Goal: Task Accomplishment & Management: Manage account settings

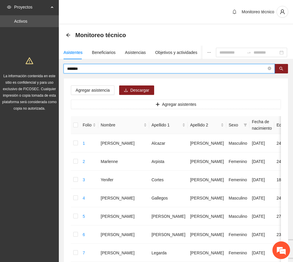
drag, startPoint x: 85, startPoint y: 68, endPoint x: 41, endPoint y: 63, distance: 45.1
type input "******"
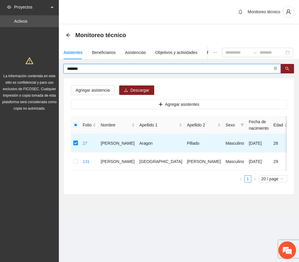
drag, startPoint x: 104, startPoint y: 70, endPoint x: 31, endPoint y: 67, distance: 72.8
click at [31, 67] on section "Proyectos Activos La información contenida en este sitio es confidencial y para…" at bounding box center [149, 131] width 299 height 262
click at [284, 68] on button "button" at bounding box center [288, 68] width 14 height 9
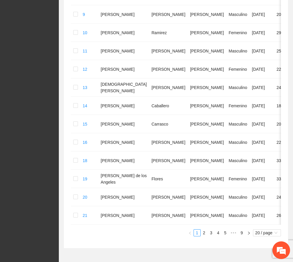
scroll to position [328, 0]
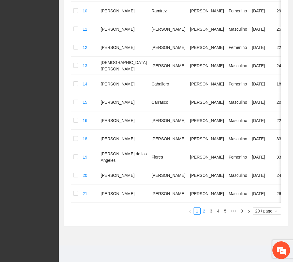
click at [204, 208] on link "2" at bounding box center [204, 211] width 6 height 6
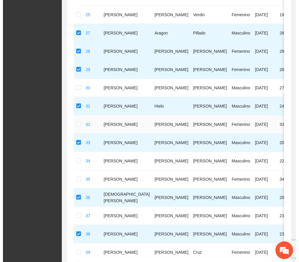
scroll to position [0, 0]
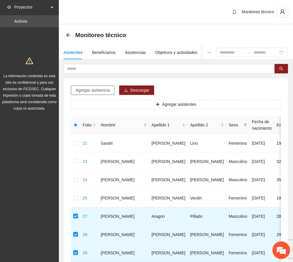
click at [102, 90] on span "Agregar asistencia" at bounding box center [93, 90] width 34 height 6
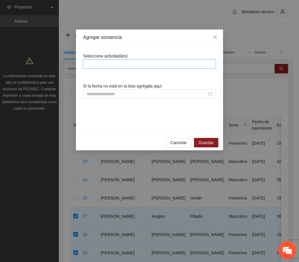
click at [123, 59] on div at bounding box center [149, 63] width 133 height 9
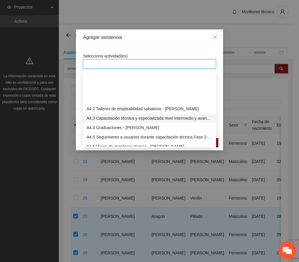
scroll to position [393, 0]
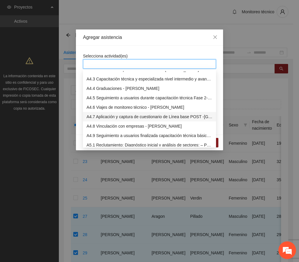
click at [128, 115] on div "A4.7 Aplicación y captura de cuestionario de Línea base POST -[GEOGRAPHIC_DATA]" at bounding box center [150, 116] width 126 height 6
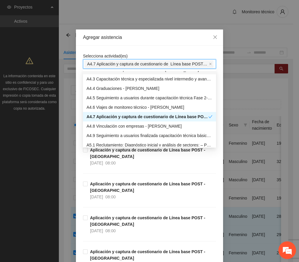
click at [151, 40] on div "Agregar asistencia" at bounding box center [149, 37] width 147 height 16
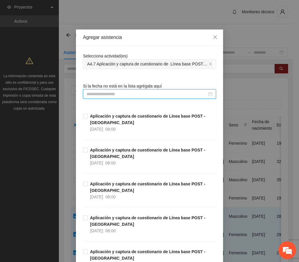
click at [110, 93] on input at bounding box center [147, 94] width 121 height 6
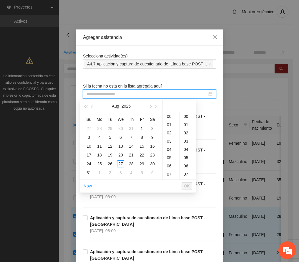
click at [95, 105] on button "button" at bounding box center [92, 106] width 6 height 12
type input "**********"
click at [93, 108] on button "button" at bounding box center [92, 106] width 6 height 12
click at [153, 155] on div "28" at bounding box center [152, 154] width 7 height 7
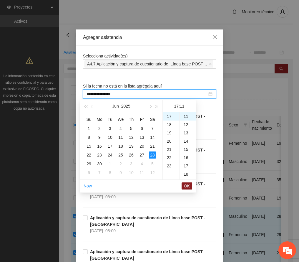
scroll to position [0, 0]
click at [189, 116] on div "00" at bounding box center [188, 116] width 16 height 8
type input "**********"
click at [186, 187] on span "OK" at bounding box center [187, 186] width 6 height 6
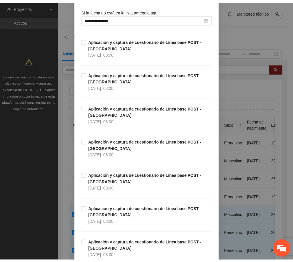
scroll to position [167, 0]
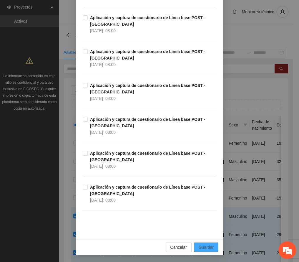
click at [209, 248] on span "Guardar" at bounding box center [206, 247] width 15 height 6
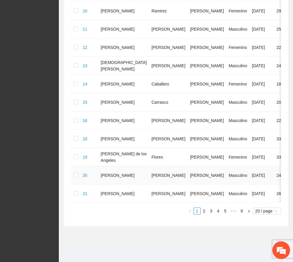
scroll to position [328, 0]
click at [203, 211] on link "2" at bounding box center [204, 211] width 6 height 6
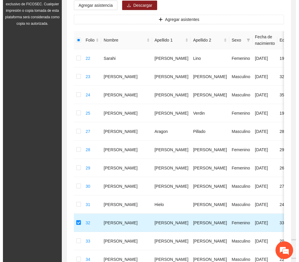
scroll to position [67, 0]
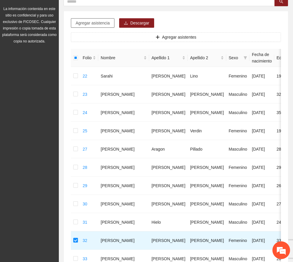
click at [91, 24] on span "Agregar asistencia" at bounding box center [93, 23] width 34 height 6
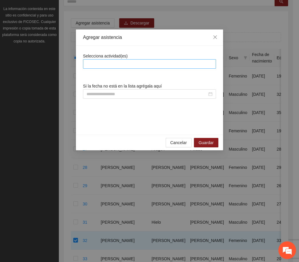
click at [141, 63] on div at bounding box center [150, 63] width 130 height 7
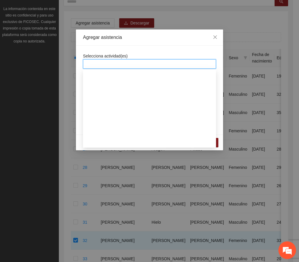
scroll to position [393, 0]
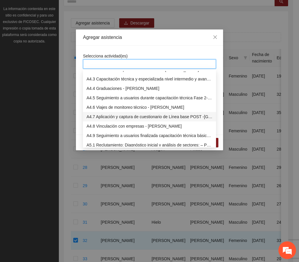
click at [152, 114] on div "A4.7 Aplicación y captura de cuestionario de Línea base POST -[GEOGRAPHIC_DATA]" at bounding box center [150, 116] width 126 height 6
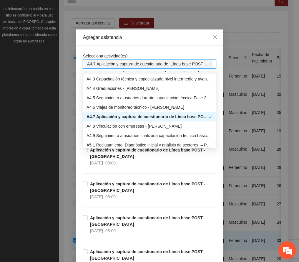
drag, startPoint x: 164, startPoint y: 41, endPoint x: 154, endPoint y: 52, distance: 15.6
click at [165, 40] on div "Agregar asistencia" at bounding box center [149, 37] width 147 height 16
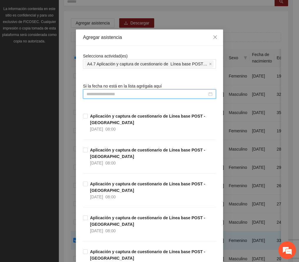
click at [119, 96] on input at bounding box center [147, 94] width 121 height 6
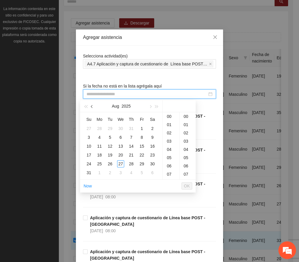
click at [93, 108] on button "button" at bounding box center [92, 106] width 6 height 12
click at [91, 106] on span "button" at bounding box center [92, 106] width 3 height 3
click at [99, 163] on div "30" at bounding box center [99, 163] width 7 height 7
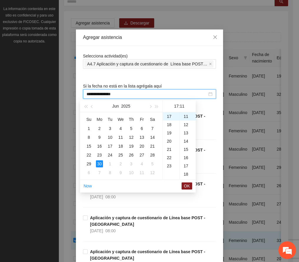
scroll to position [0, 0]
click at [188, 115] on div "00" at bounding box center [188, 116] width 16 height 8
type input "**********"
drag, startPoint x: 185, startPoint y: 187, endPoint x: 223, endPoint y: 164, distance: 43.9
click at [186, 186] on span "OK" at bounding box center [187, 186] width 6 height 6
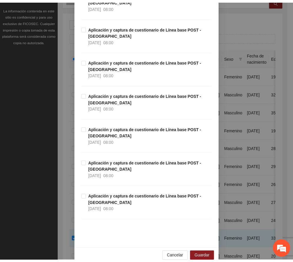
scroll to position [167, 0]
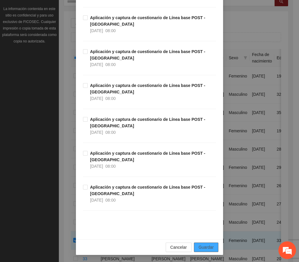
click at [203, 249] on span "Guardar" at bounding box center [206, 247] width 15 height 6
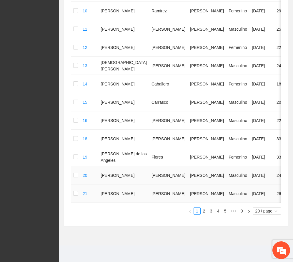
scroll to position [303, 0]
click at [205, 214] on link "2" at bounding box center [204, 211] width 6 height 6
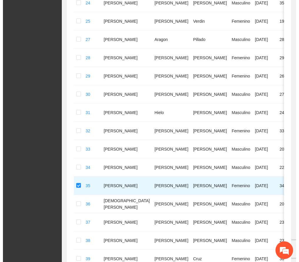
scroll to position [0, 0]
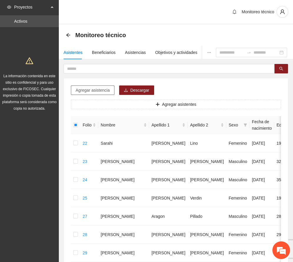
click at [103, 89] on span "Agregar asistencia" at bounding box center [93, 90] width 34 height 6
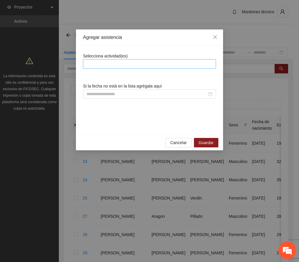
click at [118, 60] on div at bounding box center [149, 63] width 133 height 9
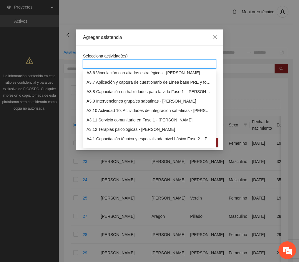
scroll to position [393, 0]
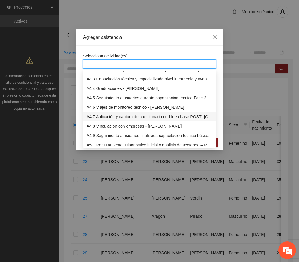
click at [143, 116] on div "A4.7 Aplicación y captura de cuestionario de Línea base POST -[GEOGRAPHIC_DATA]" at bounding box center [150, 116] width 126 height 6
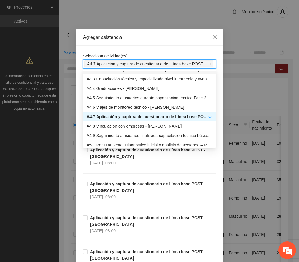
click at [142, 34] on div "Agregar asistencia" at bounding box center [149, 37] width 147 height 16
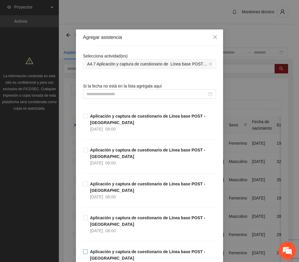
scroll to position [78, 0]
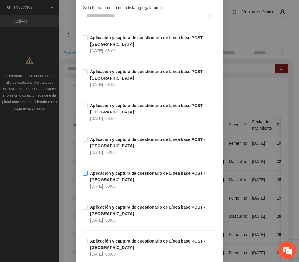
click at [143, 174] on strong "Aplicación y captura de cuestionario de Línea base POST -[GEOGRAPHIC_DATA]" at bounding box center [147, 176] width 115 height 11
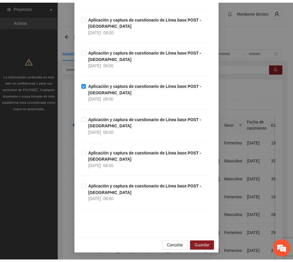
scroll to position [167, 0]
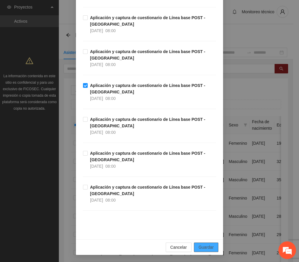
click at [210, 247] on button "Guardar" at bounding box center [206, 247] width 24 height 9
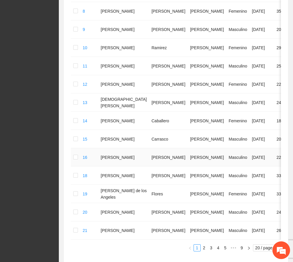
scroll to position [328, 0]
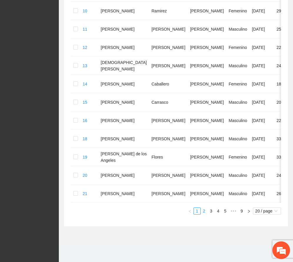
click at [203, 210] on link "2" at bounding box center [204, 211] width 6 height 6
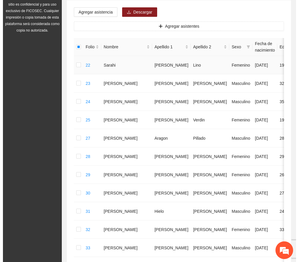
scroll to position [67, 0]
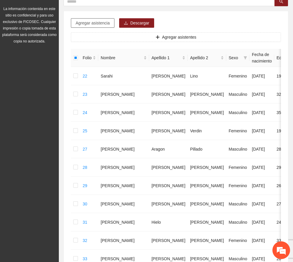
click at [95, 19] on button "Agregar asistencia" at bounding box center [93, 22] width 44 height 9
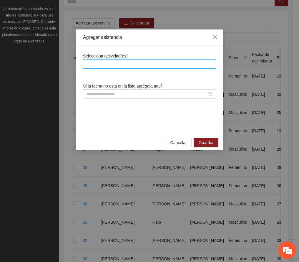
click at [114, 63] on div at bounding box center [150, 63] width 130 height 7
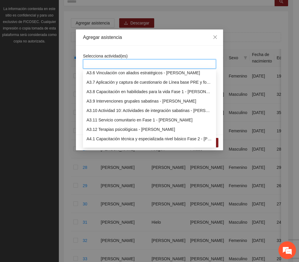
scroll to position [393, 0]
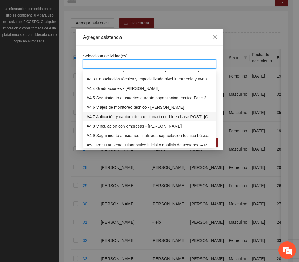
click at [124, 116] on div "A4.7 Aplicación y captura de cuestionario de Línea base POST -[GEOGRAPHIC_DATA]" at bounding box center [150, 116] width 126 height 6
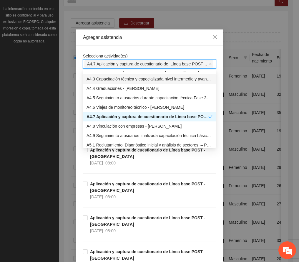
click at [146, 38] on div "Agregar asistencia" at bounding box center [149, 37] width 133 height 6
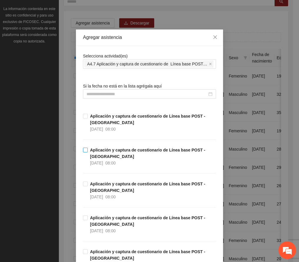
click at [126, 151] on strong "Aplicación y captura de cuestionario de Línea base POST -[GEOGRAPHIC_DATA]" at bounding box center [147, 153] width 115 height 11
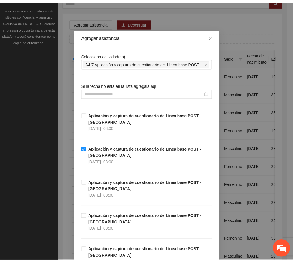
scroll to position [167, 0]
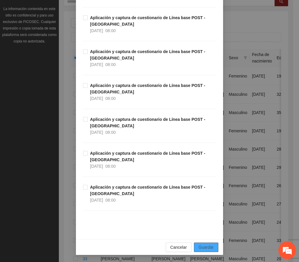
click at [207, 245] on span "Guardar" at bounding box center [206, 247] width 15 height 6
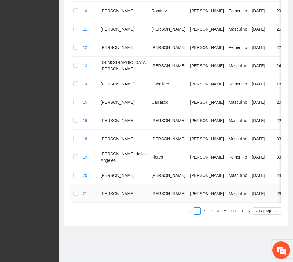
scroll to position [328, 0]
click at [205, 213] on link "2" at bounding box center [204, 211] width 6 height 6
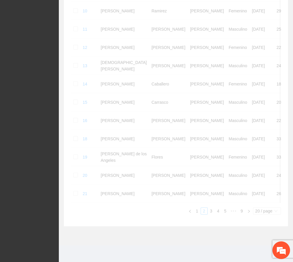
scroll to position [303, 0]
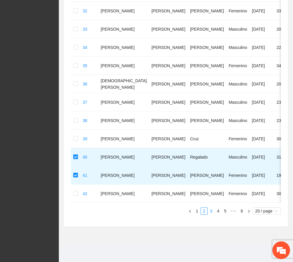
click at [212, 210] on link "3" at bounding box center [211, 211] width 6 height 6
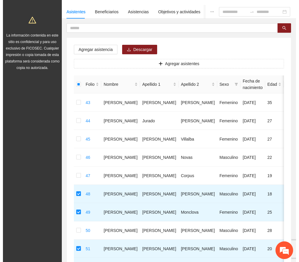
scroll to position [0, 0]
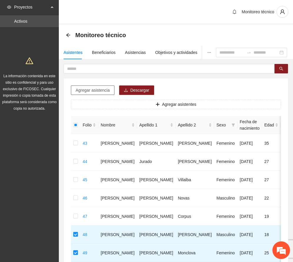
click at [105, 92] on button "Agregar asistencia" at bounding box center [93, 89] width 44 height 9
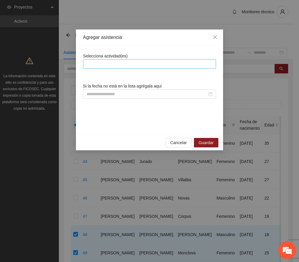
click at [128, 62] on div at bounding box center [150, 63] width 130 height 7
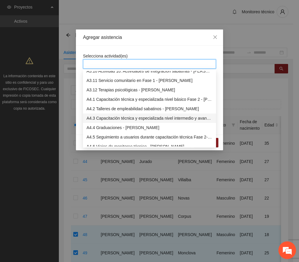
scroll to position [393, 0]
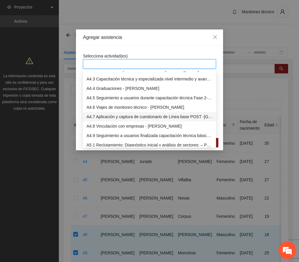
click at [129, 116] on div "A4.7 Aplicación y captura de cuestionario de Línea base POST -[GEOGRAPHIC_DATA]" at bounding box center [150, 116] width 126 height 6
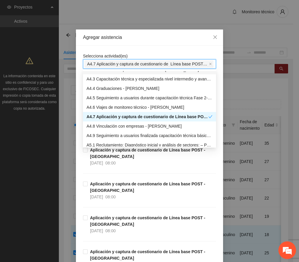
click at [149, 43] on div "Agregar asistencia" at bounding box center [149, 37] width 147 height 16
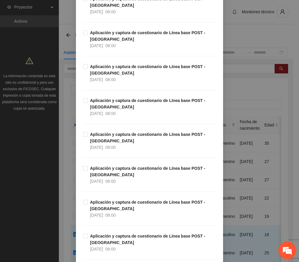
scroll to position [118, 0]
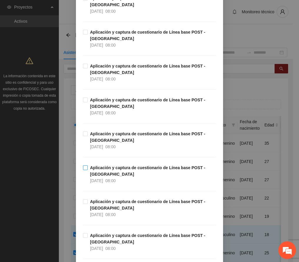
click at [116, 172] on span "Aplicación y captura de cuestionario de Línea base POST -[GEOGRAPHIC_DATA] [DAT…" at bounding box center [152, 173] width 128 height 19
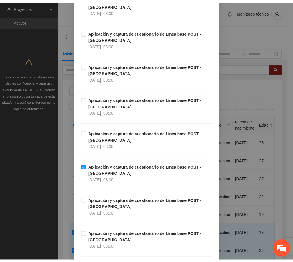
scroll to position [167, 0]
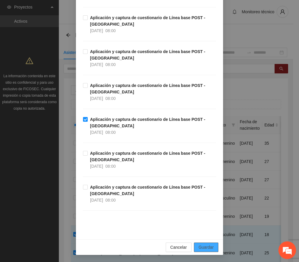
click at [210, 245] on span "Guardar" at bounding box center [206, 247] width 15 height 6
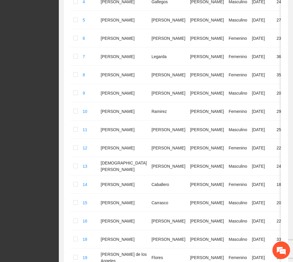
scroll to position [314, 0]
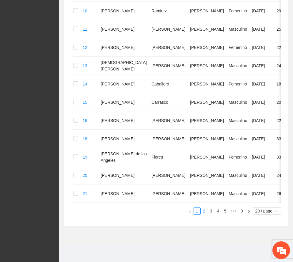
click at [205, 214] on link "2" at bounding box center [204, 211] width 6 height 6
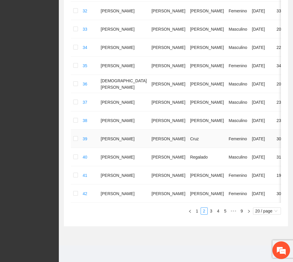
scroll to position [303, 0]
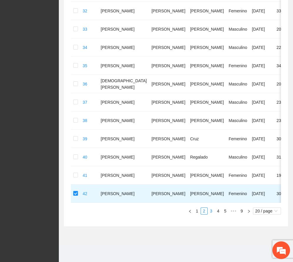
click at [211, 210] on link "3" at bounding box center [211, 211] width 6 height 6
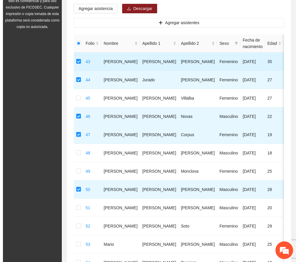
scroll to position [0, 0]
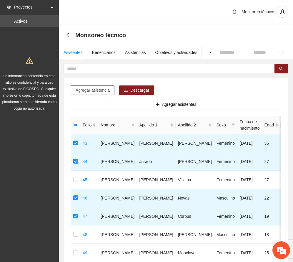
click at [100, 91] on span "Agregar asistencia" at bounding box center [93, 90] width 34 height 6
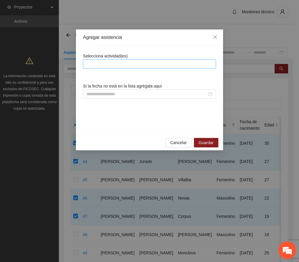
click at [120, 63] on div at bounding box center [150, 63] width 130 height 7
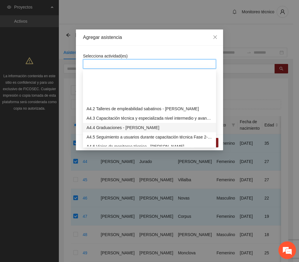
scroll to position [393, 0]
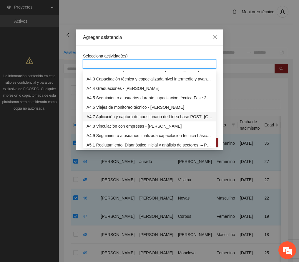
click at [130, 117] on div "A4.7 Aplicación y captura de cuestionario de Línea base POST -[GEOGRAPHIC_DATA]" at bounding box center [150, 116] width 126 height 6
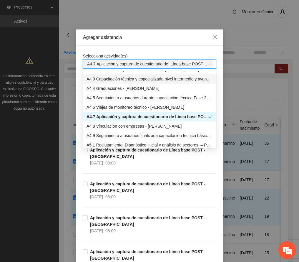
click at [154, 38] on div "Agregar asistencia" at bounding box center [149, 37] width 133 height 6
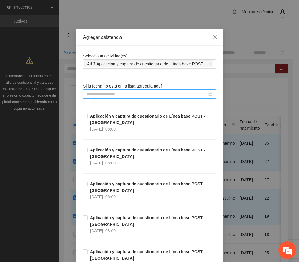
click at [118, 95] on input at bounding box center [147, 94] width 121 height 6
click at [144, 78] on div "Selecciona actividad(es) A4.7 Aplicación y captura de cuestionario de Línea bas…" at bounding box center [149, 226] width 133 height 346
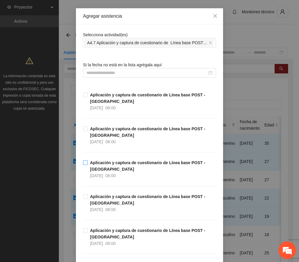
scroll to position [39, 0]
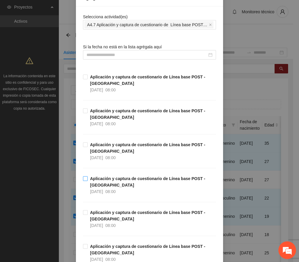
click at [125, 179] on strong "Aplicación y captura de cuestionario de Línea base POST -[GEOGRAPHIC_DATA]" at bounding box center [147, 181] width 115 height 11
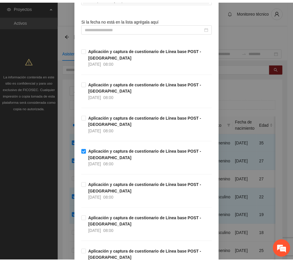
scroll to position [167, 0]
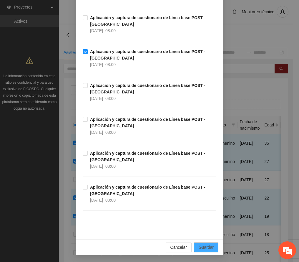
click at [210, 245] on span "Guardar" at bounding box center [206, 247] width 15 height 6
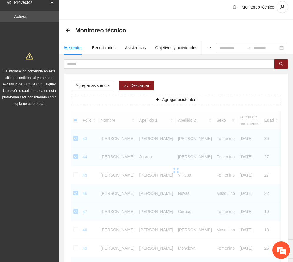
scroll to position [0, 0]
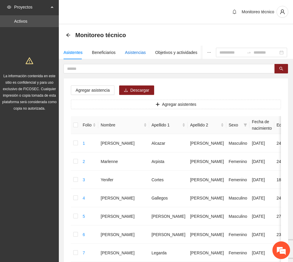
click at [131, 50] on div "Asistencias" at bounding box center [135, 52] width 21 height 6
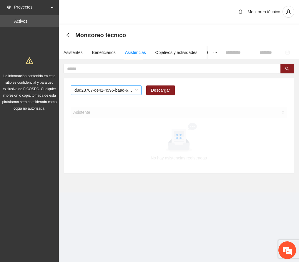
click at [137, 91] on span "d8d23707-de41-4596-baad-64ba8266e133" at bounding box center [107, 90] width 64 height 9
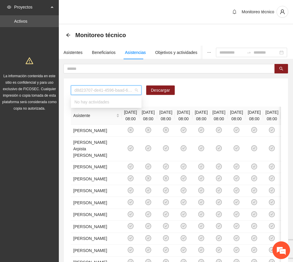
click at [133, 88] on span "d8d23707-de41-4596-baad-64ba8266e133" at bounding box center [107, 90] width 64 height 9
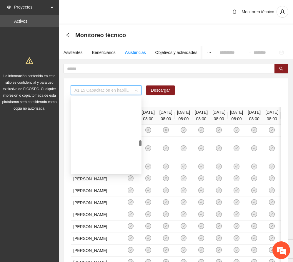
scroll to position [393, 0]
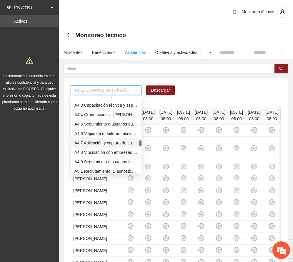
click at [104, 144] on div "A4.7 Aplicación y captura de cuestionario de Línea base POST -[GEOGRAPHIC_DATA]" at bounding box center [107, 143] width 64 height 6
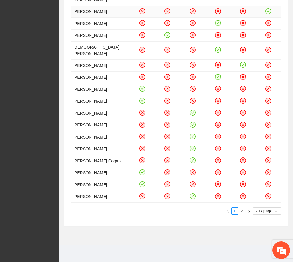
scroll to position [260, 0]
click at [242, 210] on link "2" at bounding box center [242, 211] width 6 height 6
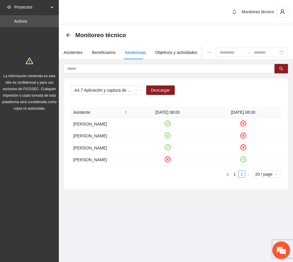
scroll to position [0, 0]
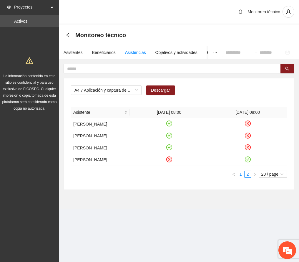
click at [240, 177] on link "1" at bounding box center [241, 174] width 6 height 6
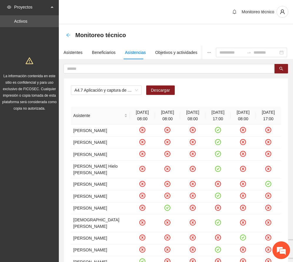
click at [67, 36] on icon "arrow-left" at bounding box center [68, 35] width 4 height 4
click at [67, 34] on icon "arrow-left" at bounding box center [68, 35] width 5 height 5
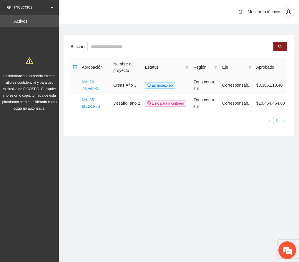
click at [90, 86] on link "No. 26-74/Feb-25" at bounding box center [91, 85] width 19 height 11
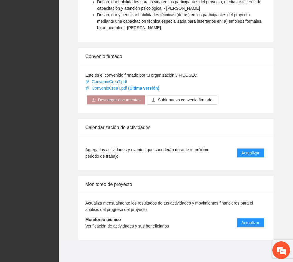
scroll to position [482, 0]
click at [256, 151] on span "Actualizar" at bounding box center [251, 152] width 18 height 6
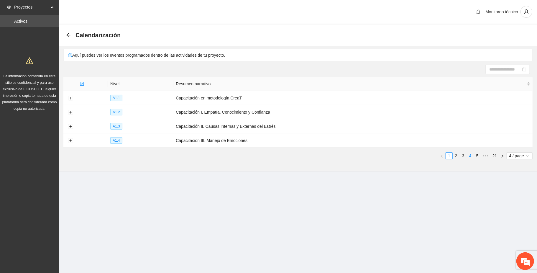
click at [293, 156] on link "4" at bounding box center [470, 155] width 6 height 6
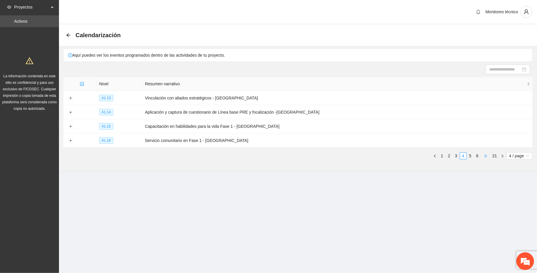
click at [293, 154] on span "•••" at bounding box center [485, 155] width 9 height 7
click at [293, 157] on link "10" at bounding box center [468, 155] width 8 height 6
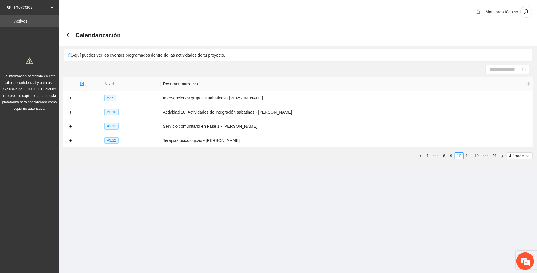
click at [293, 156] on link "12" at bounding box center [476, 155] width 8 height 6
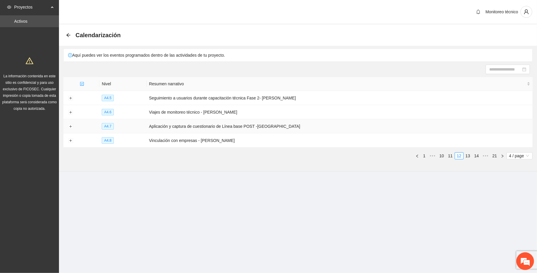
click at [67, 127] on td at bounding box center [70, 126] width 14 height 14
click at [72, 128] on button "Expand row" at bounding box center [70, 126] width 5 height 5
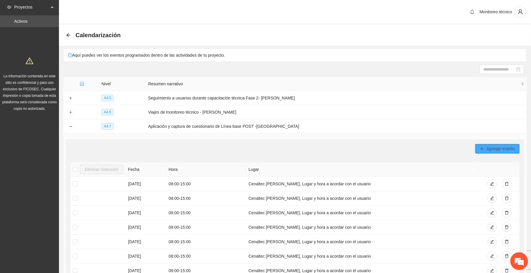
click at [293, 147] on span "Agregar evento" at bounding box center [500, 148] width 28 height 6
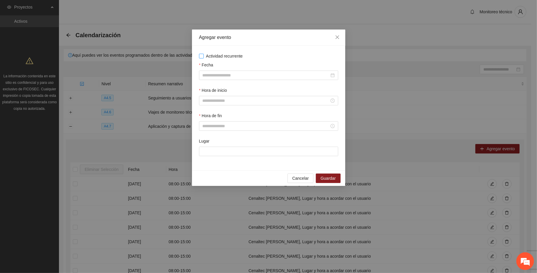
click at [227, 57] on span "Actividad recurrente" at bounding box center [225, 56] width 42 height 6
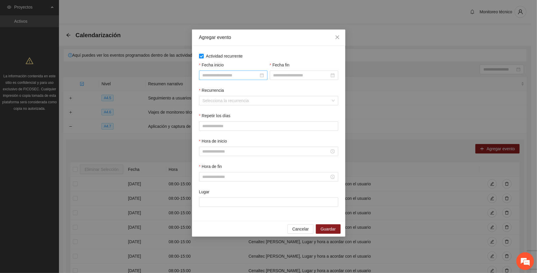
click at [239, 77] on input "Fecha inicio" at bounding box center [230, 75] width 56 height 6
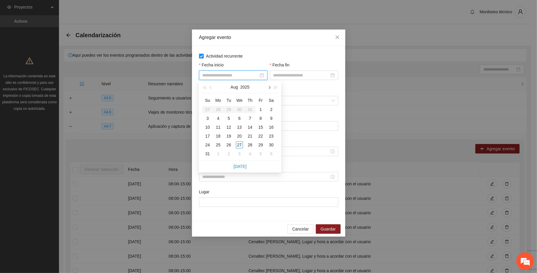
click at [268, 88] on span "button" at bounding box center [268, 87] width 3 height 3
type input "**********"
click at [217, 106] on div "1" at bounding box center [218, 109] width 7 height 7
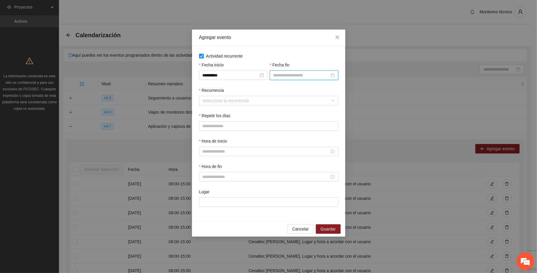
click at [293, 75] on input "Fecha fin" at bounding box center [301, 75] width 56 height 6
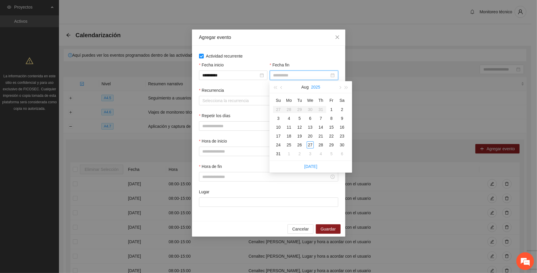
type input "**********"
click at [293, 86] on span "button" at bounding box center [339, 87] width 3 height 3
type input "**********"
click at [293, 142] on div "30" at bounding box center [299, 144] width 7 height 7
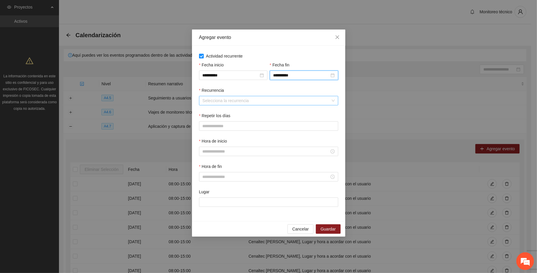
click at [233, 99] on input "Recurrencia" at bounding box center [266, 100] width 128 height 9
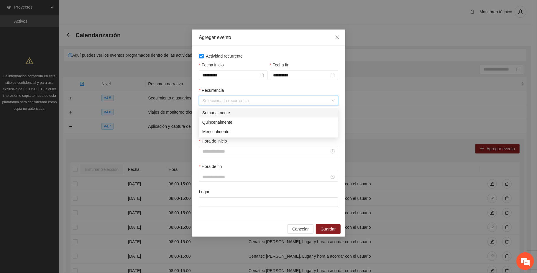
click at [219, 111] on div "Semanalmente" at bounding box center [268, 112] width 132 height 6
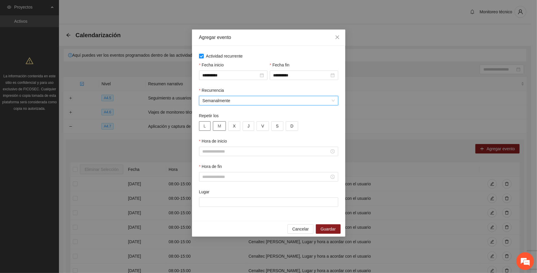
drag, startPoint x: 204, startPoint y: 124, endPoint x: 224, endPoint y: 130, distance: 21.3
click at [206, 123] on button "L" at bounding box center [205, 125] width 12 height 9
drag, startPoint x: 220, startPoint y: 125, endPoint x: 231, endPoint y: 125, distance: 10.9
click at [221, 124] on span "M" at bounding box center [219, 126] width 4 height 6
click at [232, 125] on button "X" at bounding box center [234, 125] width 12 height 9
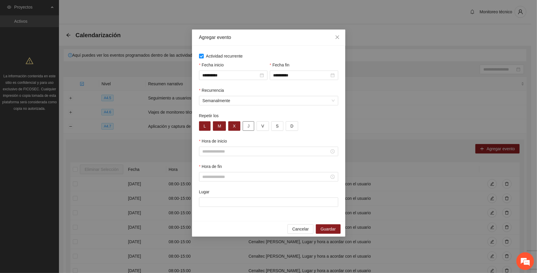
click at [245, 124] on button "J" at bounding box center [248, 125] width 11 height 9
drag, startPoint x: 263, startPoint y: 125, endPoint x: 269, endPoint y: 126, distance: 6.6
click at [263, 124] on span "V" at bounding box center [262, 126] width 3 height 6
drag, startPoint x: 277, startPoint y: 123, endPoint x: 282, endPoint y: 124, distance: 5.4
click at [278, 123] on span "S" at bounding box center [277, 126] width 3 height 6
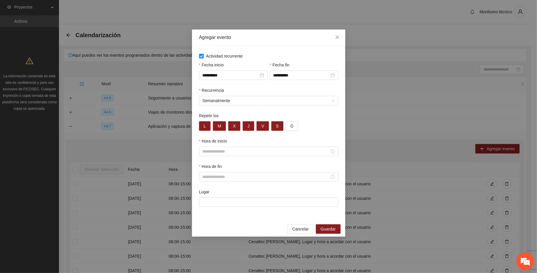
click at [291, 121] on div "Repetir los" at bounding box center [268, 116] width 139 height 9
drag, startPoint x: 290, startPoint y: 125, endPoint x: 288, endPoint y: 135, distance: 10.1
click at [291, 125] on span "D" at bounding box center [291, 126] width 3 height 6
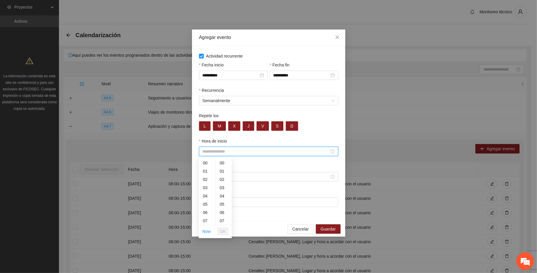
click at [237, 149] on input "Hora de inicio" at bounding box center [265, 151] width 127 height 6
click at [205, 187] on div "08" at bounding box center [207, 189] width 17 height 8
type input "*****"
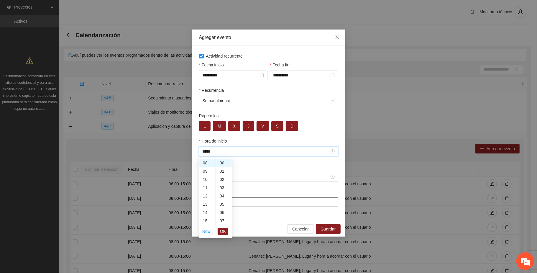
drag, startPoint x: 223, startPoint y: 230, endPoint x: 236, endPoint y: 200, distance: 33.2
click at [223, 230] on span "OK" at bounding box center [223, 231] width 6 height 6
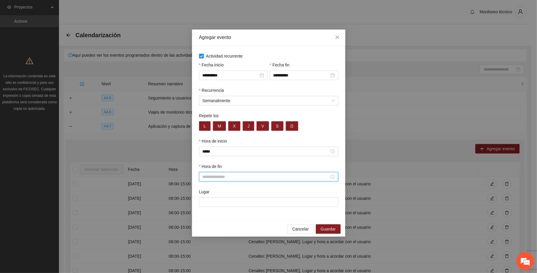
click at [236, 173] on div at bounding box center [268, 176] width 139 height 9
click at [205, 233] on div "20" at bounding box center [207, 235] width 17 height 8
type input "*****"
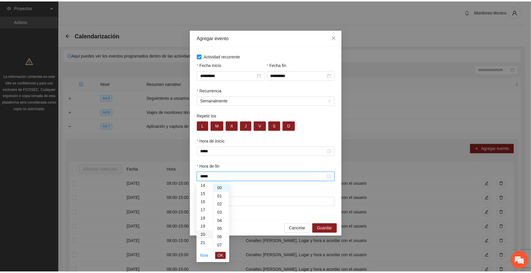
scroll to position [165, 0]
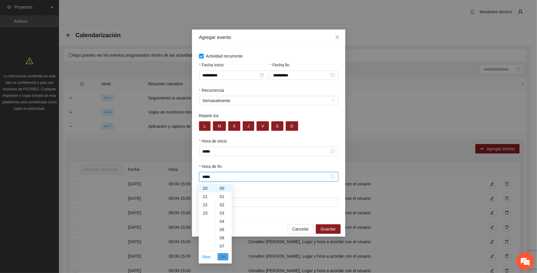
click at [225, 256] on span "OK" at bounding box center [223, 256] width 6 height 6
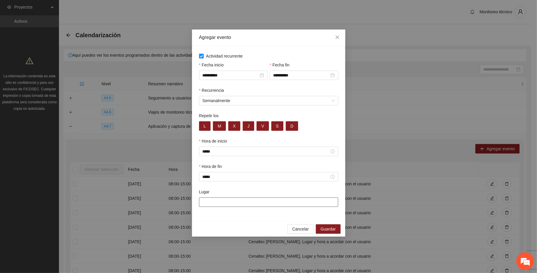
click at [253, 203] on input "Lugar" at bounding box center [268, 201] width 139 height 9
type input "**********"
click at [293, 229] on span "Guardar" at bounding box center [327, 228] width 15 height 6
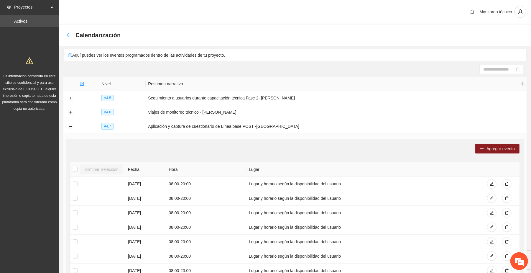
click at [70, 35] on icon "arrow-left" at bounding box center [68, 35] width 5 height 5
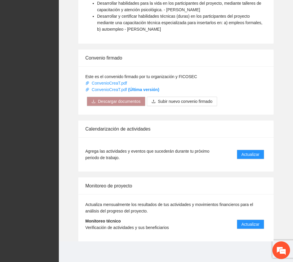
scroll to position [482, 0]
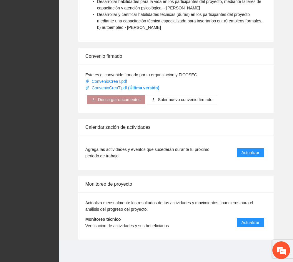
click at [258, 222] on span "Actualizar" at bounding box center [251, 222] width 18 height 6
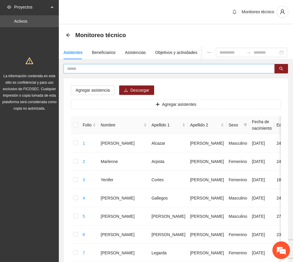
click at [100, 70] on input "text" at bounding box center [167, 68] width 200 height 6
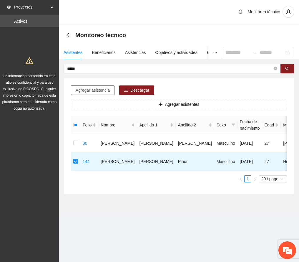
click at [98, 91] on span "Agregar asistencia" at bounding box center [93, 90] width 34 height 6
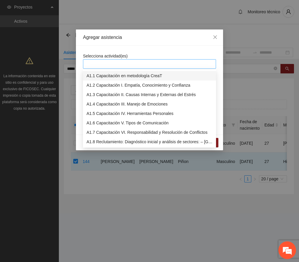
click at [128, 62] on div at bounding box center [150, 63] width 130 height 7
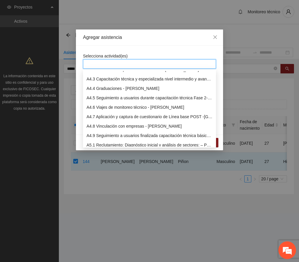
scroll to position [471, 0]
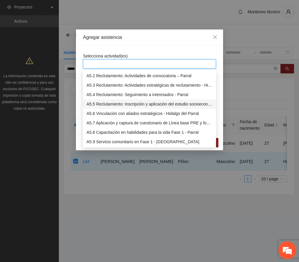
click at [131, 102] on div "A5.5 Reclutamiento: Inscripción y aplicación del estudio socioeconómico – Parral" at bounding box center [150, 104] width 126 height 6
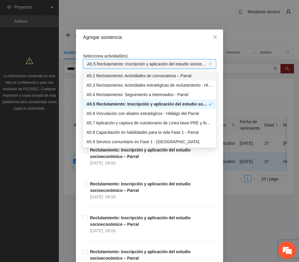
click at [152, 37] on div "Agregar asistencia" at bounding box center [149, 37] width 133 height 6
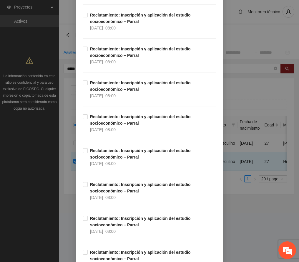
scroll to position [1179, 0]
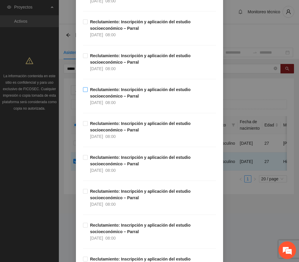
click at [123, 97] on strong "Reclutamiento: Inscripción y aplicación del estudio socioeconómico – Parral" at bounding box center [140, 92] width 101 height 11
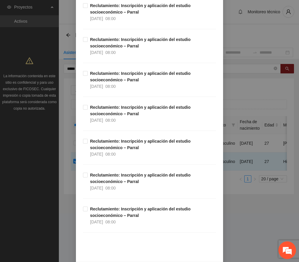
scroll to position [1459, 0]
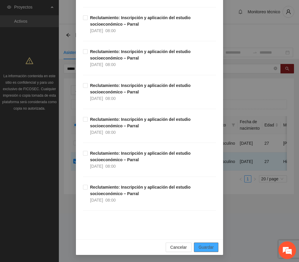
click at [206, 247] on span "Guardar" at bounding box center [206, 247] width 15 height 6
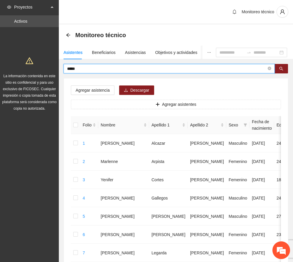
drag, startPoint x: 89, startPoint y: 70, endPoint x: 52, endPoint y: 66, distance: 36.7
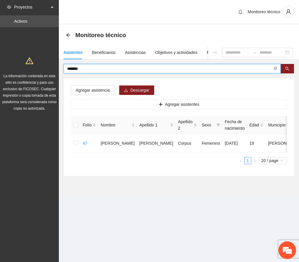
drag, startPoint x: 91, startPoint y: 68, endPoint x: 37, endPoint y: 76, distance: 54.5
click at [37, 76] on section "Proyectos Activos La información contenida en este sitio es confidencial y para…" at bounding box center [149, 131] width 299 height 262
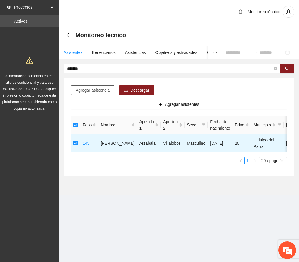
click at [92, 91] on span "Agregar asistencia" at bounding box center [93, 90] width 34 height 6
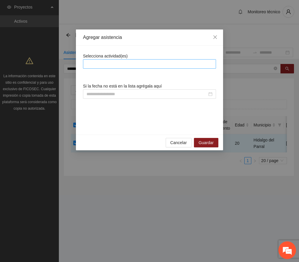
click at [113, 65] on div at bounding box center [150, 63] width 130 height 7
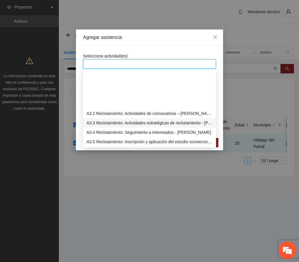
scroll to position [471, 0]
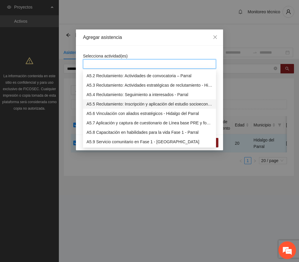
click at [137, 104] on div "A5.5 Reclutamiento: Inscripción y aplicación del estudio socioeconómico – Parral" at bounding box center [150, 104] width 126 height 6
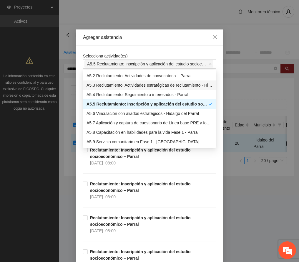
click at [158, 36] on div "Agregar asistencia" at bounding box center [149, 37] width 133 height 6
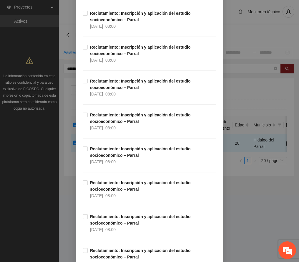
scroll to position [1021, 0]
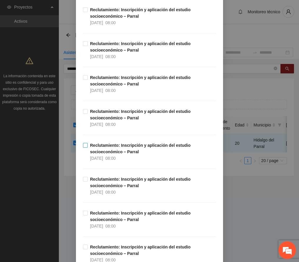
click at [135, 149] on strong "Reclutamiento: Inscripción y aplicación del estudio socioeconómico – Parral" at bounding box center [140, 148] width 101 height 11
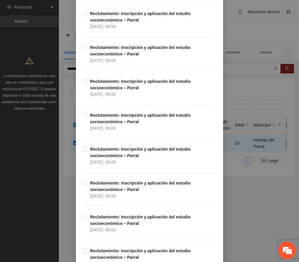
scroll to position [1459, 0]
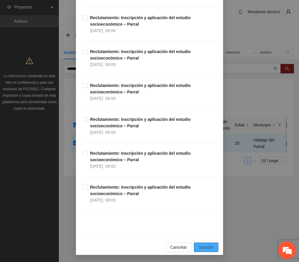
click at [205, 245] on span "Guardar" at bounding box center [206, 247] width 15 height 6
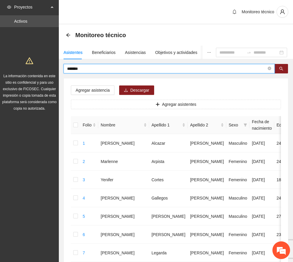
drag, startPoint x: 87, startPoint y: 68, endPoint x: 28, endPoint y: 63, distance: 59.1
type input "*******"
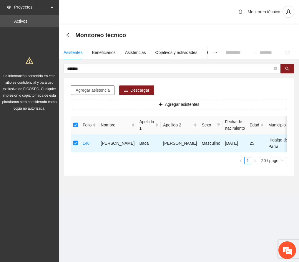
click at [93, 90] on span "Agregar asistencia" at bounding box center [93, 90] width 34 height 6
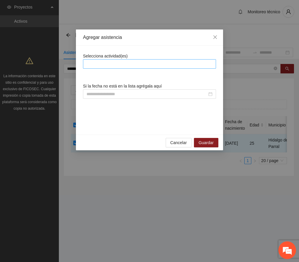
click at [117, 63] on div at bounding box center [150, 63] width 130 height 7
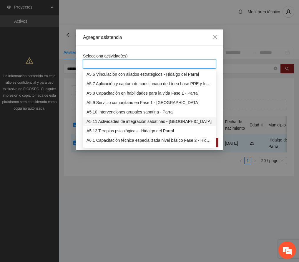
scroll to position [471, 0]
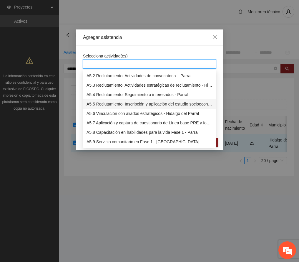
click at [114, 103] on div "A5.5 Reclutamiento: Inscripción y aplicación del estudio socioeconómico – Parral" at bounding box center [150, 104] width 126 height 6
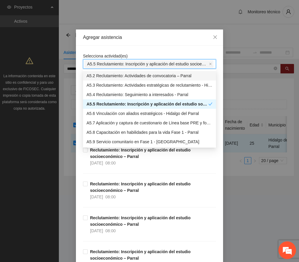
click at [138, 36] on div "Agregar asistencia" at bounding box center [149, 37] width 133 height 6
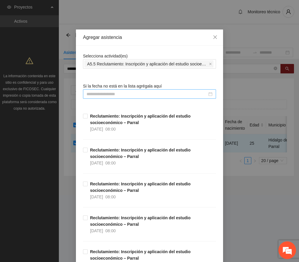
click at [116, 90] on div at bounding box center [149, 93] width 133 height 9
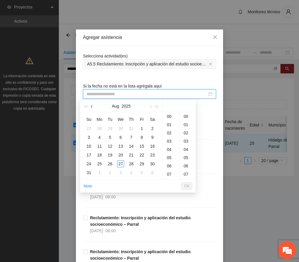
click at [93, 106] on span "button" at bounding box center [92, 106] width 3 height 3
click at [141, 154] on div "27" at bounding box center [141, 154] width 7 height 7
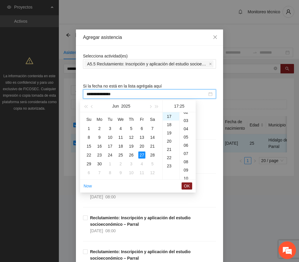
scroll to position [0, 0]
click at [186, 115] on div "00" at bounding box center [188, 116] width 16 height 8
type input "**********"
click at [190, 184] on button "OK" at bounding box center [187, 185] width 11 height 7
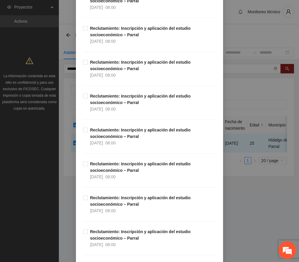
scroll to position [1459, 0]
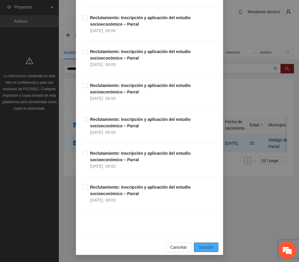
click at [205, 246] on span "Guardar" at bounding box center [206, 247] width 15 height 6
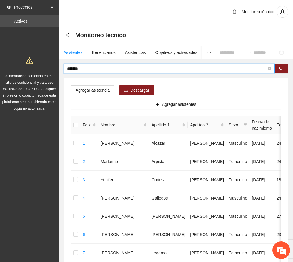
drag, startPoint x: 91, startPoint y: 68, endPoint x: 11, endPoint y: 56, distance: 81.4
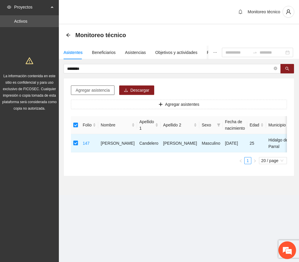
click at [97, 90] on span "Agregar asistencia" at bounding box center [93, 90] width 34 height 6
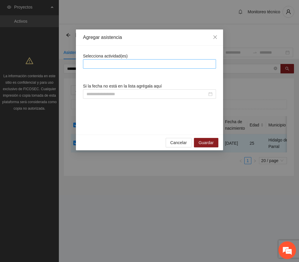
click at [123, 62] on div at bounding box center [150, 63] width 130 height 7
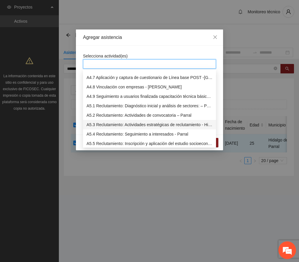
scroll to position [471, 0]
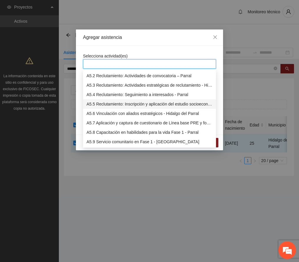
click at [111, 102] on div "A5.5 Reclutamiento: Inscripción y aplicación del estudio socioeconómico – Parral" at bounding box center [150, 104] width 126 height 6
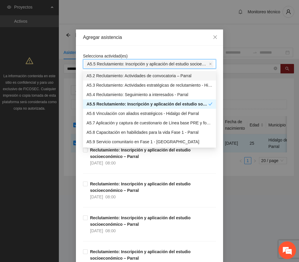
click at [166, 37] on div "Agregar asistencia" at bounding box center [149, 37] width 133 height 6
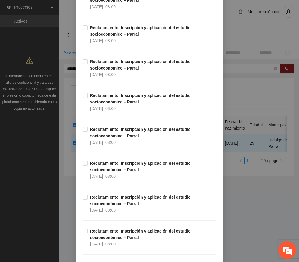
scroll to position [1100, 0]
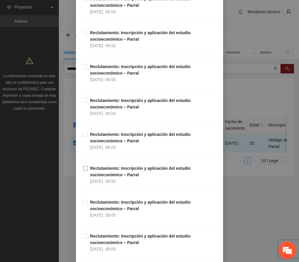
click at [113, 175] on span "Reclutamiento: Inscripción y aplicación del estudio socioeconómico – Parral [DA…" at bounding box center [152, 174] width 128 height 19
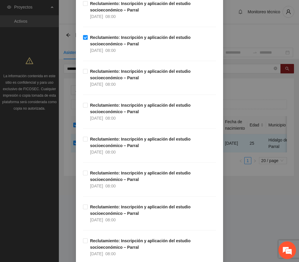
scroll to position [1459, 0]
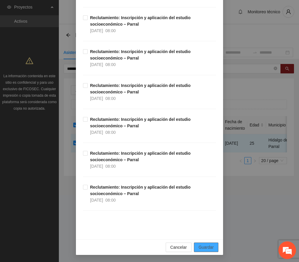
click at [210, 246] on span "Guardar" at bounding box center [206, 247] width 15 height 6
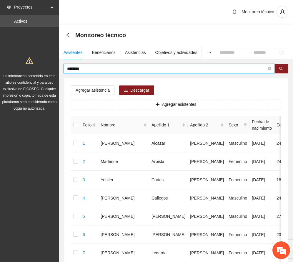
drag, startPoint x: 73, startPoint y: 66, endPoint x: 17, endPoint y: 66, distance: 56.9
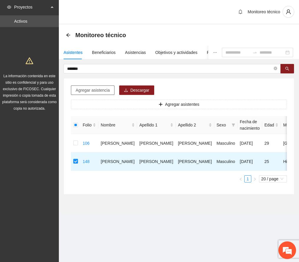
click at [98, 90] on span "Agregar asistencia" at bounding box center [93, 90] width 34 height 6
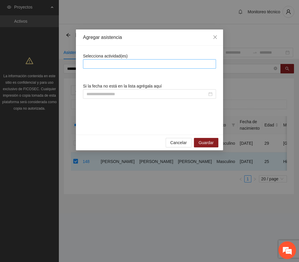
click at [113, 64] on div at bounding box center [150, 63] width 130 height 7
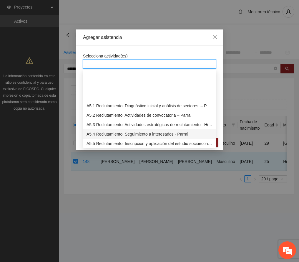
scroll to position [471, 0]
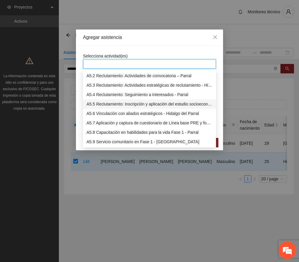
click at [106, 103] on div "A5.5 Reclutamiento: Inscripción y aplicación del estudio socioeconómico – Parral" at bounding box center [150, 104] width 126 height 6
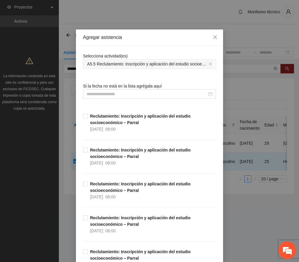
click at [139, 39] on div "Agregar asistencia" at bounding box center [149, 37] width 133 height 6
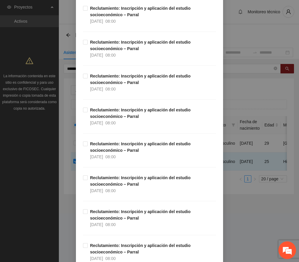
scroll to position [1100, 0]
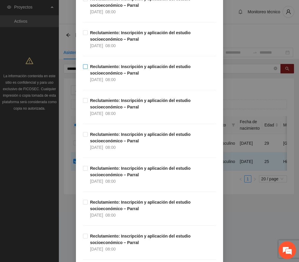
click at [100, 71] on strong "Reclutamiento: Inscripción y aplicación del estudio socioeconómico – Parral" at bounding box center [140, 69] width 101 height 11
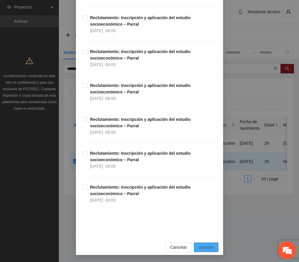
click at [211, 248] on button "Guardar" at bounding box center [206, 247] width 24 height 9
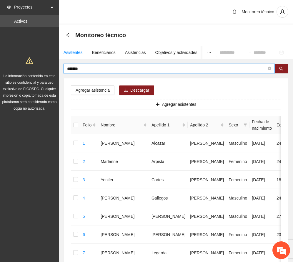
drag, startPoint x: 91, startPoint y: 68, endPoint x: 40, endPoint y: 67, distance: 50.7
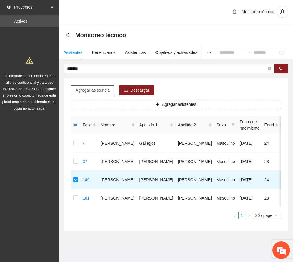
click at [86, 91] on span "Agregar asistencia" at bounding box center [93, 90] width 34 height 6
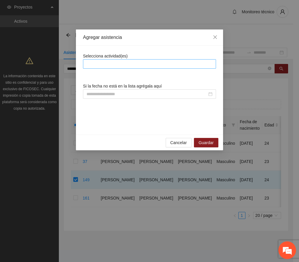
click at [109, 62] on div at bounding box center [150, 63] width 130 height 7
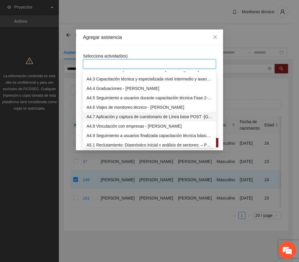
scroll to position [471, 0]
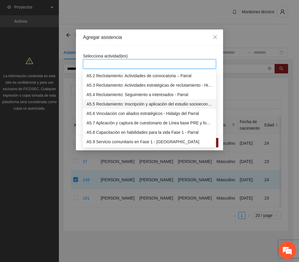
click at [110, 102] on div "A5.5 Reclutamiento: Inscripción y aplicación del estudio socioeconómico – Parral" at bounding box center [150, 104] width 126 height 6
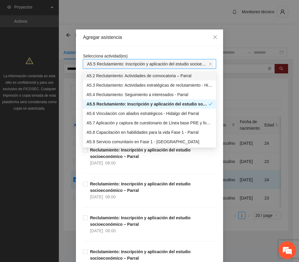
click at [141, 39] on div "Agregar asistencia" at bounding box center [149, 37] width 133 height 6
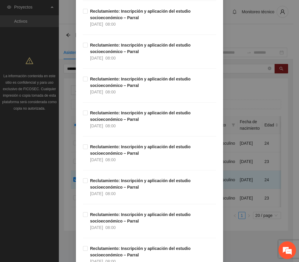
scroll to position [1100, 0]
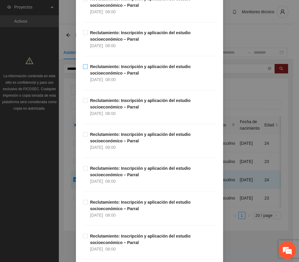
click at [112, 75] on strong "Reclutamiento: Inscripción y aplicación del estudio socioeconómico – Parral" at bounding box center [140, 69] width 101 height 11
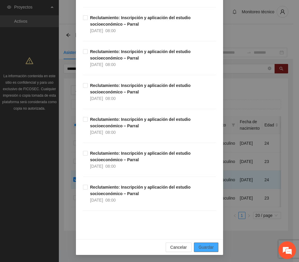
click at [207, 244] on span "Guardar" at bounding box center [206, 247] width 15 height 6
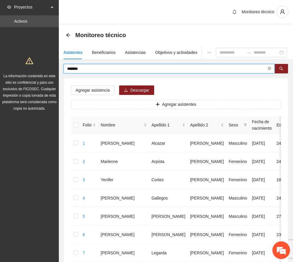
drag, startPoint x: 104, startPoint y: 65, endPoint x: 8, endPoint y: 63, distance: 96.4
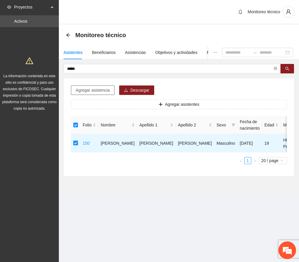
click at [94, 90] on span "Agregar asistencia" at bounding box center [93, 90] width 34 height 6
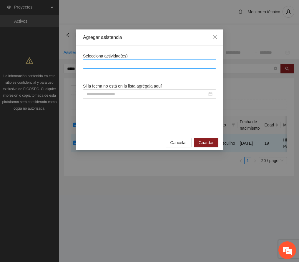
click at [116, 59] on div at bounding box center [149, 63] width 133 height 9
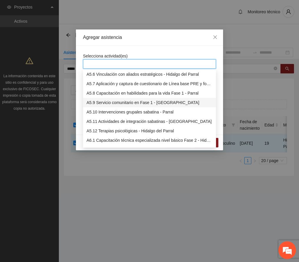
scroll to position [471, 0]
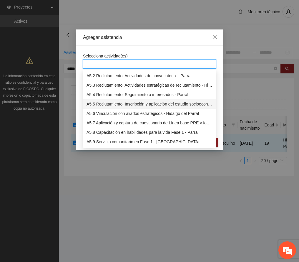
click at [111, 102] on div "A5.5 Reclutamiento: Inscripción y aplicación del estudio socioeconómico – Parral" at bounding box center [150, 104] width 126 height 6
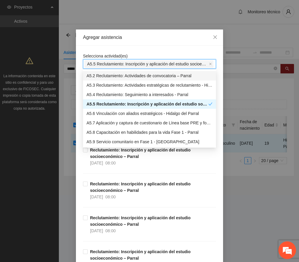
click at [146, 37] on div "Agregar asistencia" at bounding box center [149, 37] width 133 height 6
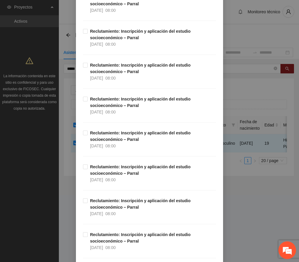
scroll to position [1100, 0]
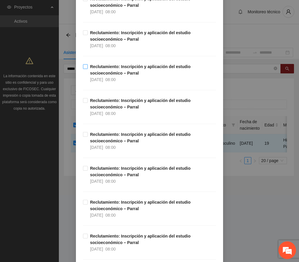
click at [121, 75] on strong "Reclutamiento: Inscripción y aplicación del estudio socioeconómico – Parral" at bounding box center [140, 69] width 101 height 11
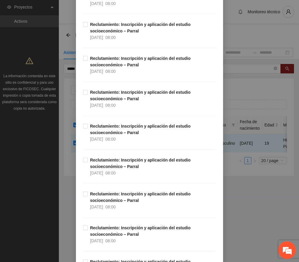
scroll to position [1459, 0]
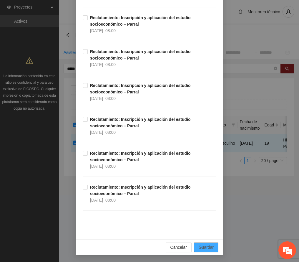
click at [211, 248] on button "Guardar" at bounding box center [206, 247] width 24 height 9
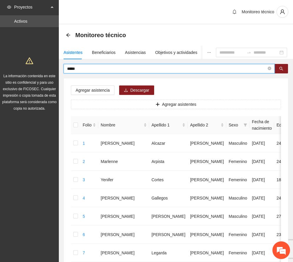
drag, startPoint x: 90, startPoint y: 65, endPoint x: 46, endPoint y: 70, distance: 44.2
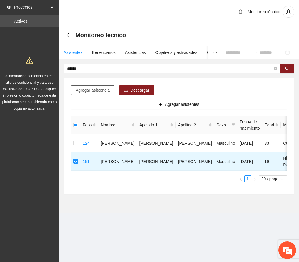
click at [86, 89] on span "Agregar asistencia" at bounding box center [93, 90] width 34 height 6
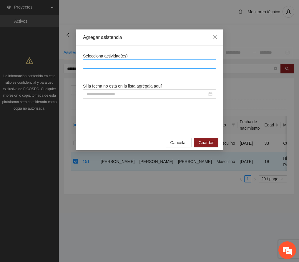
click at [103, 60] on div at bounding box center [149, 63] width 133 height 9
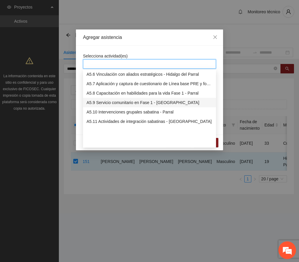
scroll to position [471, 0]
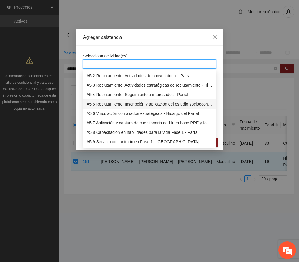
click at [105, 103] on div "A5.5 Reclutamiento: Inscripción y aplicación del estudio socioeconómico – Parral" at bounding box center [150, 104] width 126 height 6
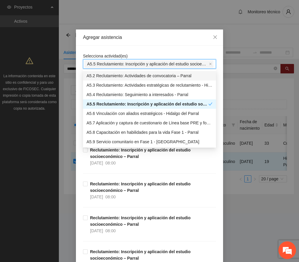
drag, startPoint x: 144, startPoint y: 38, endPoint x: 146, endPoint y: 34, distance: 4.2
click at [146, 34] on div "Agregar asistencia" at bounding box center [149, 37] width 133 height 6
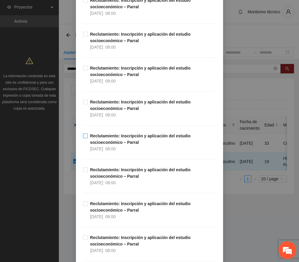
scroll to position [982, 0]
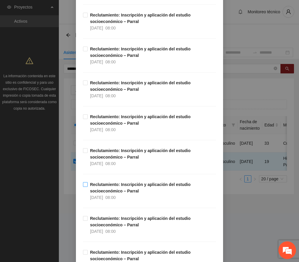
click at [106, 192] on strong "Reclutamiento: Inscripción y aplicación del estudio socioeconómico – Parral" at bounding box center [140, 187] width 101 height 11
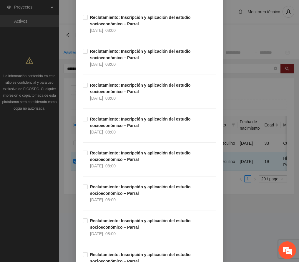
scroll to position [1459, 0]
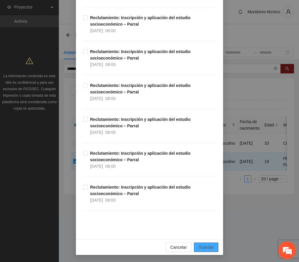
click at [207, 245] on span "Guardar" at bounding box center [206, 247] width 15 height 6
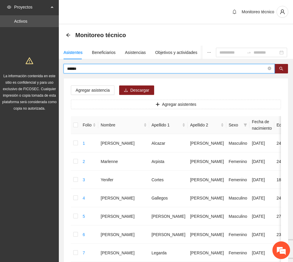
drag, startPoint x: 95, startPoint y: 68, endPoint x: 3, endPoint y: 68, distance: 91.9
type input "******"
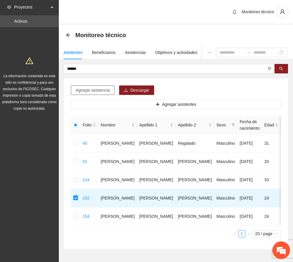
click at [102, 90] on span "Agregar asistencia" at bounding box center [93, 90] width 34 height 6
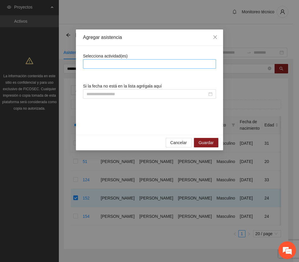
click at [124, 64] on div at bounding box center [150, 63] width 130 height 7
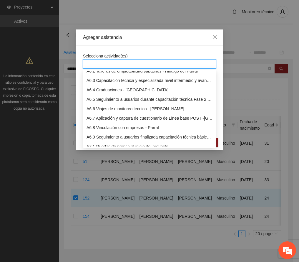
scroll to position [471, 0]
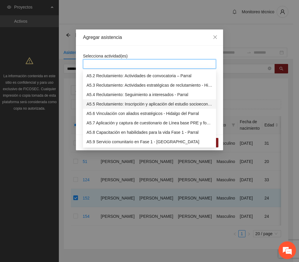
click at [118, 104] on div "A5.5 Reclutamiento: Inscripción y aplicación del estudio socioeconómico – Parral" at bounding box center [150, 104] width 126 height 6
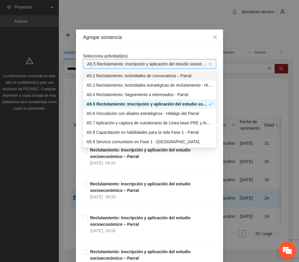
click at [142, 39] on div "Agregar asistencia" at bounding box center [149, 37] width 133 height 6
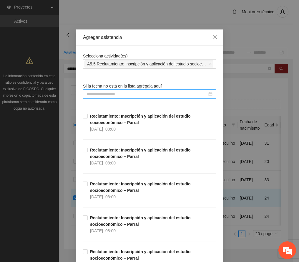
click at [124, 93] on input at bounding box center [147, 94] width 121 height 6
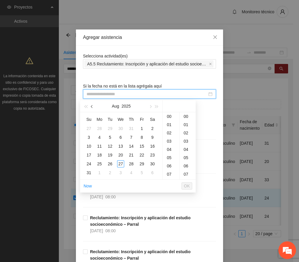
click at [93, 106] on span "button" at bounding box center [92, 106] width 3 height 3
click at [141, 152] on div "27" at bounding box center [141, 154] width 7 height 7
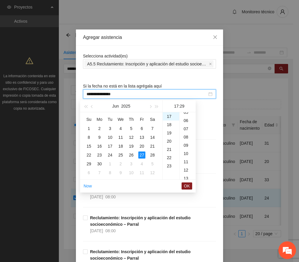
scroll to position [0, 0]
click at [186, 116] on div "00" at bounding box center [188, 116] width 16 height 8
type input "**********"
click at [187, 184] on span "OK" at bounding box center [187, 186] width 6 height 6
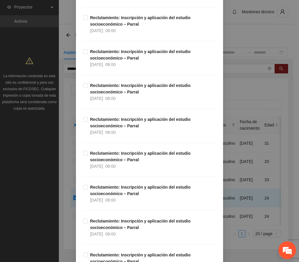
scroll to position [1459, 0]
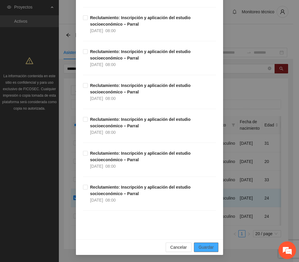
drag, startPoint x: 206, startPoint y: 246, endPoint x: 37, endPoint y: 190, distance: 178.3
click at [206, 246] on span "Guardar" at bounding box center [206, 247] width 15 height 6
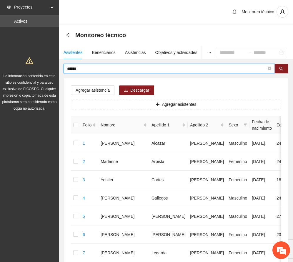
drag, startPoint x: 96, startPoint y: 68, endPoint x: 45, endPoint y: 65, distance: 51.1
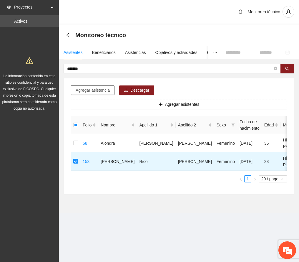
click at [104, 88] on span "Agregar asistencia" at bounding box center [93, 90] width 34 height 6
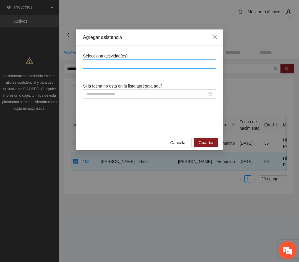
click at [119, 62] on div at bounding box center [150, 63] width 130 height 7
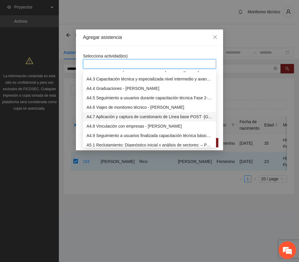
scroll to position [471, 0]
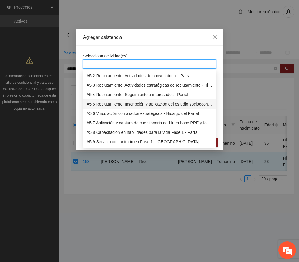
click at [116, 103] on div "A5.5 Reclutamiento: Inscripción y aplicación del estudio socioeconómico – Parral" at bounding box center [150, 104] width 126 height 6
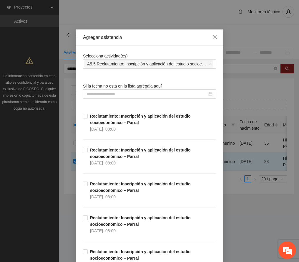
click at [137, 34] on div "Agregar asistencia" at bounding box center [149, 37] width 133 height 6
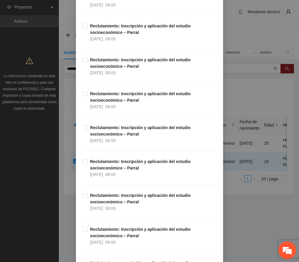
scroll to position [1139, 0]
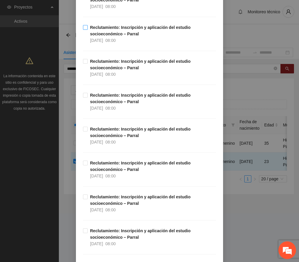
click at [109, 30] on strong "Reclutamiento: Inscripción y aplicación del estudio socioeconómico – Parral" at bounding box center [140, 30] width 101 height 11
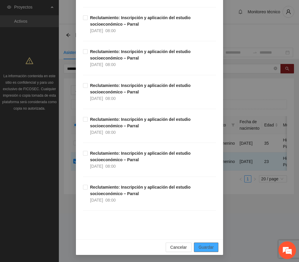
click at [209, 248] on span "Guardar" at bounding box center [206, 247] width 15 height 6
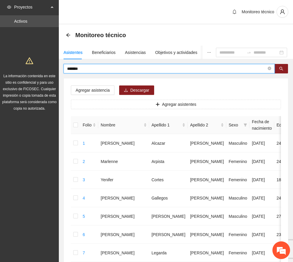
drag, startPoint x: 102, startPoint y: 70, endPoint x: -9, endPoint y: 69, distance: 111.4
click at [0, 69] on html "Proyectos Activos La información contenida en este sitio es confidencial y para…" at bounding box center [146, 131] width 293 height 262
type input "*********"
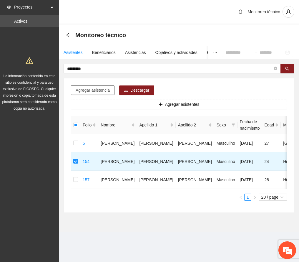
click at [90, 90] on span "Agregar asistencia" at bounding box center [93, 90] width 34 height 6
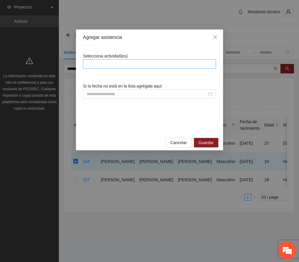
click at [111, 61] on div at bounding box center [150, 63] width 130 height 7
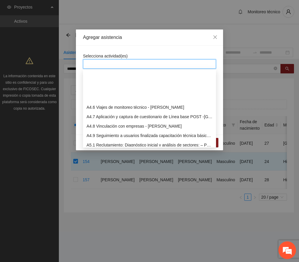
scroll to position [471, 0]
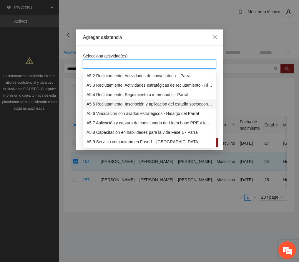
click at [122, 104] on div "A5.5 Reclutamiento: Inscripción y aplicación del estudio socioeconómico – Parral" at bounding box center [150, 104] width 126 height 6
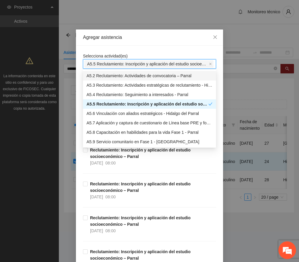
click at [147, 37] on div "Agregar asistencia" at bounding box center [149, 37] width 133 height 6
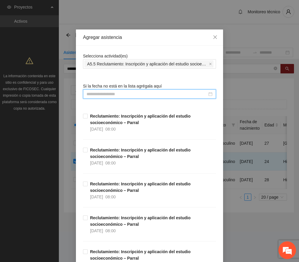
click at [130, 92] on input at bounding box center [147, 94] width 121 height 6
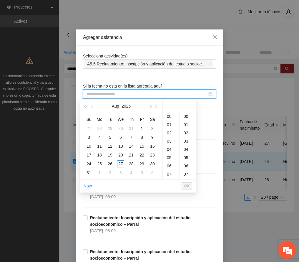
click at [93, 105] on span "button" at bounding box center [92, 106] width 3 height 3
click at [93, 105] on button "button" at bounding box center [92, 106] width 6 height 12
click at [141, 154] on div "27" at bounding box center [141, 154] width 7 height 7
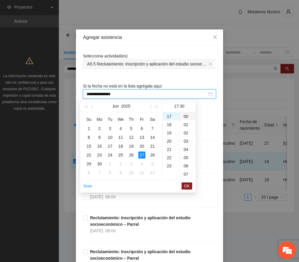
click at [184, 116] on div "00" at bounding box center [188, 116] width 16 height 8
type input "**********"
click at [188, 186] on span "OK" at bounding box center [187, 186] width 6 height 6
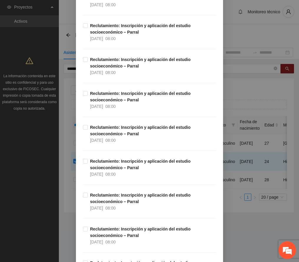
scroll to position [1459, 0]
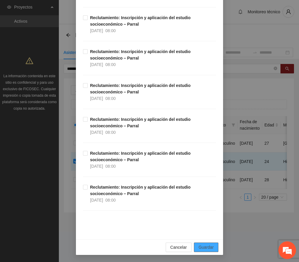
click at [199, 246] on span "Guardar" at bounding box center [206, 247] width 15 height 6
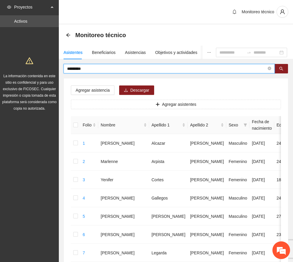
drag, startPoint x: 98, startPoint y: 69, endPoint x: 40, endPoint y: 65, distance: 58.2
type input "*****"
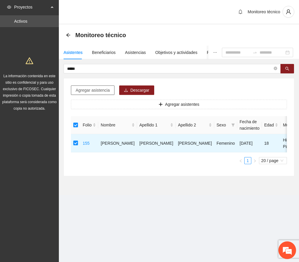
click at [95, 86] on button "Agregar asistencia" at bounding box center [93, 89] width 44 height 9
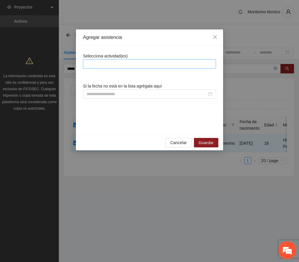
click at [127, 63] on div at bounding box center [150, 63] width 130 height 7
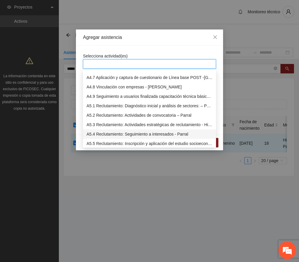
scroll to position [471, 0]
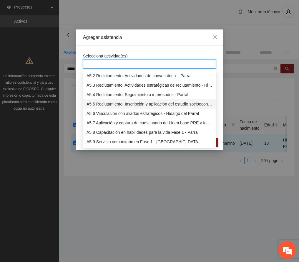
click at [112, 103] on div "A5.5 Reclutamiento: Inscripción y aplicación del estudio socioeconómico – Parral" at bounding box center [150, 104] width 126 height 6
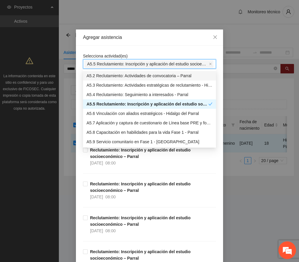
click at [145, 31] on div "Agregar asistencia" at bounding box center [149, 37] width 147 height 16
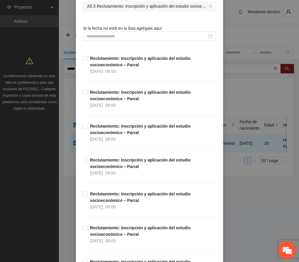
scroll to position [0, 0]
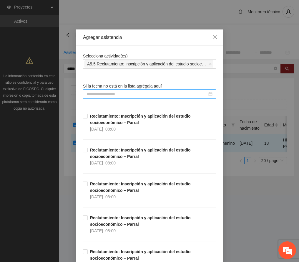
click at [121, 93] on input at bounding box center [147, 94] width 121 height 6
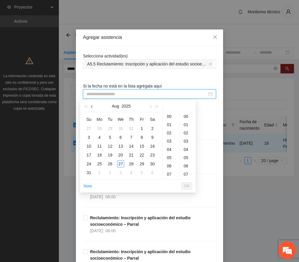
click at [90, 105] on button "button" at bounding box center [92, 106] width 6 height 12
click at [129, 137] on div "12" at bounding box center [131, 137] width 7 height 7
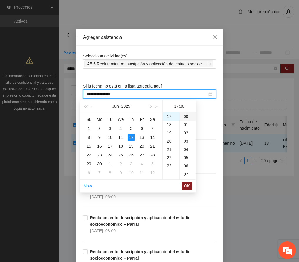
click at [186, 116] on div "00" at bounding box center [188, 116] width 16 height 8
type input "**********"
click at [187, 183] on span "OK" at bounding box center [187, 186] width 6 height 6
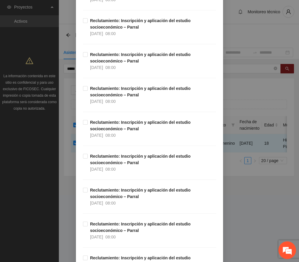
scroll to position [1459, 0]
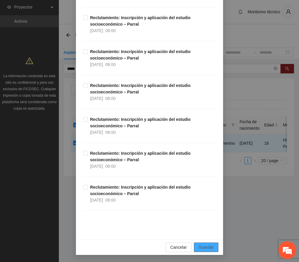
click at [207, 248] on span "Guardar" at bounding box center [206, 247] width 15 height 6
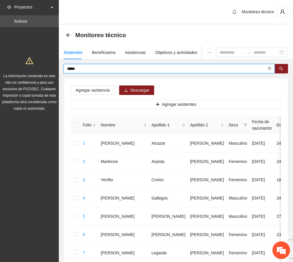
drag, startPoint x: 97, startPoint y: 68, endPoint x: 38, endPoint y: 65, distance: 58.7
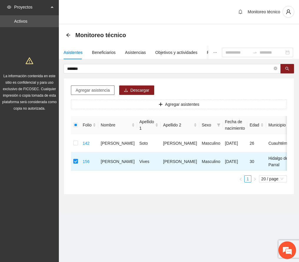
click at [92, 90] on span "Agregar asistencia" at bounding box center [93, 90] width 34 height 6
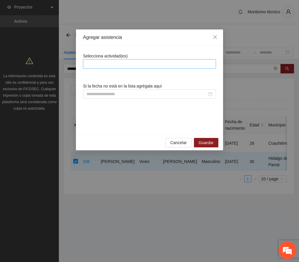
click at [114, 64] on div at bounding box center [150, 63] width 130 height 7
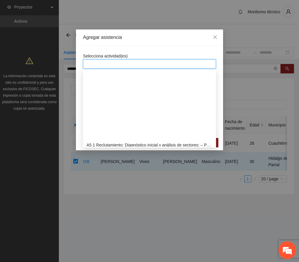
scroll to position [471, 0]
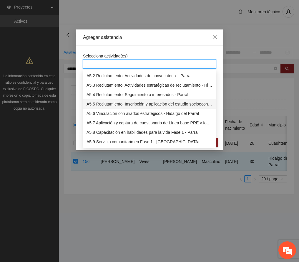
click at [124, 102] on div "A5.5 Reclutamiento: Inscripción y aplicación del estudio socioeconómico – Parral" at bounding box center [150, 104] width 126 height 6
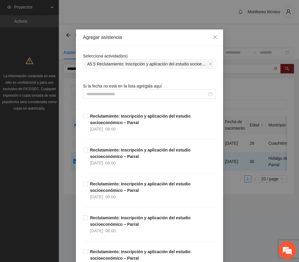
click at [154, 38] on div "Agregar asistencia" at bounding box center [149, 37] width 133 height 6
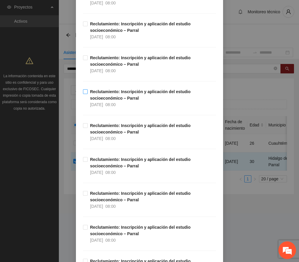
scroll to position [982, 0]
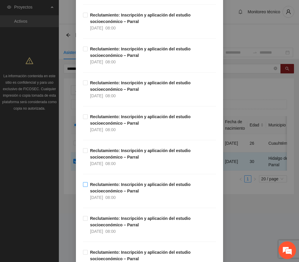
click at [107, 192] on strong "Reclutamiento: Inscripción y aplicación del estudio socioeconómico – Parral" at bounding box center [140, 187] width 101 height 11
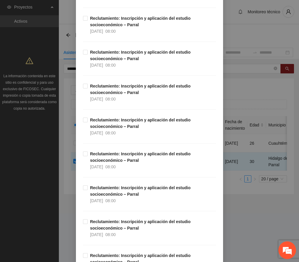
scroll to position [1459, 0]
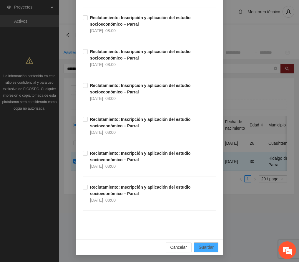
click at [209, 245] on span "Guardar" at bounding box center [206, 247] width 15 height 6
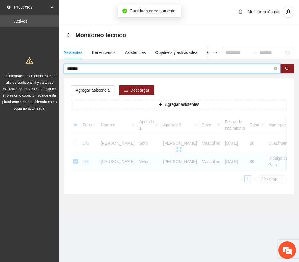
drag, startPoint x: 97, startPoint y: 68, endPoint x: 37, endPoint y: 67, distance: 60.1
click at [36, 67] on section "Proyectos Activos La información contenida en este sitio es confidencial y para…" at bounding box center [149, 131] width 299 height 262
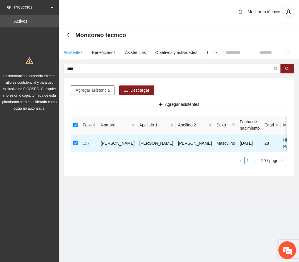
click at [100, 89] on span "Agregar asistencia" at bounding box center [93, 90] width 34 height 6
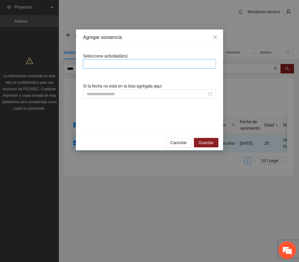
click at [114, 65] on div at bounding box center [150, 63] width 130 height 7
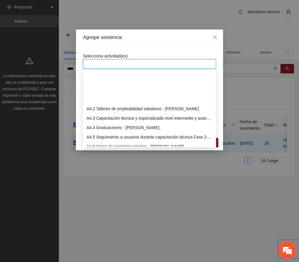
scroll to position [432, 0]
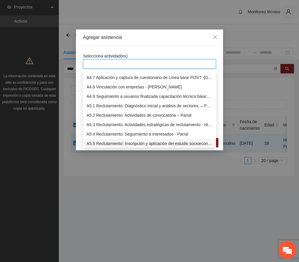
click at [120, 141] on div "A5.5 Reclutamiento: Inscripción y aplicación del estudio socioeconómico – Parral" at bounding box center [150, 143] width 126 height 6
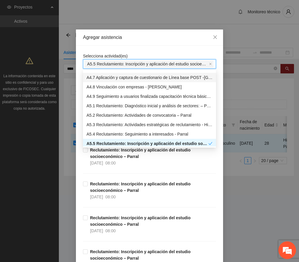
click at [151, 40] on div "Agregar asistencia" at bounding box center [149, 37] width 133 height 6
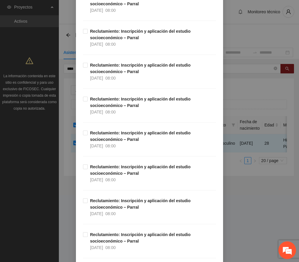
scroll to position [1100, 0]
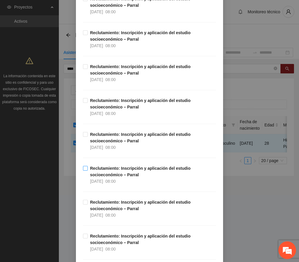
click at [109, 176] on strong "Reclutamiento: Inscripción y aplicación del estudio socioeconómico – Parral" at bounding box center [140, 171] width 101 height 11
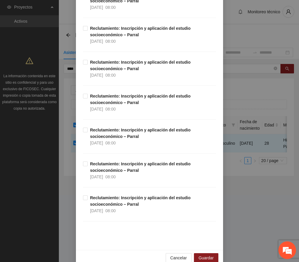
scroll to position [1459, 0]
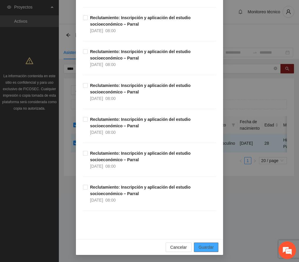
click at [212, 248] on button "Guardar" at bounding box center [206, 247] width 24 height 9
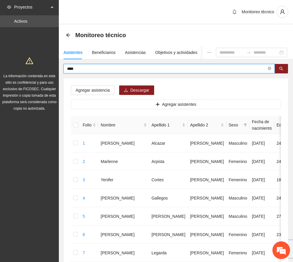
drag, startPoint x: 86, startPoint y: 68, endPoint x: 21, endPoint y: 64, distance: 65.3
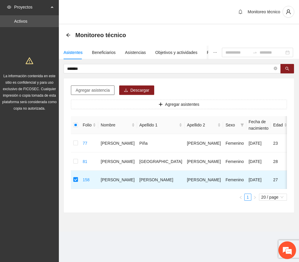
click at [103, 91] on span "Agregar asistencia" at bounding box center [93, 90] width 34 height 6
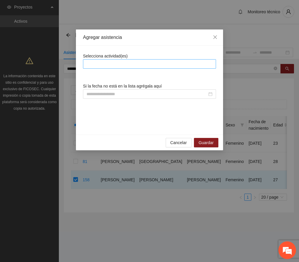
click at [113, 59] on div at bounding box center [149, 63] width 133 height 9
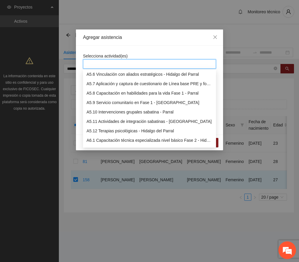
scroll to position [471, 0]
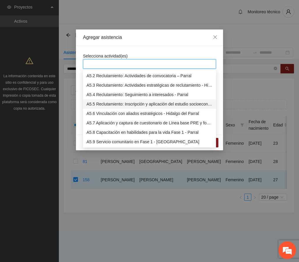
click at [111, 104] on div "A5.5 Reclutamiento: Inscripción y aplicación del estudio socioeconómico – Parral" at bounding box center [150, 104] width 126 height 6
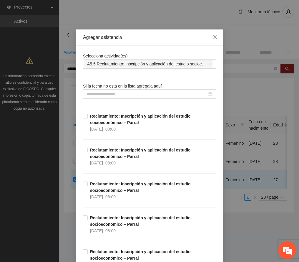
drag, startPoint x: 154, startPoint y: 37, endPoint x: 100, endPoint y: 84, distance: 71.5
click at [154, 37] on div "Agregar asistencia" at bounding box center [149, 37] width 133 height 6
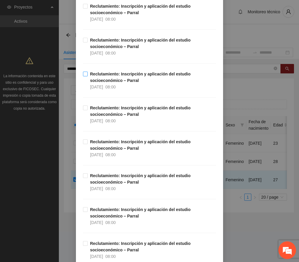
scroll to position [1061, 0]
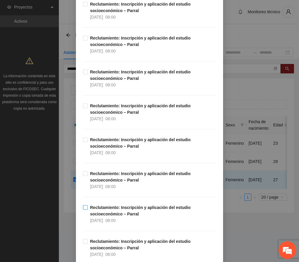
click at [120, 211] on strong "Reclutamiento: Inscripción y aplicación del estudio socioeconómico – Parral" at bounding box center [140, 210] width 101 height 11
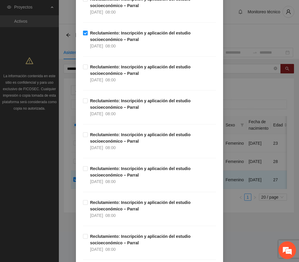
scroll to position [1459, 0]
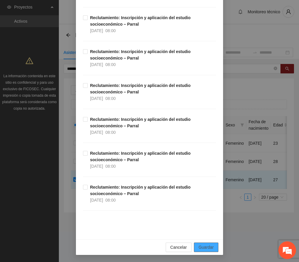
click at [210, 244] on span "Guardar" at bounding box center [206, 247] width 15 height 6
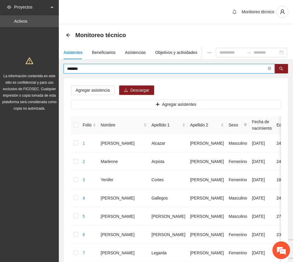
drag, startPoint x: 88, startPoint y: 67, endPoint x: 31, endPoint y: 64, distance: 56.4
type input "*********"
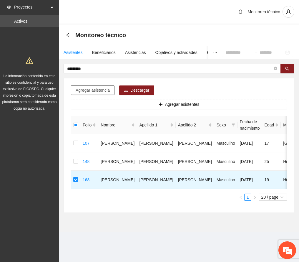
click at [89, 91] on span "Agregar asistencia" at bounding box center [93, 90] width 34 height 6
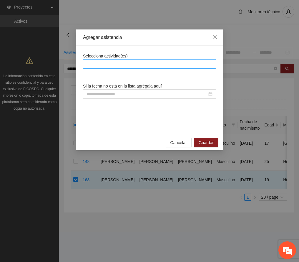
click at [109, 64] on div at bounding box center [150, 63] width 130 height 7
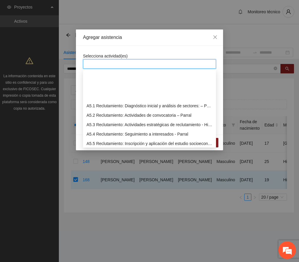
scroll to position [471, 0]
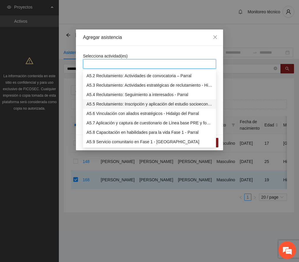
click at [117, 106] on div "A5.5 Reclutamiento: Inscripción y aplicación del estudio socioeconómico – Parral" at bounding box center [150, 104] width 126 height 6
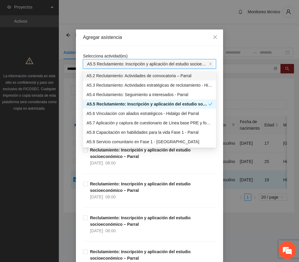
click at [147, 38] on div "Agregar asistencia" at bounding box center [149, 37] width 133 height 6
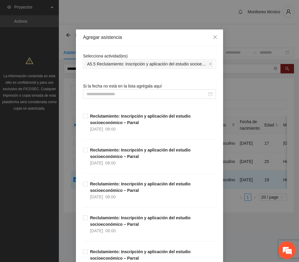
click at [129, 89] on div "Si la fecha no está en la lista agrégala aquí" at bounding box center [149, 91] width 133 height 16
click at [129, 91] on input at bounding box center [147, 94] width 121 height 6
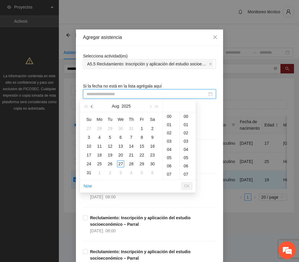
click at [91, 107] on span "button" at bounding box center [92, 106] width 3 height 3
click at [100, 136] on div "7" at bounding box center [99, 137] width 7 height 7
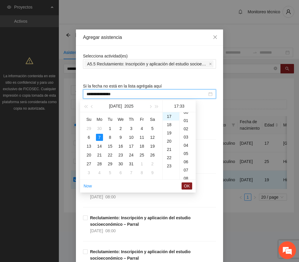
scroll to position [0, 0]
click at [187, 113] on div "00" at bounding box center [188, 116] width 16 height 8
type input "**********"
click at [187, 187] on span "OK" at bounding box center [187, 186] width 6 height 6
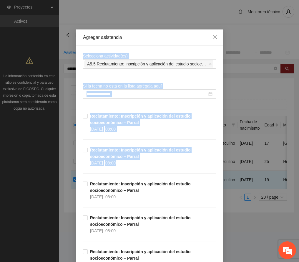
drag, startPoint x: 293, startPoint y: 30, endPoint x: 291, endPoint y: 98, distance: 67.8
click at [293, 169] on div "**********" at bounding box center [149, 131] width 299 height 262
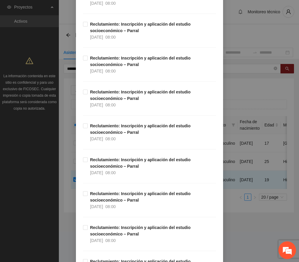
scroll to position [1459, 0]
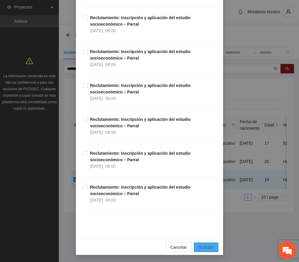
click at [202, 244] on span "Guardar" at bounding box center [206, 247] width 15 height 6
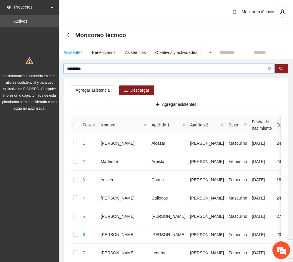
drag, startPoint x: 108, startPoint y: 71, endPoint x: 13, endPoint y: 60, distance: 95.5
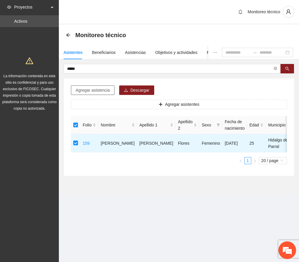
click at [85, 90] on span "Agregar asistencia" at bounding box center [93, 90] width 34 height 6
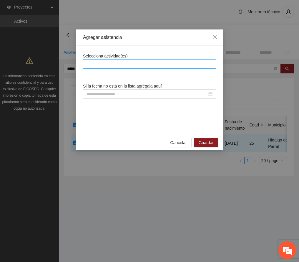
click at [112, 60] on div at bounding box center [149, 63] width 133 height 9
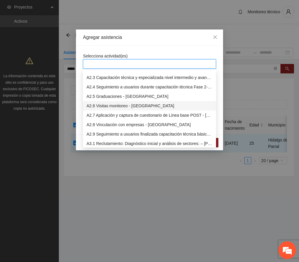
scroll to position [393, 0]
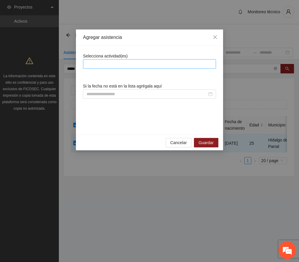
click at [121, 67] on div at bounding box center [150, 63] width 130 height 7
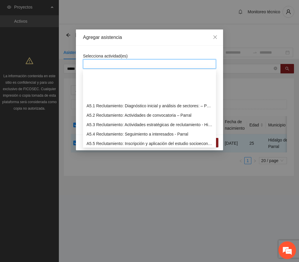
scroll to position [471, 0]
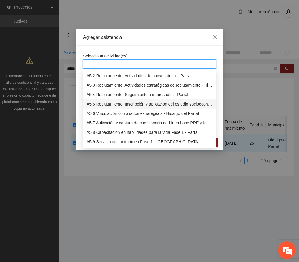
click at [110, 105] on div "A5.5 Reclutamiento: Inscripción y aplicación del estudio socioeconómico – Parral" at bounding box center [150, 104] width 126 height 6
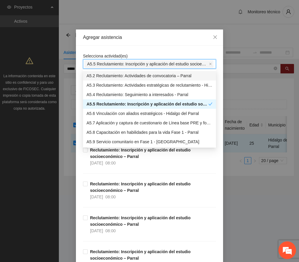
click at [139, 35] on div "Agregar asistencia" at bounding box center [149, 37] width 133 height 6
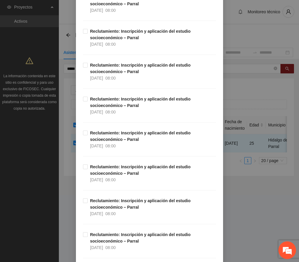
scroll to position [1021, 0]
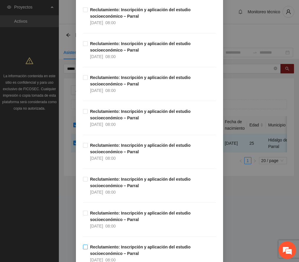
click at [114, 251] on strong "Reclutamiento: Inscripción y aplicación del estudio socioeconómico – Parral" at bounding box center [140, 250] width 101 height 11
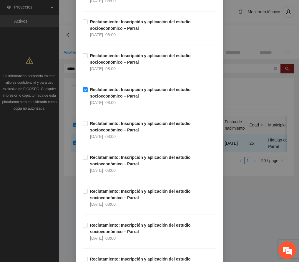
scroll to position [1459, 0]
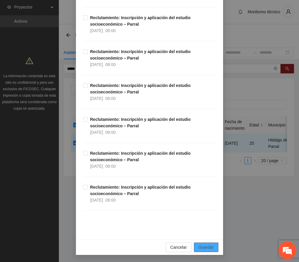
click at [199, 246] on span "Guardar" at bounding box center [206, 247] width 15 height 6
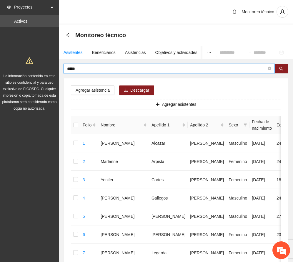
drag, startPoint x: 104, startPoint y: 66, endPoint x: 22, endPoint y: 72, distance: 82.4
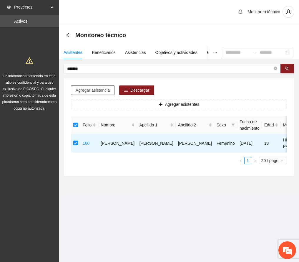
click at [77, 90] on span "Agregar asistencia" at bounding box center [93, 90] width 34 height 6
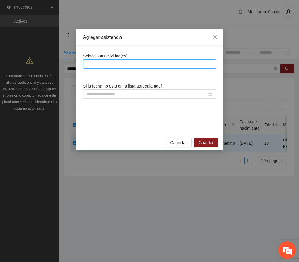
click at [117, 65] on div at bounding box center [150, 63] width 130 height 7
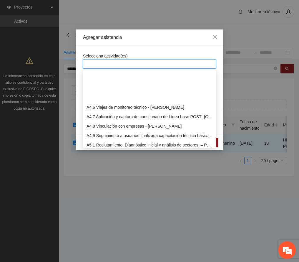
scroll to position [432, 0]
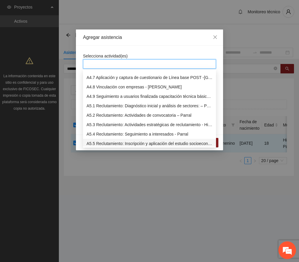
click at [111, 141] on div "A5.5 Reclutamiento: Inscripción y aplicación del estudio socioeconómico – Parral" at bounding box center [150, 143] width 126 height 6
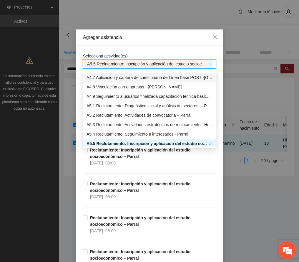
click at [145, 39] on div "Agregar asistencia" at bounding box center [149, 37] width 133 height 6
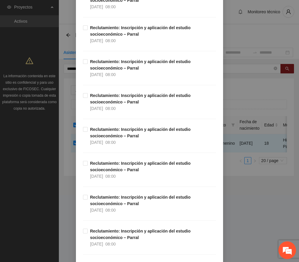
scroll to position [1139, 0]
click at [130, 233] on strong "Reclutamiento: Inscripción y aplicación del estudio socioeconómico – Parral" at bounding box center [140, 233] width 101 height 11
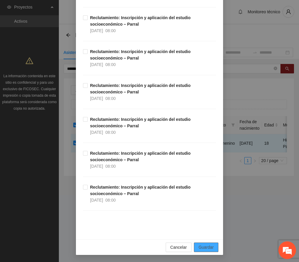
click at [205, 248] on span "Guardar" at bounding box center [206, 247] width 15 height 6
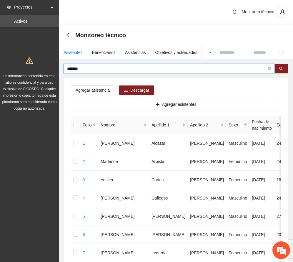
drag, startPoint x: 91, startPoint y: 69, endPoint x: 50, endPoint y: 64, distance: 41.5
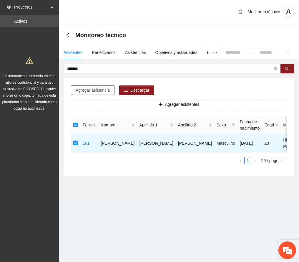
click at [97, 91] on span "Agregar asistencia" at bounding box center [93, 90] width 34 height 6
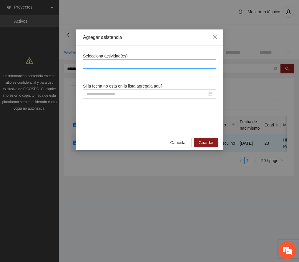
click at [108, 65] on div at bounding box center [150, 63] width 130 height 7
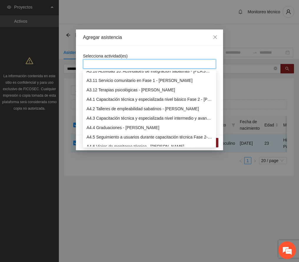
scroll to position [432, 0]
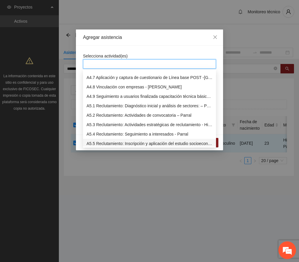
click at [118, 141] on div "A5.5 Reclutamiento: Inscripción y aplicación del estudio socioeconómico – Parral" at bounding box center [150, 143] width 126 height 6
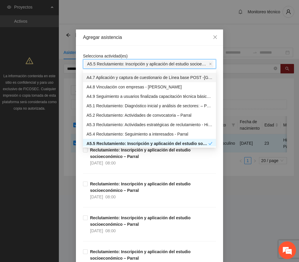
click at [141, 39] on div "Agregar asistencia" at bounding box center [149, 37] width 133 height 6
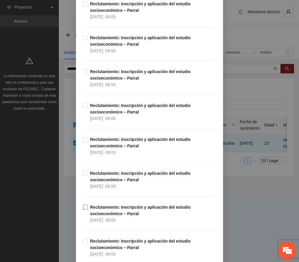
scroll to position [1100, 0]
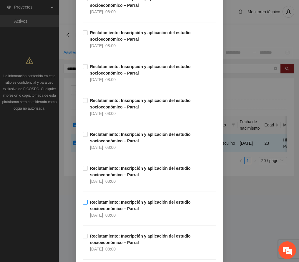
click at [117, 211] on strong "Reclutamiento: Inscripción y aplicación del estudio socioeconómico – Parral" at bounding box center [140, 205] width 101 height 11
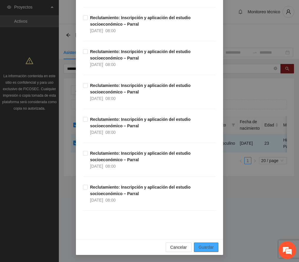
click at [211, 250] on button "Guardar" at bounding box center [206, 247] width 24 height 9
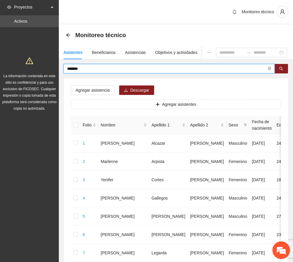
drag, startPoint x: 104, startPoint y: 68, endPoint x: 16, endPoint y: 63, distance: 88.8
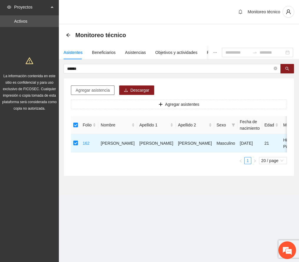
click at [105, 90] on span "Agregar asistencia" at bounding box center [93, 90] width 34 height 6
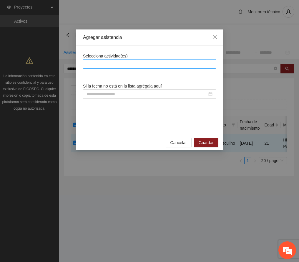
click at [121, 65] on div at bounding box center [150, 63] width 130 height 7
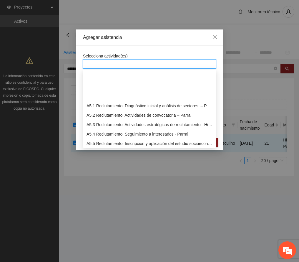
scroll to position [471, 0]
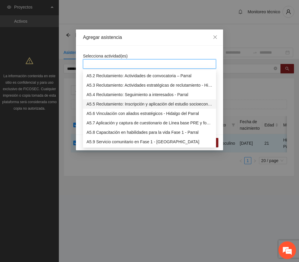
click at [131, 105] on div "A5.5 Reclutamiento: Inscripción y aplicación del estudio socioeconómico – Parral" at bounding box center [150, 104] width 126 height 6
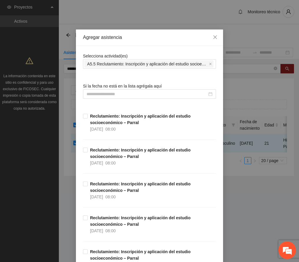
click at [163, 36] on div "Agregar asistencia" at bounding box center [149, 37] width 133 height 6
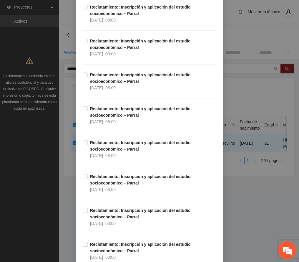
scroll to position [1139, 0]
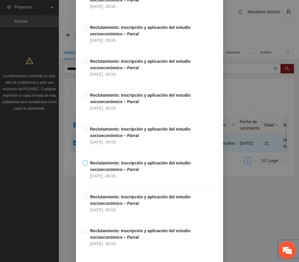
click at [117, 172] on strong "Reclutamiento: Inscripción y aplicación del estudio socioeconómico – Parral" at bounding box center [140, 166] width 101 height 11
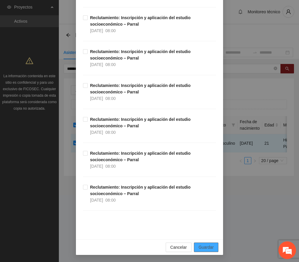
click at [210, 248] on span "Guardar" at bounding box center [206, 247] width 15 height 6
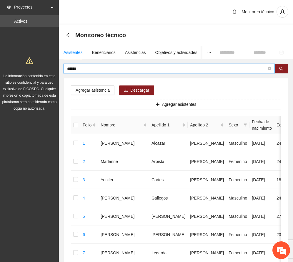
drag, startPoint x: 92, startPoint y: 69, endPoint x: 11, endPoint y: 65, distance: 81.1
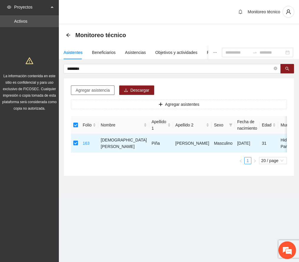
click at [100, 93] on span "Agregar asistencia" at bounding box center [93, 90] width 34 height 6
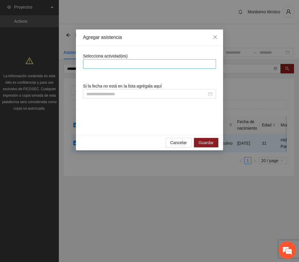
click at [125, 61] on div at bounding box center [150, 63] width 130 height 7
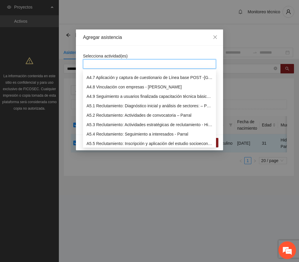
scroll to position [471, 0]
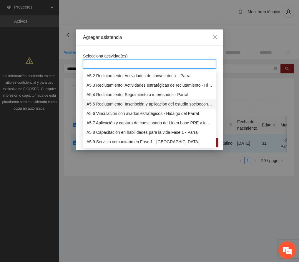
click at [113, 105] on div "A5.5 Reclutamiento: Inscripción y aplicación del estudio socioeconómico – Parral" at bounding box center [150, 104] width 126 height 6
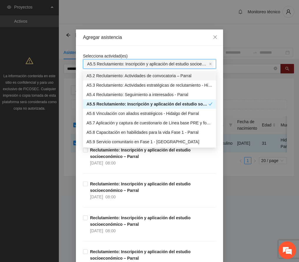
click at [141, 37] on div "Agregar asistencia" at bounding box center [149, 37] width 133 height 6
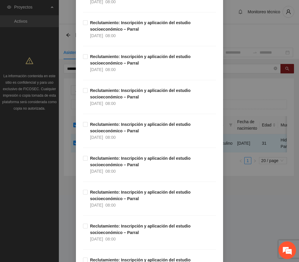
scroll to position [1100, 0]
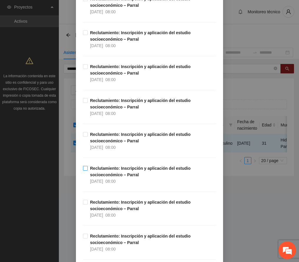
click at [117, 176] on strong "Reclutamiento: Inscripción y aplicación del estudio socioeconómico – Parral" at bounding box center [140, 171] width 101 height 11
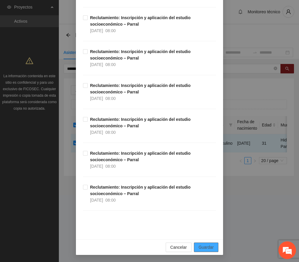
click at [207, 248] on span "Guardar" at bounding box center [206, 247] width 15 height 6
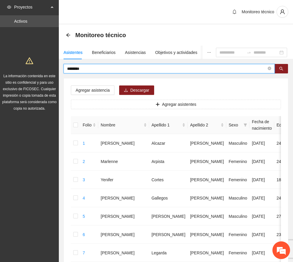
drag, startPoint x: 103, startPoint y: 69, endPoint x: 43, endPoint y: 70, distance: 59.8
type input "*********"
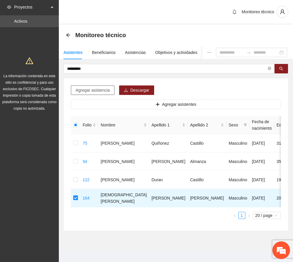
click at [104, 92] on span "Agregar asistencia" at bounding box center [93, 90] width 34 height 6
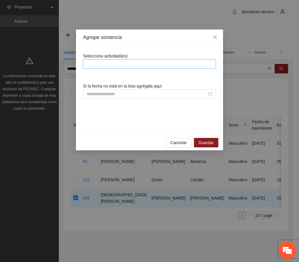
click at [118, 62] on div at bounding box center [150, 63] width 130 height 7
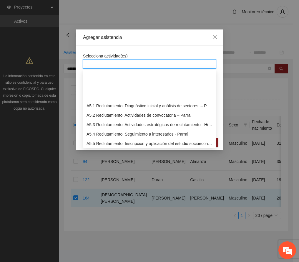
scroll to position [471, 0]
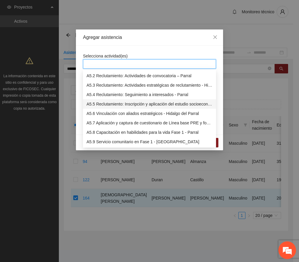
click at [163, 101] on div "A5.5 Reclutamiento: Inscripción y aplicación del estudio socioeconómico – Parral" at bounding box center [150, 104] width 126 height 6
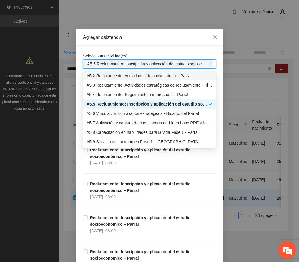
click at [167, 40] on div "Agregar asistencia" at bounding box center [149, 37] width 133 height 6
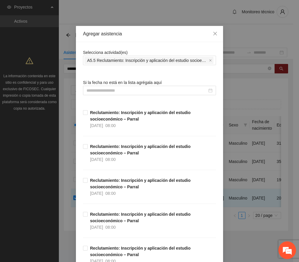
scroll to position [0, 0]
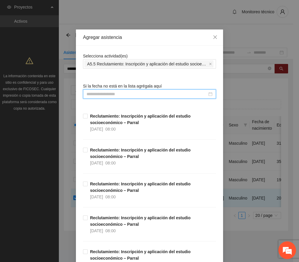
click at [135, 95] on input at bounding box center [147, 94] width 121 height 6
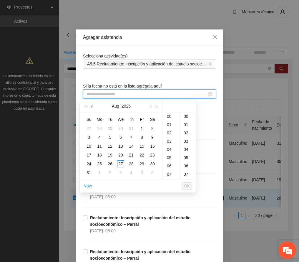
click at [90, 107] on button "button" at bounding box center [92, 106] width 6 height 12
type input "**********"
click at [98, 136] on div "7" at bounding box center [99, 137] width 7 height 7
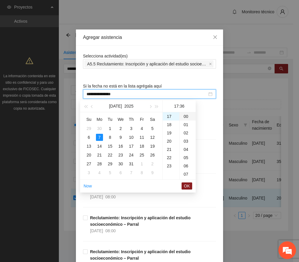
click at [187, 114] on div "00" at bounding box center [188, 116] width 16 height 8
type input "**********"
click at [186, 187] on span "OK" at bounding box center [187, 186] width 6 height 6
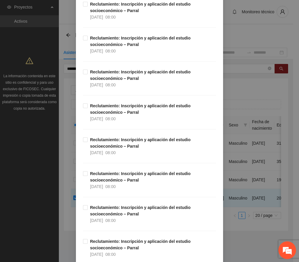
scroll to position [1459, 0]
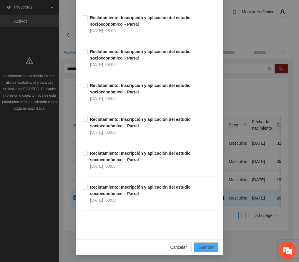
click at [209, 246] on span "Guardar" at bounding box center [206, 247] width 15 height 6
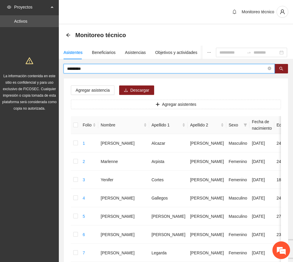
drag, startPoint x: 93, startPoint y: 68, endPoint x: 35, endPoint y: 73, distance: 58.6
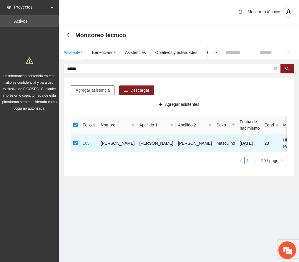
click at [95, 88] on span "Agregar asistencia" at bounding box center [93, 90] width 34 height 6
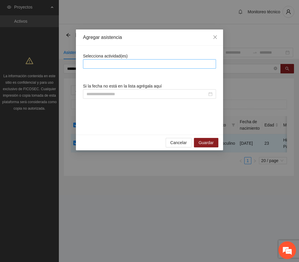
click at [115, 62] on div at bounding box center [150, 63] width 130 height 7
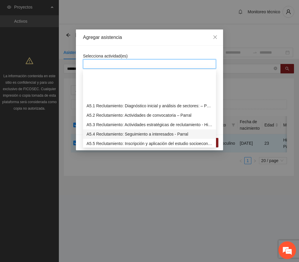
scroll to position [471, 0]
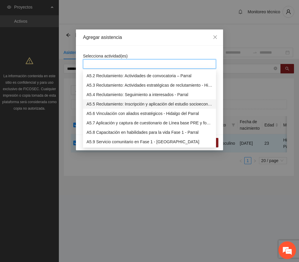
click at [110, 104] on div "A5.5 Reclutamiento: Inscripción y aplicación del estudio socioeconómico – Parral" at bounding box center [150, 104] width 126 height 6
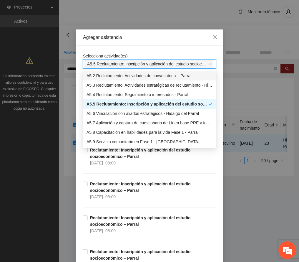
click at [167, 40] on div "Agregar asistencia" at bounding box center [149, 37] width 133 height 6
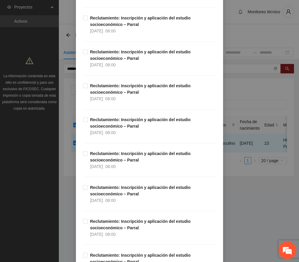
scroll to position [1100, 0]
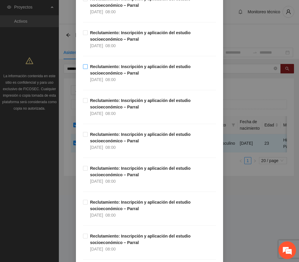
click at [109, 75] on strong "Reclutamiento: Inscripción y aplicación del estudio socioeconómico – Parral" at bounding box center [140, 69] width 101 height 11
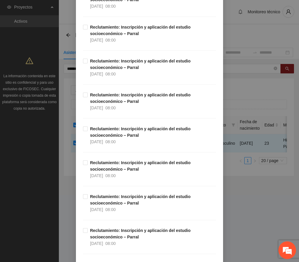
scroll to position [1459, 0]
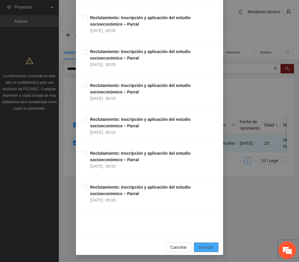
click at [204, 245] on span "Guardar" at bounding box center [206, 247] width 15 height 6
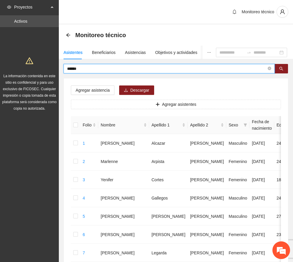
drag, startPoint x: 91, startPoint y: 65, endPoint x: 31, endPoint y: 71, distance: 60.1
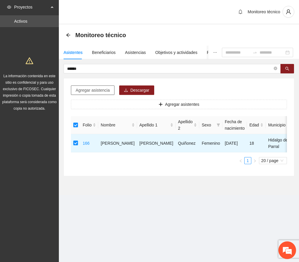
click at [96, 89] on span "Agregar asistencia" at bounding box center [93, 90] width 34 height 6
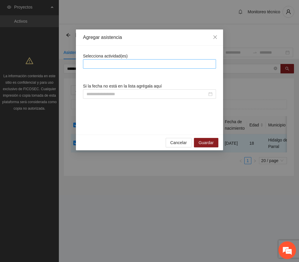
click at [102, 65] on div at bounding box center [150, 63] width 130 height 7
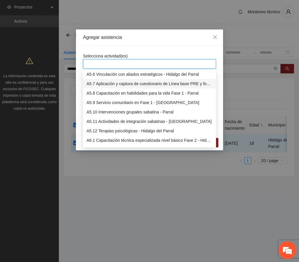
scroll to position [471, 0]
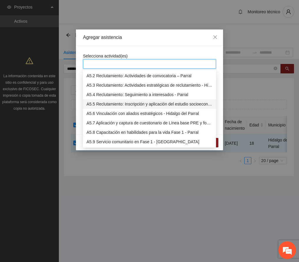
click at [104, 101] on div "A5.5 Reclutamiento: Inscripción y aplicación del estudio socioeconómico – Parral" at bounding box center [150, 104] width 126 height 6
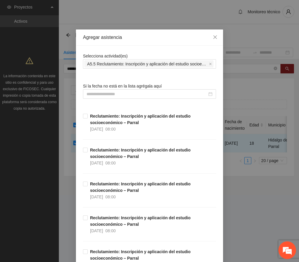
click at [137, 38] on div "Agregar asistencia" at bounding box center [149, 37] width 133 height 6
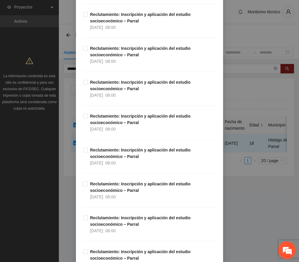
scroll to position [1100, 0]
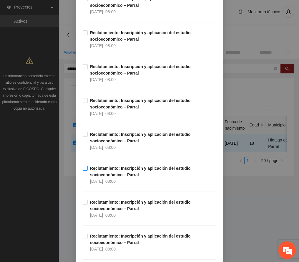
click at [117, 177] on strong "Reclutamiento: Inscripción y aplicación del estudio socioeconómico – Parral" at bounding box center [140, 171] width 101 height 11
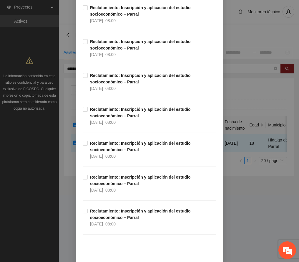
scroll to position [1459, 0]
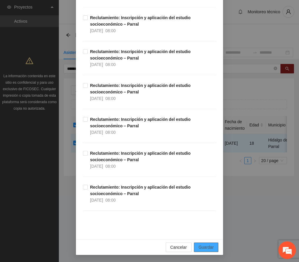
click at [195, 243] on button "Guardar" at bounding box center [206, 247] width 24 height 9
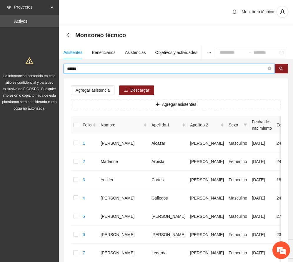
drag, startPoint x: 98, startPoint y: 70, endPoint x: 36, endPoint y: 62, distance: 63.0
type input "*******"
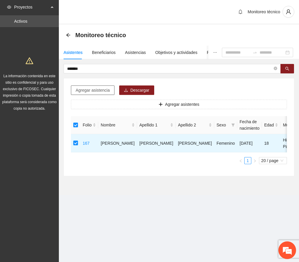
click at [91, 89] on span "Agregar asistencia" at bounding box center [93, 90] width 34 height 6
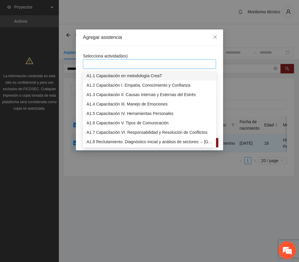
click at [102, 65] on div at bounding box center [150, 63] width 130 height 7
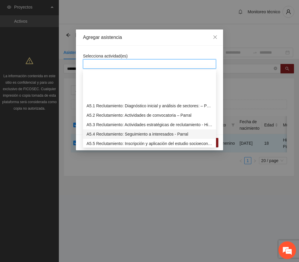
scroll to position [471, 0]
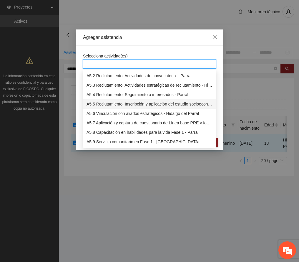
click at [123, 104] on div "A5.5 Reclutamiento: Inscripción y aplicación del estudio socioeconómico – Parral" at bounding box center [150, 104] width 126 height 6
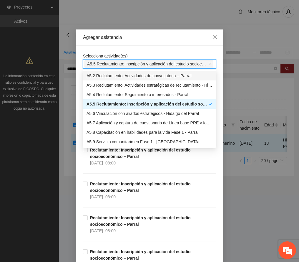
click at [145, 36] on div "Agregar asistencia" at bounding box center [149, 37] width 133 height 6
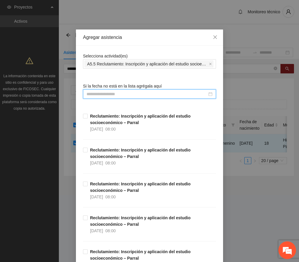
click at [122, 93] on input at bounding box center [147, 94] width 121 height 6
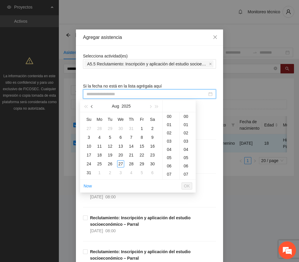
click at [92, 106] on span "button" at bounding box center [92, 106] width 3 height 3
click at [98, 136] on div "7" at bounding box center [99, 137] width 7 height 7
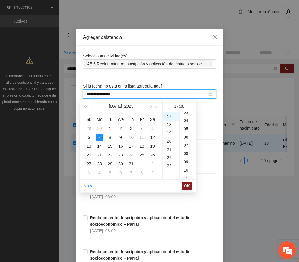
scroll to position [0, 0]
click at [187, 116] on div "00" at bounding box center [188, 116] width 16 height 8
type input "**********"
click at [187, 186] on span "OK" at bounding box center [187, 186] width 6 height 6
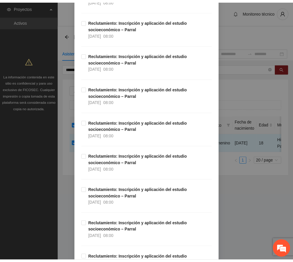
scroll to position [1459, 0]
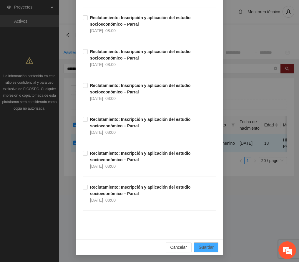
click at [209, 249] on span "Guardar" at bounding box center [206, 247] width 15 height 6
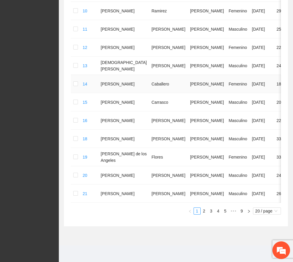
scroll to position [328, 0]
click at [241, 210] on link "9" at bounding box center [242, 211] width 6 height 6
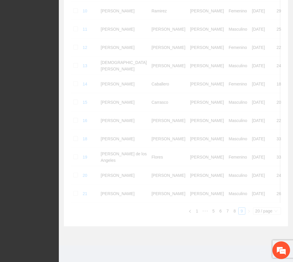
scroll to position [0, 0]
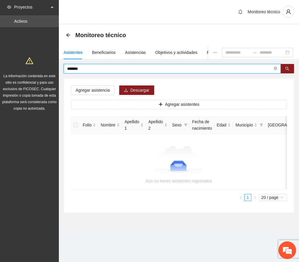
drag, startPoint x: 205, startPoint y: 68, endPoint x: 6, endPoint y: 71, distance: 199.2
click at [6, 71] on section "Proyectos Activos La información contenida en este sitio es confidencial y para…" at bounding box center [149, 131] width 299 height 262
click at [287, 67] on icon "search" at bounding box center [288, 69] width 4 height 4
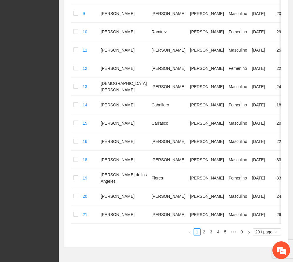
scroll to position [328, 0]
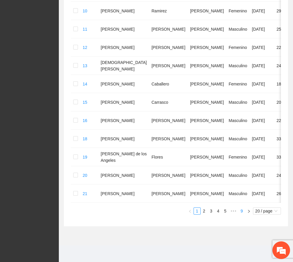
click at [239, 209] on link "9" at bounding box center [242, 211] width 6 height 6
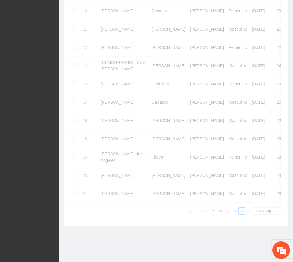
scroll to position [53, 0]
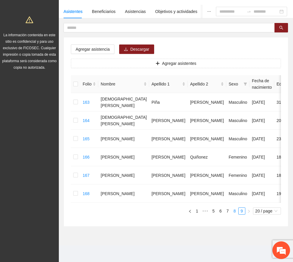
click at [235, 210] on link "8" at bounding box center [235, 211] width 6 height 6
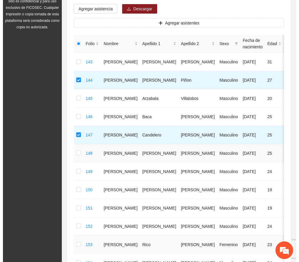
scroll to position [0, 0]
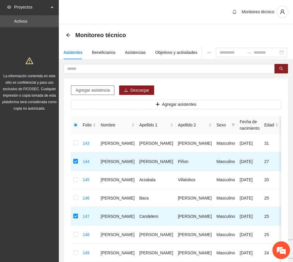
click at [97, 91] on span "Agregar asistencia" at bounding box center [93, 90] width 34 height 6
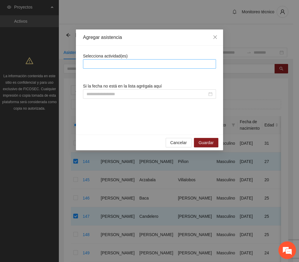
click at [116, 64] on div at bounding box center [150, 63] width 130 height 7
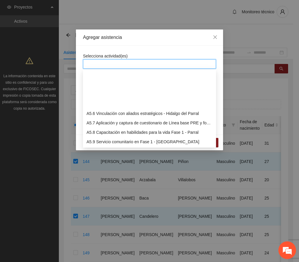
scroll to position [511, 0]
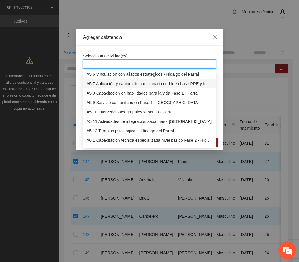
click at [125, 82] on div "A5.7 Aplicación y captura de cuestionario de Línea base PRE y focalización - PA…" at bounding box center [150, 83] width 126 height 6
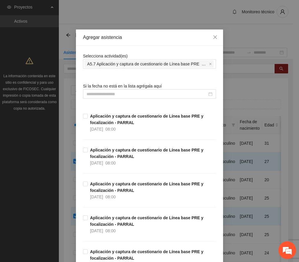
click at [149, 39] on div "Agregar asistencia" at bounding box center [149, 37] width 133 height 6
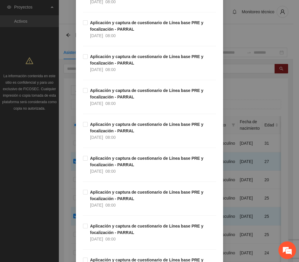
scroll to position [1061, 0]
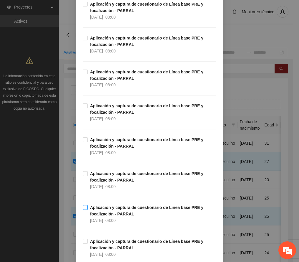
click at [117, 216] on strong "Aplicación y captura de cuestionario de Línea base PRE y focalización - PARRAL" at bounding box center [146, 210] width 113 height 11
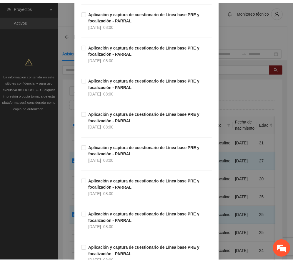
scroll to position [1459, 0]
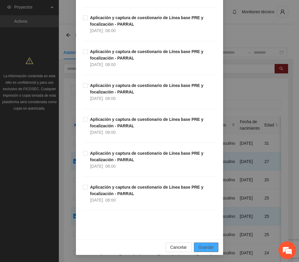
drag, startPoint x: 204, startPoint y: 246, endPoint x: 12, endPoint y: 223, distance: 193.7
click at [204, 246] on span "Guardar" at bounding box center [206, 247] width 15 height 6
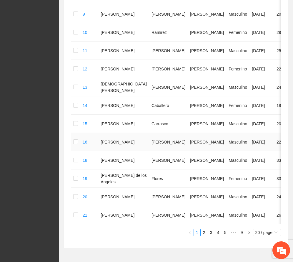
scroll to position [328, 0]
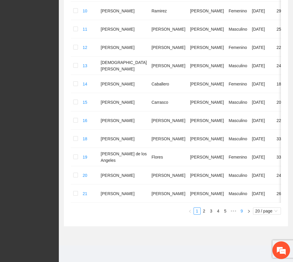
click at [240, 210] on link "9" at bounding box center [242, 211] width 6 height 6
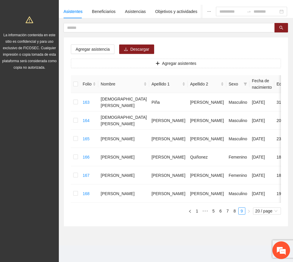
scroll to position [53, 0]
click at [235, 210] on link "8" at bounding box center [235, 211] width 6 height 6
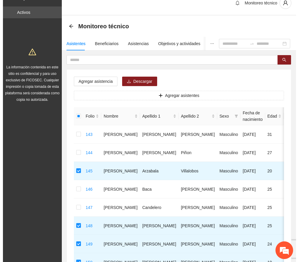
scroll to position [0, 0]
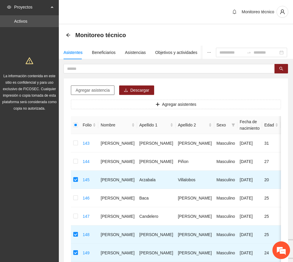
click at [97, 85] on button "Agregar asistencia" at bounding box center [93, 89] width 44 height 9
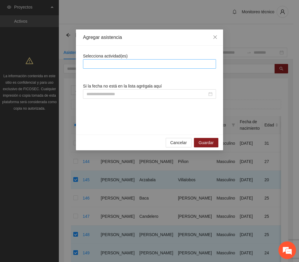
click at [143, 65] on div at bounding box center [150, 63] width 130 height 7
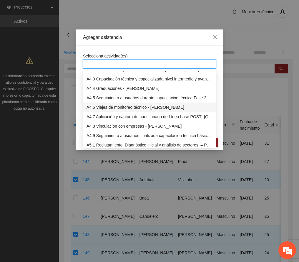
scroll to position [471, 0]
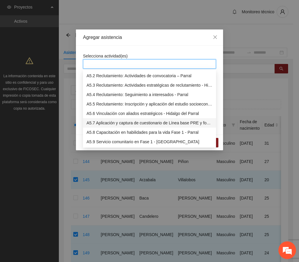
click at [130, 123] on div "A5.7 Aplicación y captura de cuestionario de Línea base PRE y focalización - PA…" at bounding box center [150, 123] width 126 height 6
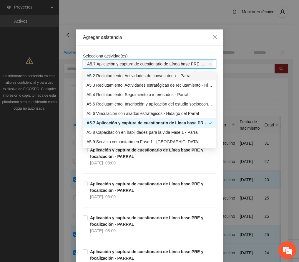
click at [154, 39] on div "Agregar asistencia" at bounding box center [149, 37] width 133 height 6
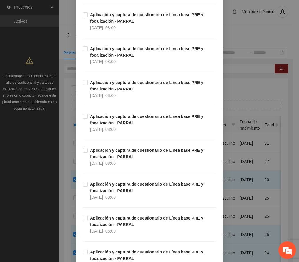
scroll to position [982, 0]
click at [130, 190] on strong "Aplicación y captura de cuestionario de Línea base PRE y focalización - PARRAL" at bounding box center [146, 187] width 113 height 11
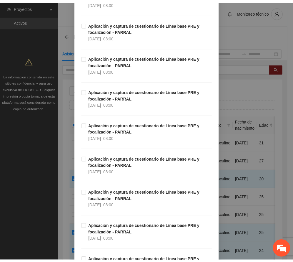
scroll to position [1459, 0]
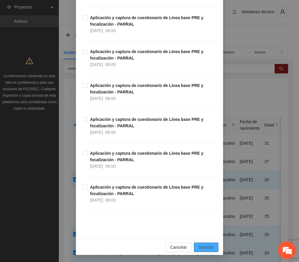
click at [207, 243] on button "Guardar" at bounding box center [206, 247] width 24 height 9
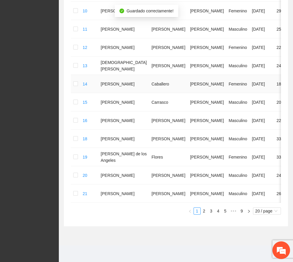
scroll to position [328, 0]
click at [240, 210] on link "9" at bounding box center [242, 211] width 6 height 6
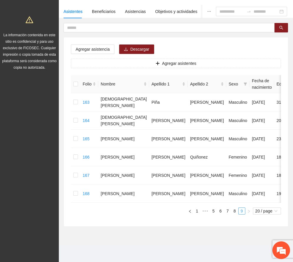
scroll to position [53, 0]
click at [233, 210] on link "8" at bounding box center [235, 211] width 6 height 6
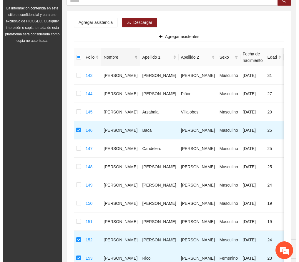
scroll to position [0, 0]
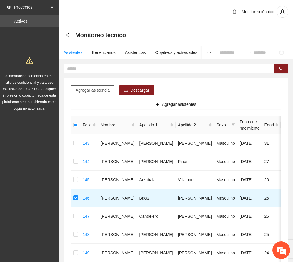
click at [103, 89] on span "Agregar asistencia" at bounding box center [93, 90] width 34 height 6
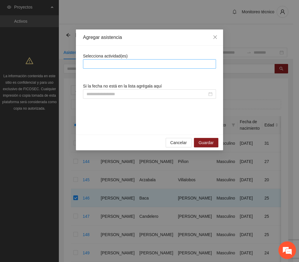
click at [133, 65] on div at bounding box center [150, 63] width 130 height 7
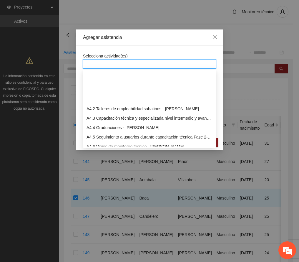
scroll to position [471, 0]
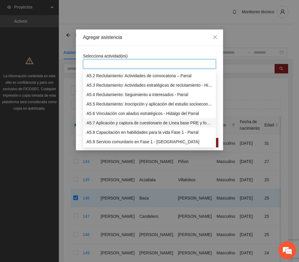
click at [141, 120] on div "A5.7 Aplicación y captura de cuestionario de Línea base PRE y focalización - PA…" at bounding box center [150, 123] width 126 height 6
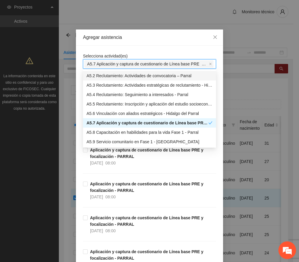
click at [162, 36] on div "Agregar asistencia" at bounding box center [149, 37] width 133 height 6
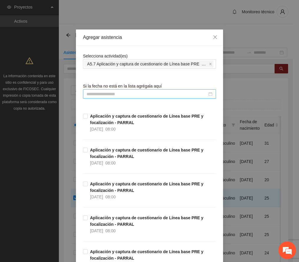
click at [114, 93] on input at bounding box center [147, 94] width 121 height 6
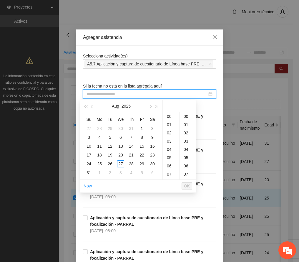
click at [93, 106] on span "button" at bounding box center [92, 106] width 3 height 3
click at [143, 153] on div "27" at bounding box center [141, 154] width 7 height 7
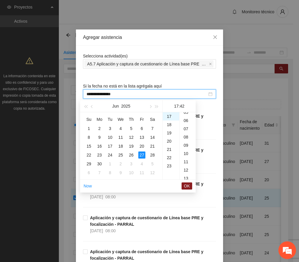
scroll to position [0, 0]
click at [186, 116] on div "00" at bounding box center [188, 116] width 16 height 8
type input "**********"
click at [189, 186] on span "OK" at bounding box center [187, 186] width 6 height 6
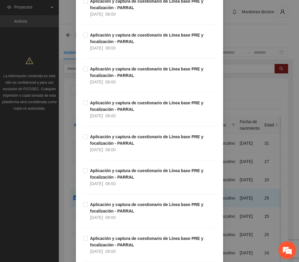
scroll to position [1459, 0]
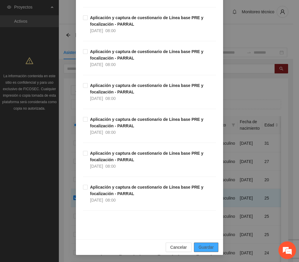
click at [210, 248] on span "Guardar" at bounding box center [206, 247] width 15 height 6
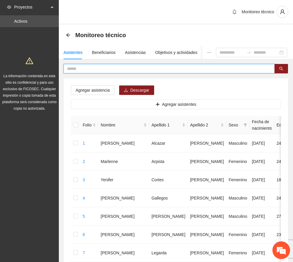
click at [87, 67] on input "text" at bounding box center [167, 68] width 200 height 6
type input "*****"
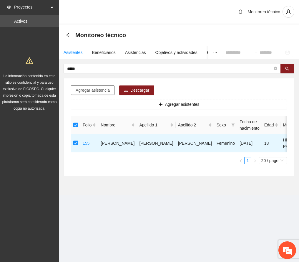
click at [102, 90] on span "Agregar asistencia" at bounding box center [93, 90] width 34 height 6
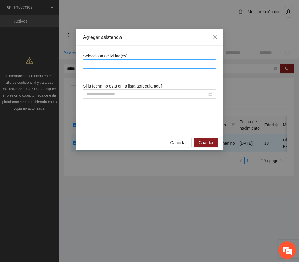
click at [115, 64] on div at bounding box center [150, 63] width 130 height 7
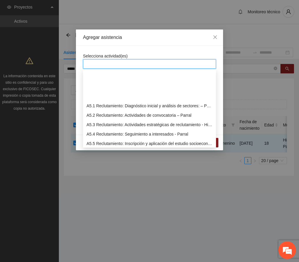
scroll to position [471, 0]
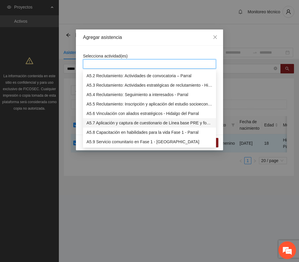
click at [121, 121] on div "A5.7 Aplicación y captura de cuestionario de Línea base PRE y focalización - PA…" at bounding box center [150, 123] width 126 height 6
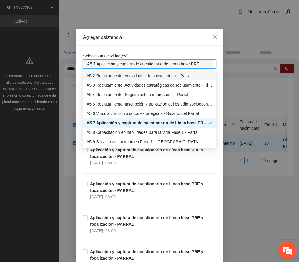
click at [140, 42] on div "Agregar asistencia" at bounding box center [149, 37] width 147 height 16
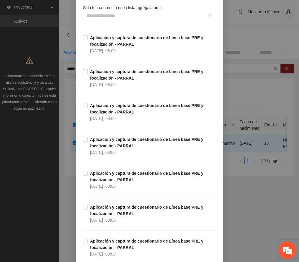
scroll to position [0, 0]
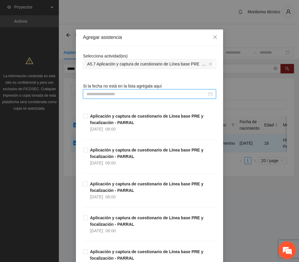
click at [114, 91] on input at bounding box center [147, 94] width 121 height 6
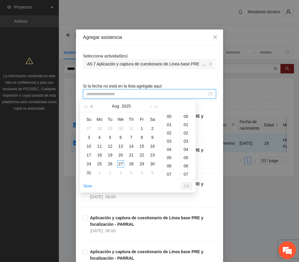
click at [92, 107] on span "button" at bounding box center [92, 106] width 3 height 3
click at [131, 136] on div "12" at bounding box center [131, 137] width 7 height 7
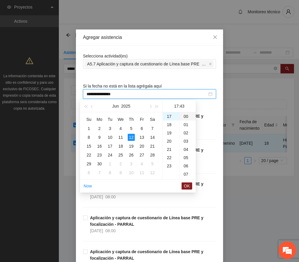
click at [184, 117] on div "00" at bounding box center [188, 116] width 16 height 8
type input "**********"
click at [186, 184] on span "OK" at bounding box center [187, 186] width 6 height 6
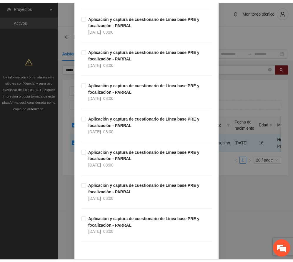
scroll to position [1459, 0]
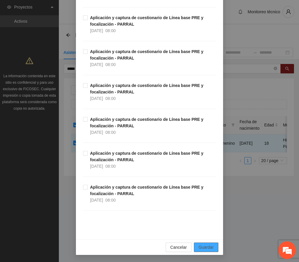
click at [204, 249] on span "Guardar" at bounding box center [206, 247] width 15 height 6
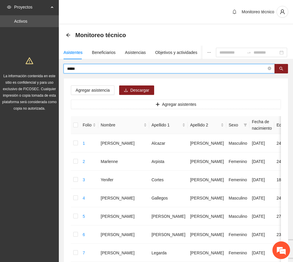
click at [89, 69] on input "*****" at bounding box center [167, 68] width 200 height 6
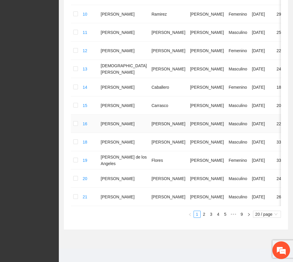
scroll to position [328, 0]
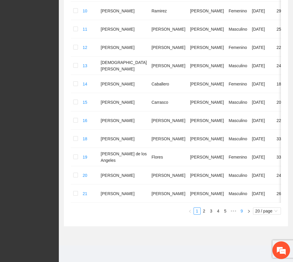
click at [243, 211] on link "9" at bounding box center [242, 211] width 6 height 6
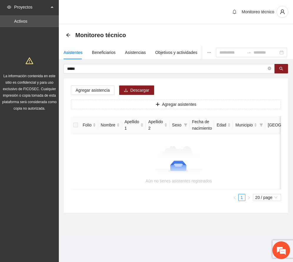
scroll to position [0, 0]
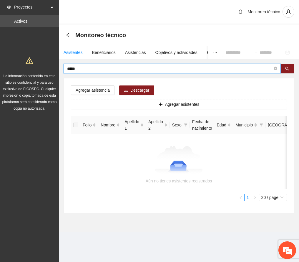
drag, startPoint x: 95, startPoint y: 67, endPoint x: 36, endPoint y: 63, distance: 59.1
click at [36, 63] on section "Proyectos Activos La información contenida en este sitio es confidencial y para…" at bounding box center [149, 131] width 299 height 262
click at [286, 69] on icon "search" at bounding box center [288, 69] width 4 height 4
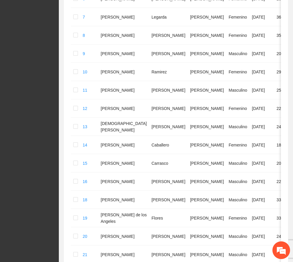
scroll to position [328, 0]
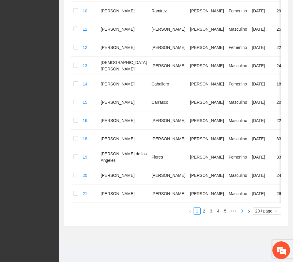
click at [242, 211] on link "9" at bounding box center [242, 211] width 6 height 6
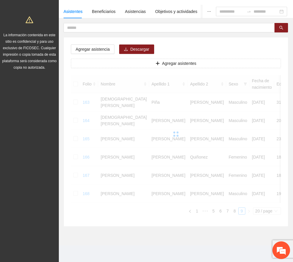
scroll to position [53, 0]
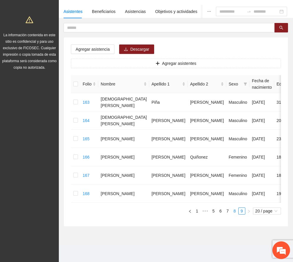
click at [234, 210] on link "8" at bounding box center [235, 211] width 6 height 6
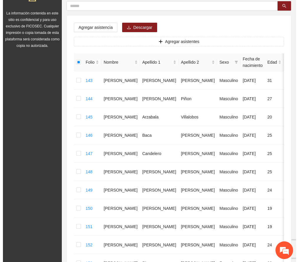
scroll to position [20, 0]
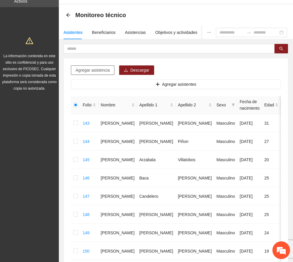
click at [93, 71] on span "Agregar asistencia" at bounding box center [93, 70] width 34 height 6
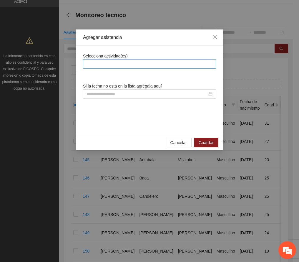
click at [135, 60] on div at bounding box center [150, 63] width 130 height 7
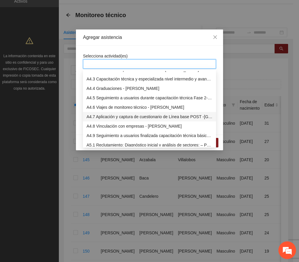
scroll to position [511, 0]
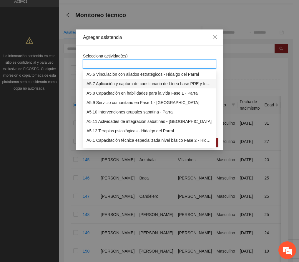
click at [132, 82] on div "A5.7 Aplicación y captura de cuestionario de Línea base PRE y focalización - PA…" at bounding box center [150, 83] width 126 height 6
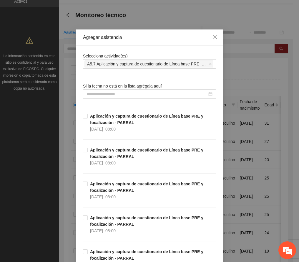
click at [146, 36] on div "Agregar asistencia" at bounding box center [149, 37] width 133 height 6
click at [103, 93] on input at bounding box center [147, 94] width 121 height 6
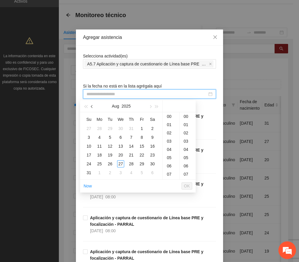
click at [92, 106] on span "button" at bounding box center [92, 106] width 3 height 3
click at [112, 143] on div "17" at bounding box center [110, 146] width 7 height 7
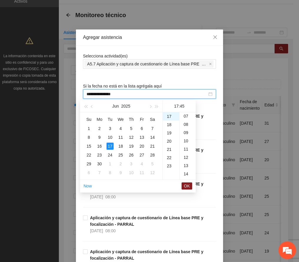
scroll to position [0, 0]
click at [184, 116] on div "00" at bounding box center [188, 116] width 16 height 8
type input "**********"
click at [186, 184] on span "OK" at bounding box center [187, 186] width 6 height 6
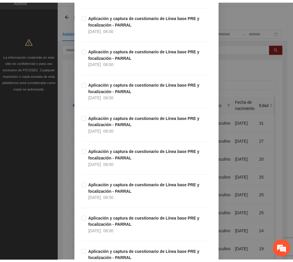
scroll to position [1459, 0]
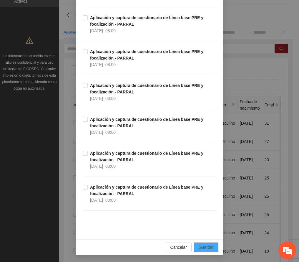
click at [206, 247] on span "Guardar" at bounding box center [206, 247] width 15 height 6
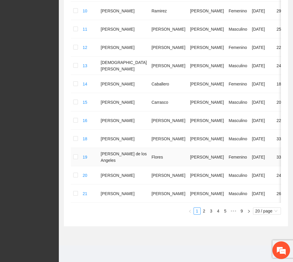
scroll to position [328, 0]
click at [240, 210] on link "9" at bounding box center [242, 211] width 6 height 6
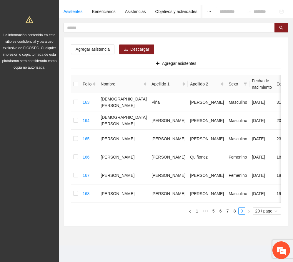
scroll to position [53, 0]
click at [234, 210] on link "8" at bounding box center [235, 211] width 6 height 6
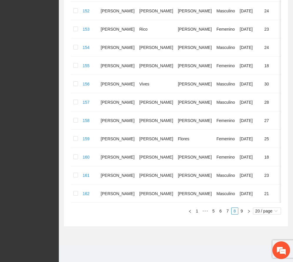
scroll to position [334, 0]
click at [241, 210] on link "9" at bounding box center [242, 211] width 6 height 6
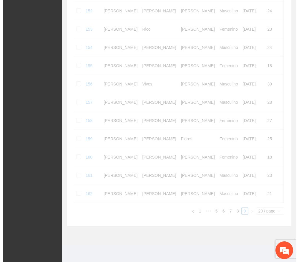
scroll to position [53, 0]
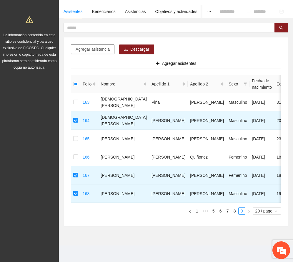
click at [90, 46] on span "Agregar asistencia" at bounding box center [93, 49] width 34 height 6
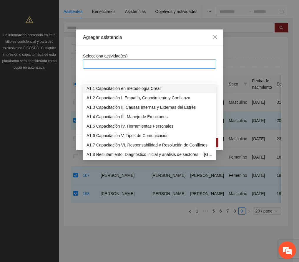
click at [162, 62] on div at bounding box center [150, 63] width 130 height 7
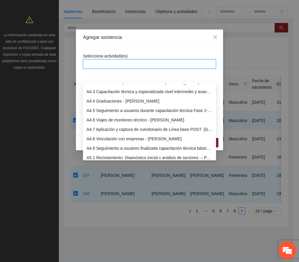
scroll to position [471, 0]
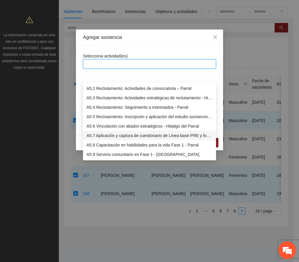
click at [135, 132] on div "A5.7 Aplicación y captura de cuestionario de Línea base PRE y focalización - PA…" at bounding box center [150, 135] width 126 height 6
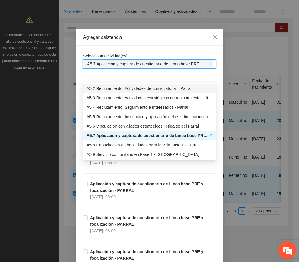
click at [154, 35] on div "Agregar asistencia" at bounding box center [149, 37] width 133 height 6
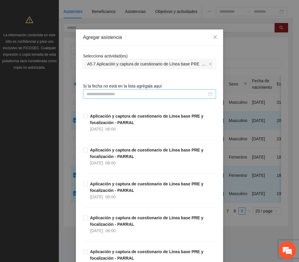
click at [126, 95] on input at bounding box center [147, 94] width 121 height 6
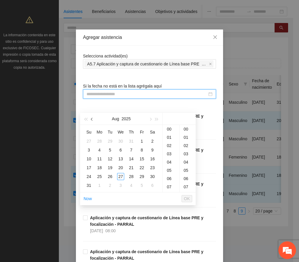
click at [93, 113] on button "button" at bounding box center [92, 119] width 6 height 12
click at [100, 146] on div "7" at bounding box center [99, 149] width 7 height 7
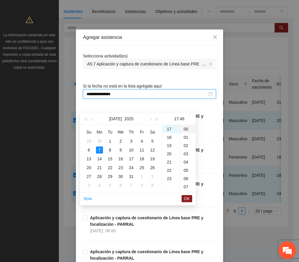
click at [186, 125] on div "00" at bounding box center [188, 129] width 16 height 8
type input "**********"
click at [185, 195] on span "OK" at bounding box center [187, 198] width 6 height 6
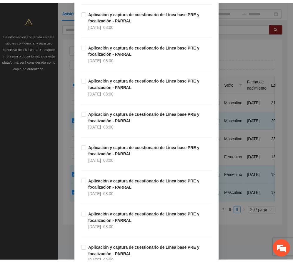
scroll to position [1459, 0]
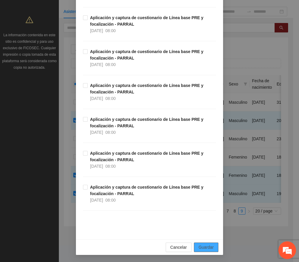
click at [210, 248] on span "Guardar" at bounding box center [206, 247] width 15 height 6
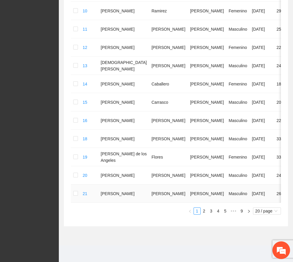
scroll to position [328, 0]
click at [240, 210] on link "9" at bounding box center [242, 211] width 6 height 6
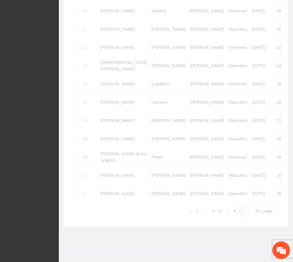
scroll to position [53, 0]
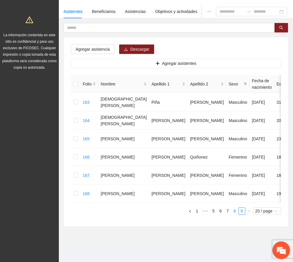
click at [234, 212] on link "8" at bounding box center [235, 211] width 6 height 6
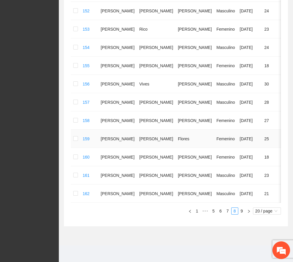
scroll to position [334, 0]
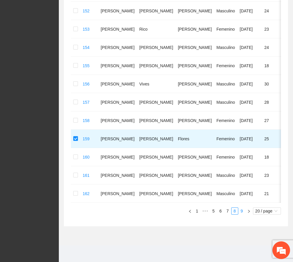
click at [240, 210] on link "9" at bounding box center [242, 211] width 6 height 6
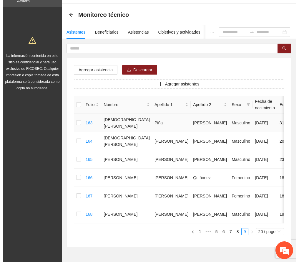
scroll to position [0, 0]
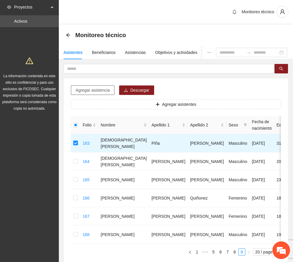
click at [102, 89] on span "Agregar asistencia" at bounding box center [93, 90] width 34 height 6
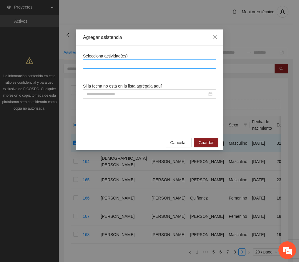
click at [134, 62] on div at bounding box center [150, 63] width 130 height 7
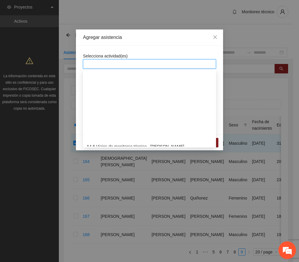
scroll to position [471, 0]
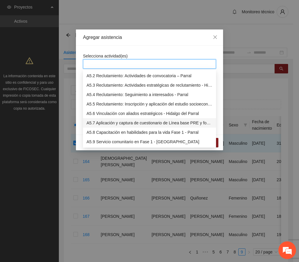
click at [128, 123] on div "A5.7 Aplicación y captura de cuestionario de Línea base PRE y focalización - PA…" at bounding box center [150, 123] width 126 height 6
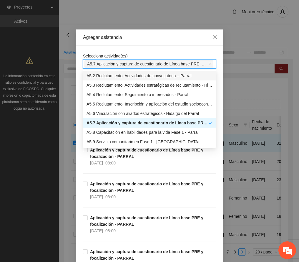
click at [151, 30] on div "Agregar asistencia" at bounding box center [149, 37] width 147 height 16
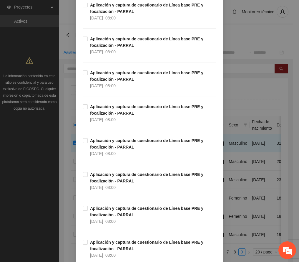
scroll to position [1178, 0]
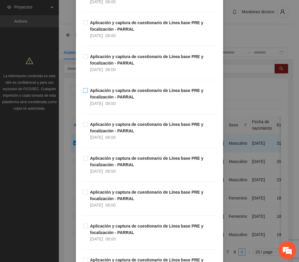
click at [109, 96] on strong "Aplicación y captura de cuestionario de Línea base PRE y focalización - PARRAL" at bounding box center [146, 93] width 113 height 11
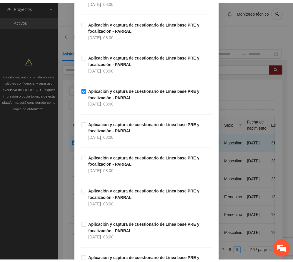
scroll to position [1459, 0]
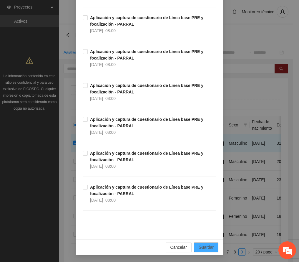
click at [205, 248] on span "Guardar" at bounding box center [206, 247] width 15 height 6
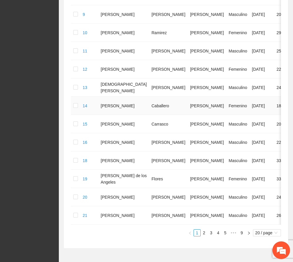
scroll to position [328, 0]
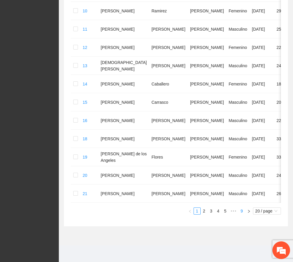
click at [241, 209] on link "9" at bounding box center [242, 211] width 6 height 6
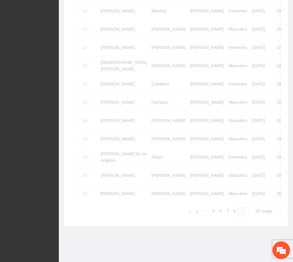
scroll to position [53, 0]
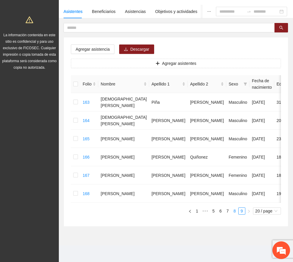
click at [236, 211] on link "8" at bounding box center [235, 211] width 6 height 6
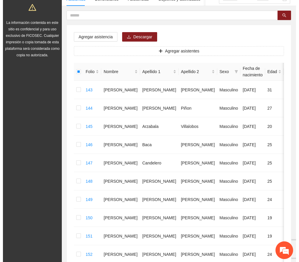
scroll to position [0, 0]
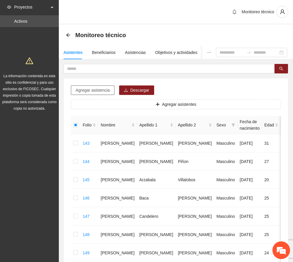
click at [82, 91] on span "Agregar asistencia" at bounding box center [93, 90] width 34 height 6
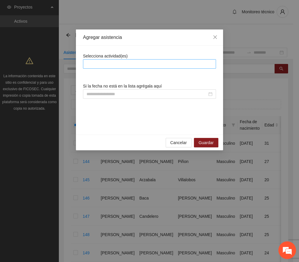
click at [120, 65] on div at bounding box center [150, 63] width 130 height 7
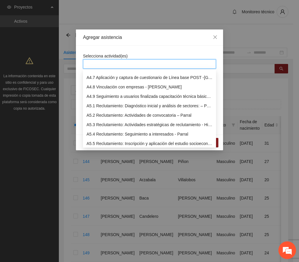
scroll to position [471, 0]
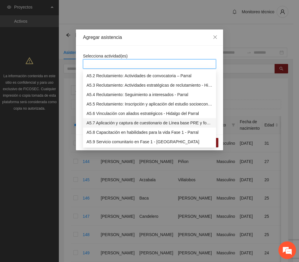
click at [127, 120] on div "A5.7 Aplicación y captura de cuestionario de Línea base PRE y focalización - PA…" at bounding box center [150, 123] width 126 height 6
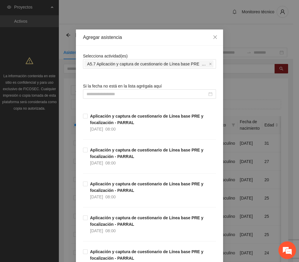
click at [143, 35] on div "Agregar asistencia" at bounding box center [149, 37] width 133 height 6
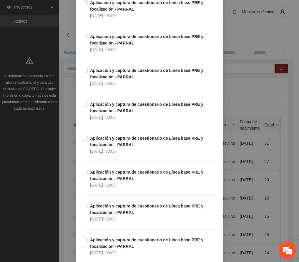
scroll to position [1260, 0]
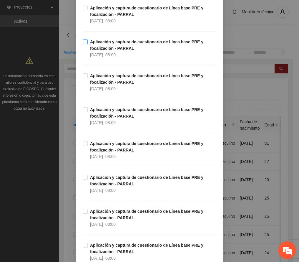
click at [97, 51] on strong "Aplicación y captura de cuestionario de Línea base PRE y focalización - PARRAL" at bounding box center [146, 44] width 113 height 11
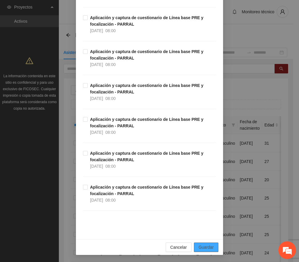
click at [211, 247] on button "Guardar" at bounding box center [206, 247] width 24 height 9
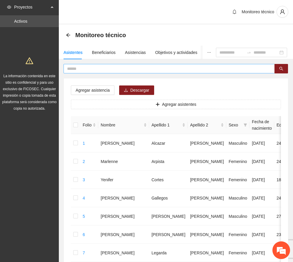
click at [83, 70] on input "text" at bounding box center [167, 68] width 200 height 6
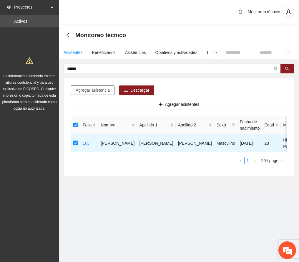
click at [103, 87] on span "Agregar asistencia" at bounding box center [93, 90] width 34 height 6
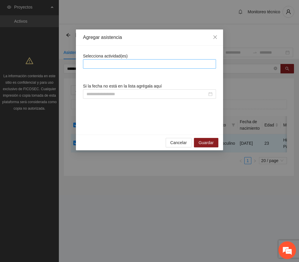
click at [114, 65] on div at bounding box center [150, 63] width 130 height 7
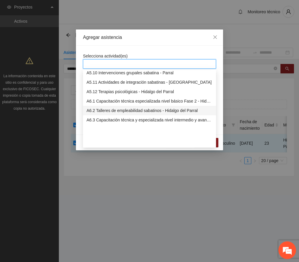
scroll to position [511, 0]
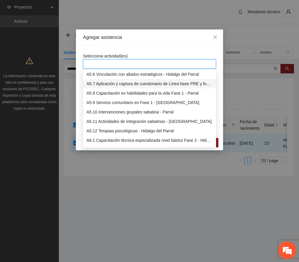
click at [100, 84] on div "A5.7 Aplicación y captura de cuestionario de Línea base PRE y focalización - PA…" at bounding box center [150, 83] width 126 height 6
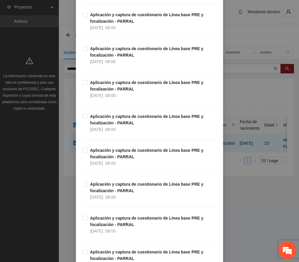
scroll to position [1040, 0]
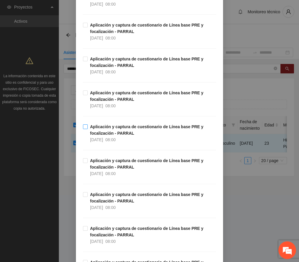
click at [114, 131] on strong "Aplicación y captura de cuestionario de Línea base PRE y focalización - PARRAL" at bounding box center [146, 129] width 113 height 11
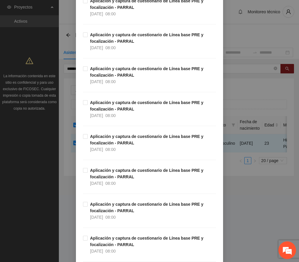
scroll to position [1459, 0]
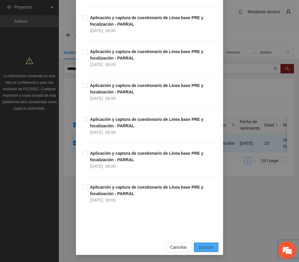
click at [204, 249] on span "Guardar" at bounding box center [206, 247] width 15 height 6
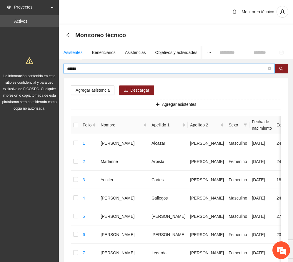
drag, startPoint x: 86, startPoint y: 67, endPoint x: 17, endPoint y: 58, distance: 69.8
type input "******"
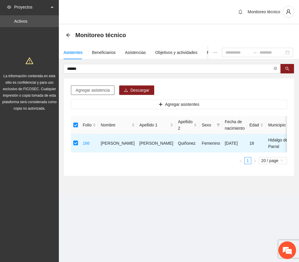
click at [95, 90] on span "Agregar asistencia" at bounding box center [93, 90] width 34 height 6
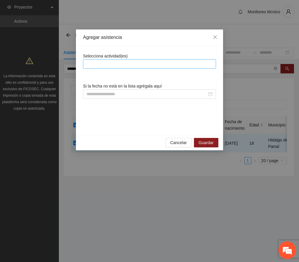
click at [113, 64] on div at bounding box center [150, 63] width 130 height 7
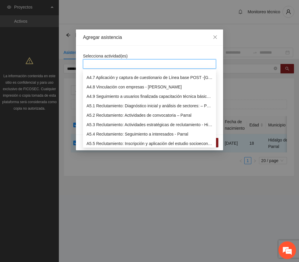
scroll to position [471, 0]
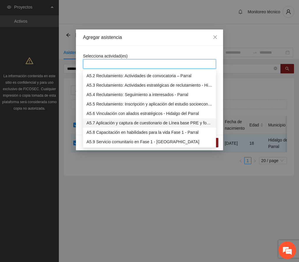
click at [138, 120] on div "A5.7 Aplicación y captura de cuestionario de Línea base PRE y focalización - PA…" at bounding box center [150, 123] width 126 height 6
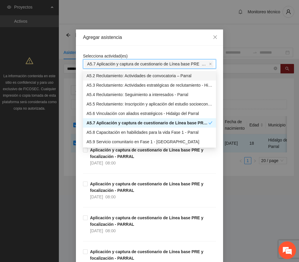
click at [156, 39] on div "Agregar asistencia" at bounding box center [149, 37] width 133 height 6
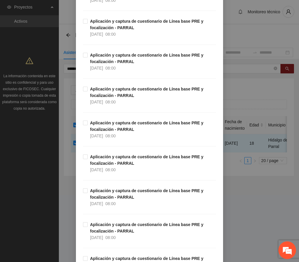
scroll to position [1183, 0]
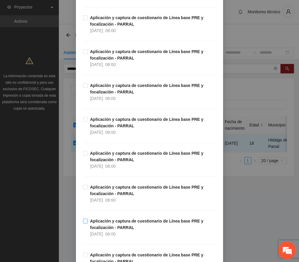
click at [134, 224] on strong "Aplicación y captura de cuestionario de Línea base PRE y focalización - PARRAL" at bounding box center [146, 224] width 113 height 11
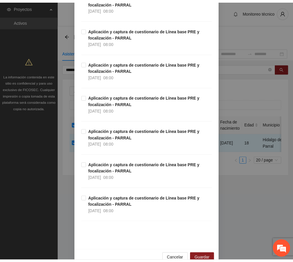
scroll to position [1459, 0]
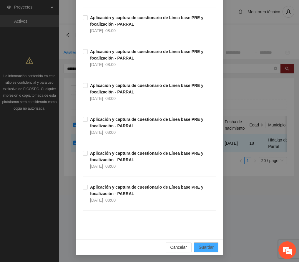
click at [203, 248] on span "Guardar" at bounding box center [206, 247] width 15 height 6
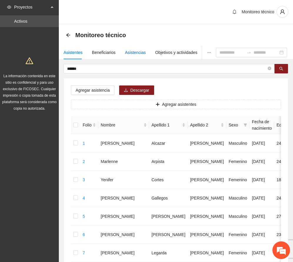
click at [129, 51] on div "Asistencias" at bounding box center [135, 52] width 21 height 6
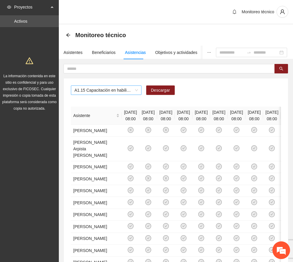
click at [137, 90] on span "A1.15 Capacitación en habilidades para la vida Fase 1 - [GEOGRAPHIC_DATA]" at bounding box center [107, 90] width 64 height 9
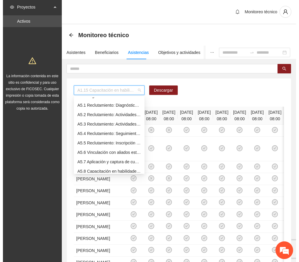
scroll to position [537, 0]
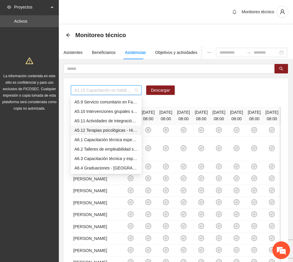
click at [110, 129] on div "A5.12 Terapias psicológicas - Hidalgo del Parral" at bounding box center [107, 130] width 64 height 6
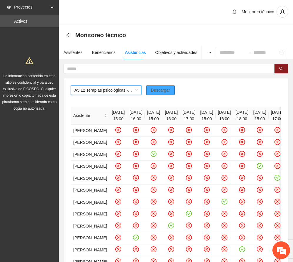
click at [163, 90] on span "Descargar" at bounding box center [160, 90] width 19 height 6
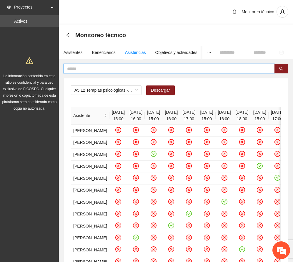
click at [83, 67] on input "text" at bounding box center [167, 68] width 200 height 6
type input "*******"
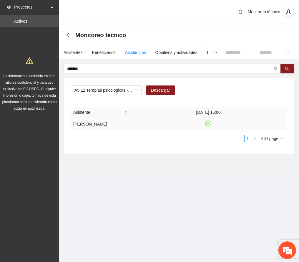
click at [210, 122] on icon "check-circle" at bounding box center [208, 123] width 5 height 5
click at [74, 52] on div "Asistentes" at bounding box center [73, 52] width 19 height 6
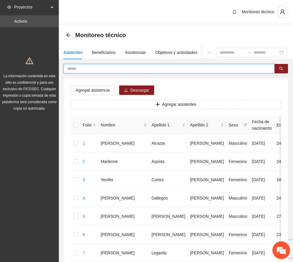
click at [100, 68] on input "text" at bounding box center [167, 68] width 200 height 6
type input "*******"
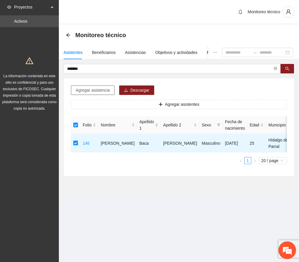
click at [96, 92] on span "Agregar asistencia" at bounding box center [93, 90] width 34 height 6
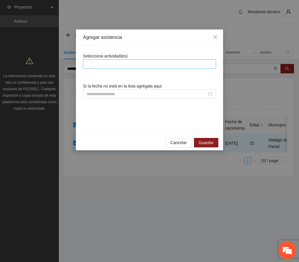
click at [117, 66] on div at bounding box center [150, 63] width 130 height 7
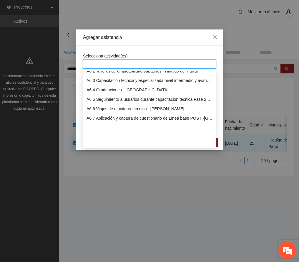
scroll to position [550, 0]
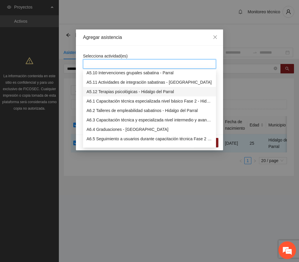
click at [147, 90] on div "A5.12 Terapias psicológicas - Hidalgo del Parral" at bounding box center [150, 91] width 126 height 6
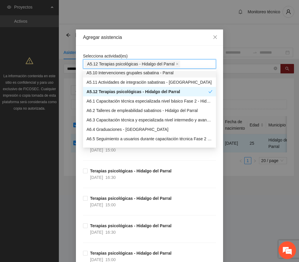
click at [155, 40] on div "Agregar asistencia" at bounding box center [149, 37] width 133 height 6
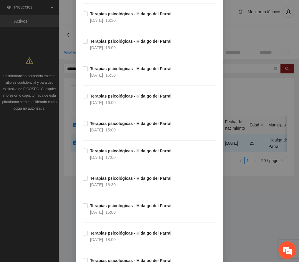
scroll to position [1375, 0]
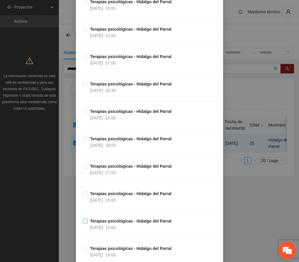
click at [127, 230] on span "Terapias psicológicas - Hidalgo del Parral [DATE] 15:00" at bounding box center [131, 224] width 86 height 13
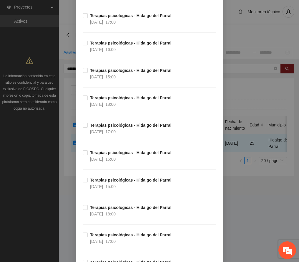
scroll to position [4268, 0]
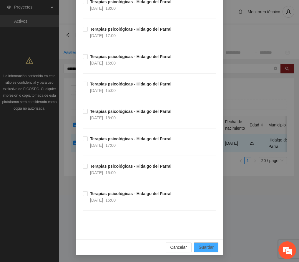
click at [199, 246] on span "Guardar" at bounding box center [206, 247] width 15 height 6
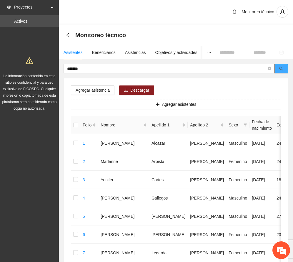
click at [285, 68] on button "button" at bounding box center [282, 68] width 14 height 9
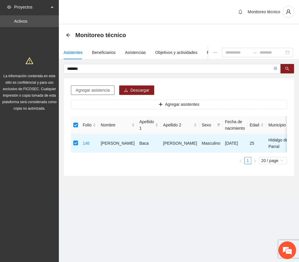
click at [98, 89] on span "Agregar asistencia" at bounding box center [93, 90] width 34 height 6
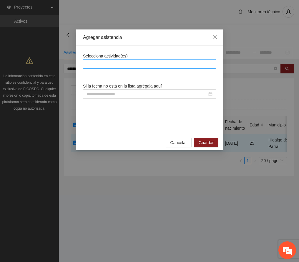
click at [136, 62] on div at bounding box center [150, 63] width 130 height 7
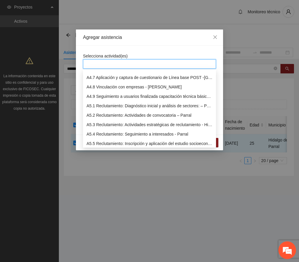
scroll to position [511, 0]
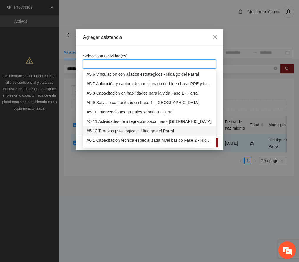
click at [143, 131] on div "A5.12 Terapias psicológicas - Hidalgo del Parral" at bounding box center [150, 131] width 126 height 6
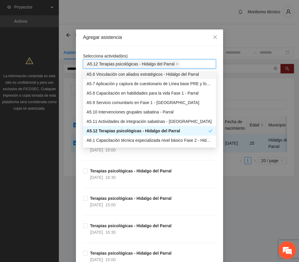
click at [161, 37] on div "Agregar asistencia" at bounding box center [149, 37] width 133 height 6
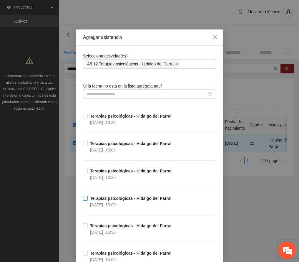
click at [129, 203] on span "Terapias psicológicas - Hidalgo del Parral [DATE] 15:00" at bounding box center [131, 201] width 86 height 13
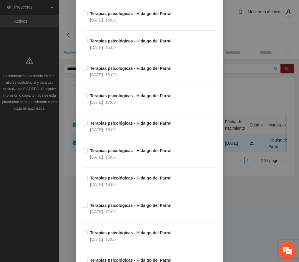
scroll to position [4268, 0]
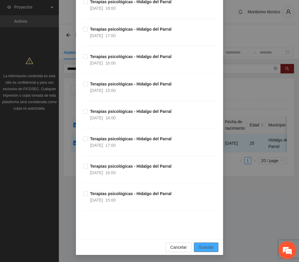
click at [206, 249] on span "Guardar" at bounding box center [206, 247] width 15 height 6
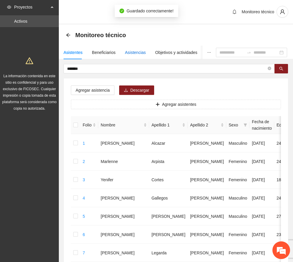
click at [136, 52] on div "Asistencias" at bounding box center [135, 52] width 21 height 6
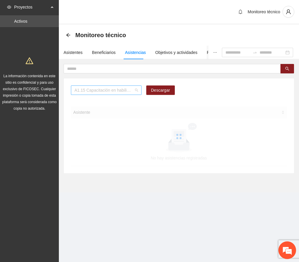
click at [135, 90] on span "A1.15 Capacitación en habilidades para la vida Fase 1 - [GEOGRAPHIC_DATA]" at bounding box center [107, 90] width 64 height 9
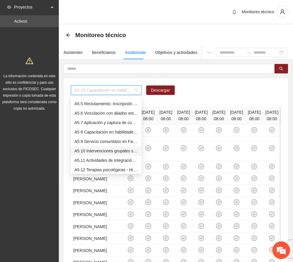
scroll to position [537, 0]
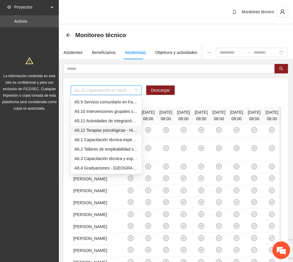
click at [104, 130] on div "A5.12 Terapias psicológicas - Hidalgo del Parral" at bounding box center [107, 130] width 64 height 6
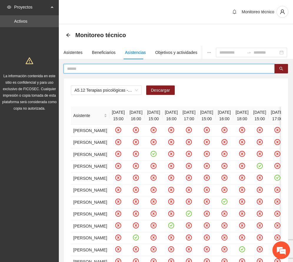
click at [87, 67] on input "text" at bounding box center [167, 68] width 200 height 6
type input "*******"
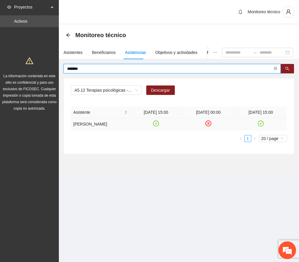
click at [261, 123] on icon "check-circle" at bounding box center [261, 123] width 5 height 5
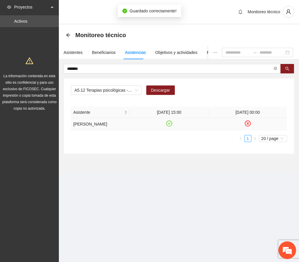
click at [182, 172] on section "Monitoreo técnico Asistentes Beneficiarios Asistencias Objetivos y actividades …" at bounding box center [179, 98] width 240 height 149
click at [163, 51] on div "Objetivos y actividades" at bounding box center [177, 52] width 42 height 6
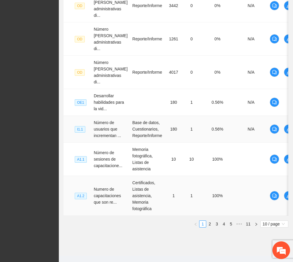
scroll to position [274, 0]
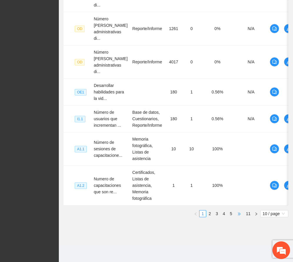
click at [241, 214] on span "•••" at bounding box center [239, 213] width 9 height 7
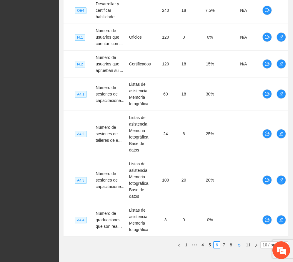
click at [239, 241] on span "•••" at bounding box center [239, 244] width 9 height 7
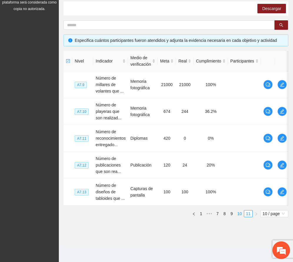
click at [236, 213] on link "10" at bounding box center [240, 213] width 8 height 6
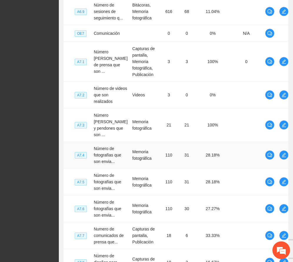
scroll to position [283, 0]
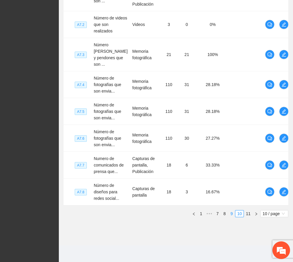
click at [232, 215] on link "9" at bounding box center [232, 213] width 6 height 6
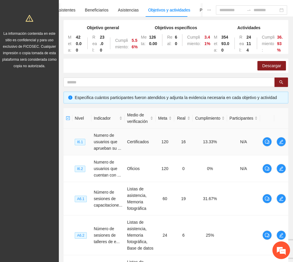
scroll to position [0, 0]
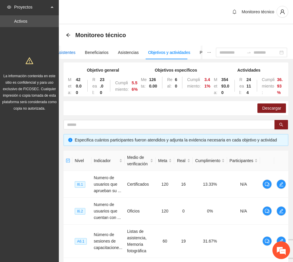
click at [66, 49] on div "Asistentes" at bounding box center [66, 52] width 19 height 6
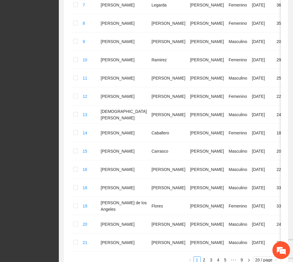
scroll to position [328, 0]
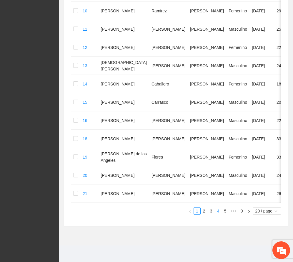
click at [216, 211] on link "4" at bounding box center [218, 211] width 6 height 6
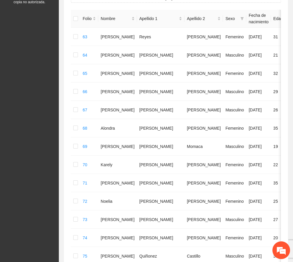
scroll to position [303, 0]
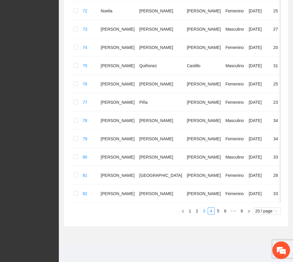
click at [203, 211] on link "3" at bounding box center [204, 211] width 6 height 6
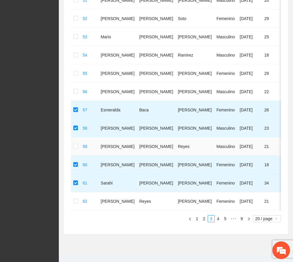
scroll to position [328, 0]
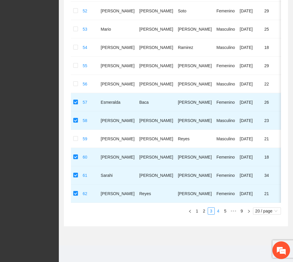
click at [220, 211] on link "4" at bounding box center [218, 211] width 6 height 6
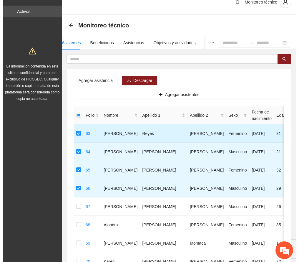
scroll to position [0, 0]
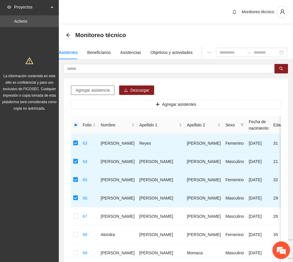
click at [101, 88] on span "Agregar asistencia" at bounding box center [93, 90] width 34 height 6
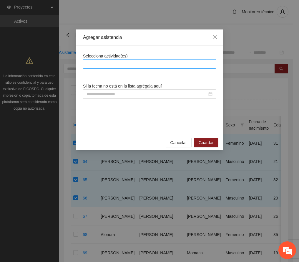
click at [122, 64] on div at bounding box center [150, 63] width 130 height 7
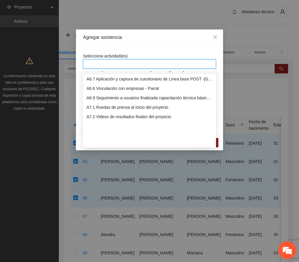
scroll to position [589, 0]
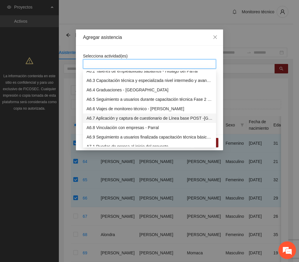
click at [143, 119] on div "A6.7 Aplicación y captura de cuestionario de Línea base POST -[GEOGRAPHIC_DATA]" at bounding box center [150, 118] width 126 height 6
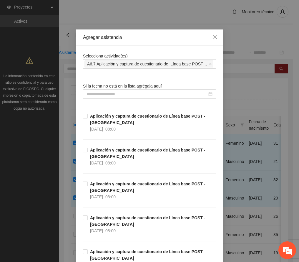
click at [161, 37] on div "Agregar asistencia" at bounding box center [149, 37] width 133 height 6
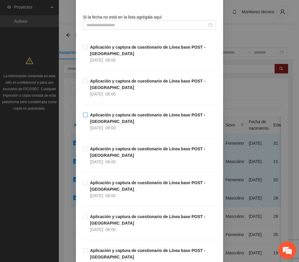
scroll to position [78, 0]
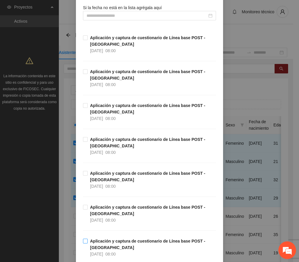
click at [145, 239] on strong "Aplicación y captura de cuestionario de Línea base POST -[GEOGRAPHIC_DATA]" at bounding box center [147, 244] width 115 height 11
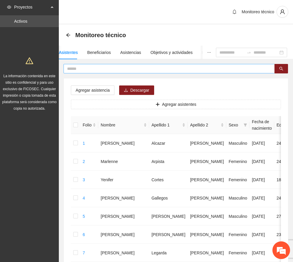
click at [90, 68] on input "text" at bounding box center [167, 68] width 200 height 6
type input "******"
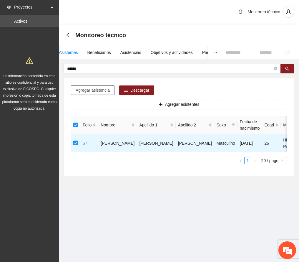
click at [102, 86] on button "Agregar asistencia" at bounding box center [93, 89] width 44 height 9
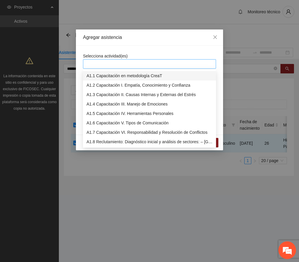
click at [117, 61] on div at bounding box center [150, 63] width 130 height 7
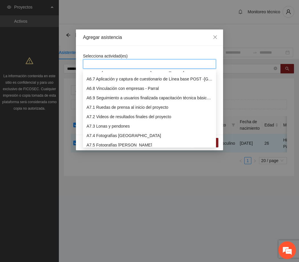
scroll to position [589, 0]
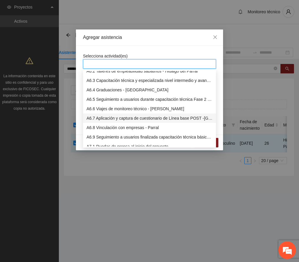
click at [156, 120] on div "A6.7 Aplicación y captura de cuestionario de Línea base POST -[GEOGRAPHIC_DATA]" at bounding box center [150, 118] width 126 height 6
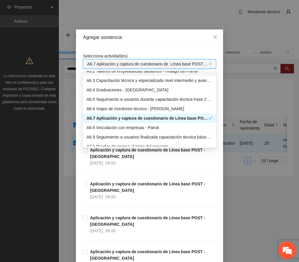
click at [169, 36] on div "Agregar asistencia" at bounding box center [149, 37] width 133 height 6
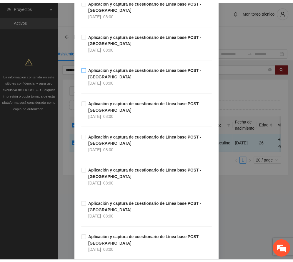
scroll to position [116, 0]
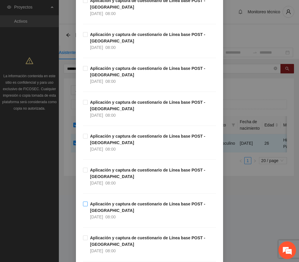
click at [127, 202] on strong "Aplicación y captura de cuestionario de Línea base POST -[GEOGRAPHIC_DATA]" at bounding box center [147, 207] width 115 height 11
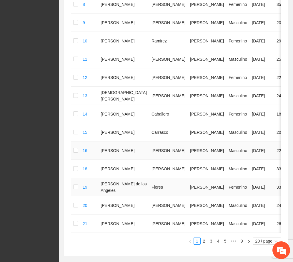
scroll to position [328, 0]
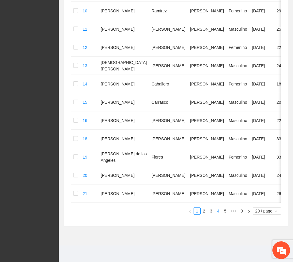
click at [216, 211] on link "4" at bounding box center [218, 211] width 6 height 6
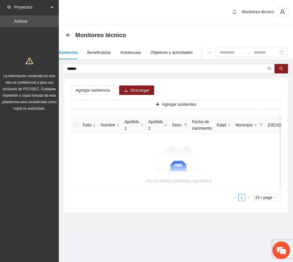
scroll to position [0, 0]
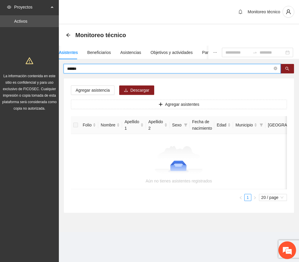
drag, startPoint x: 83, startPoint y: 67, endPoint x: 39, endPoint y: 66, distance: 44.2
click at [39, 66] on section "Proyectos Activos La información contenida en este sitio es confidencial y para…" at bounding box center [149, 131] width 299 height 262
click at [287, 69] on icon "search" at bounding box center [288, 69] width 4 height 4
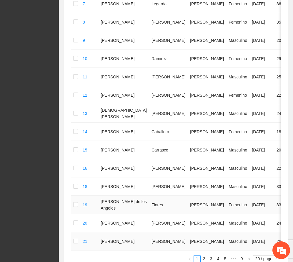
scroll to position [328, 0]
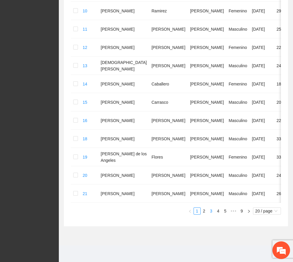
click at [213, 211] on link "3" at bounding box center [211, 211] width 6 height 6
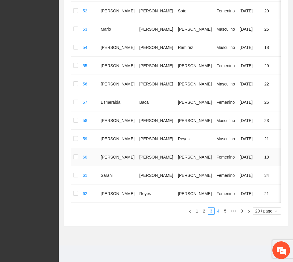
scroll to position [328, 0]
click at [219, 211] on link "4" at bounding box center [218, 211] width 6 height 6
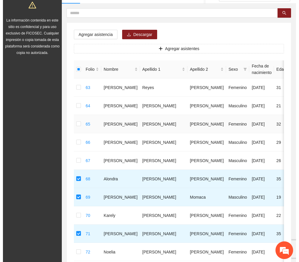
scroll to position [0, 0]
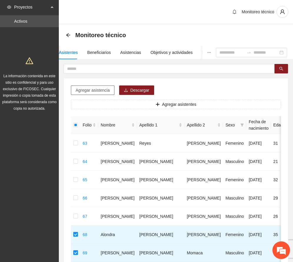
click at [103, 90] on span "Agregar asistencia" at bounding box center [93, 90] width 34 height 6
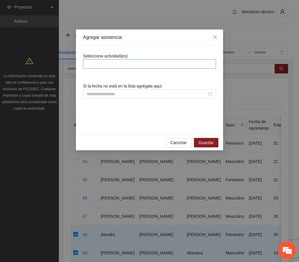
click at [131, 62] on div at bounding box center [150, 63] width 130 height 7
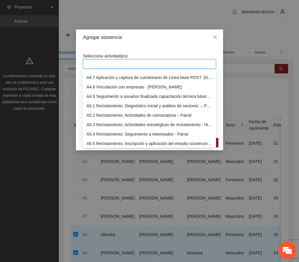
scroll to position [589, 0]
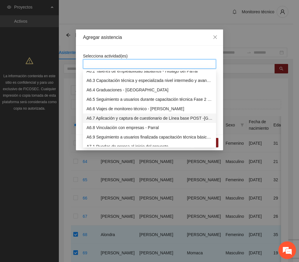
click at [143, 117] on div "A6.7 Aplicación y captura de cuestionario de Línea base POST -[GEOGRAPHIC_DATA]" at bounding box center [150, 118] width 126 height 6
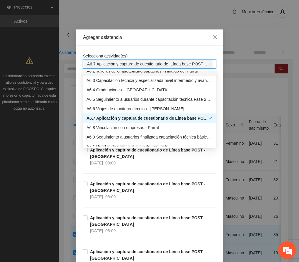
click at [160, 37] on div "Agregar asistencia" at bounding box center [149, 37] width 133 height 6
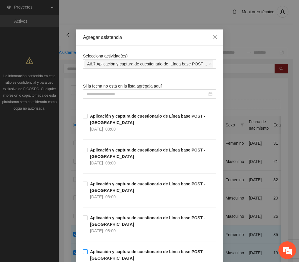
click at [127, 249] on strong "Aplicación y captura de cuestionario de Línea base POST -[GEOGRAPHIC_DATA]" at bounding box center [147, 254] width 115 height 11
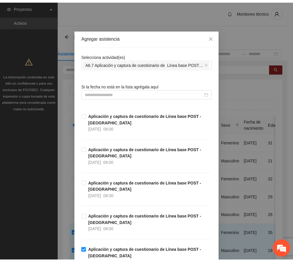
scroll to position [116, 0]
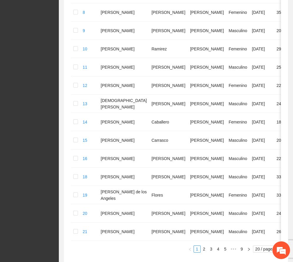
scroll to position [328, 0]
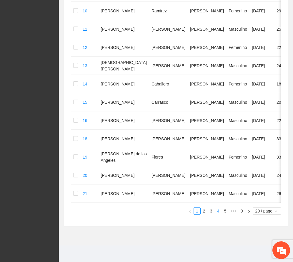
click at [217, 213] on link "4" at bounding box center [218, 211] width 6 height 6
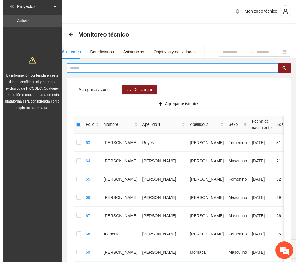
scroll to position [0, 0]
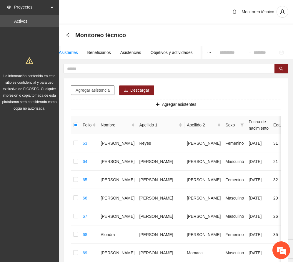
click at [87, 91] on span "Agregar asistencia" at bounding box center [93, 90] width 34 height 6
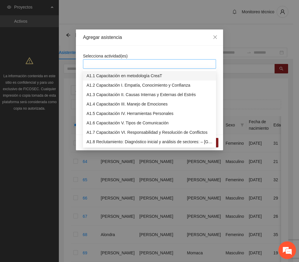
click at [122, 62] on div at bounding box center [150, 63] width 130 height 7
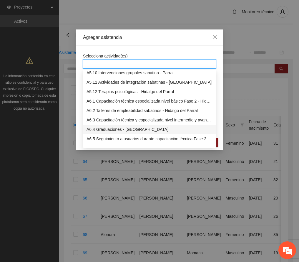
scroll to position [589, 0]
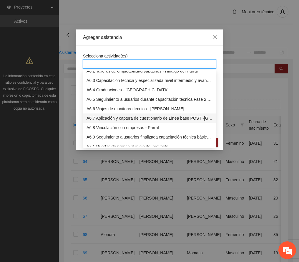
click at [128, 118] on div "A6.7 Aplicación y captura de cuestionario de Línea base POST -[GEOGRAPHIC_DATA]" at bounding box center [150, 118] width 126 height 6
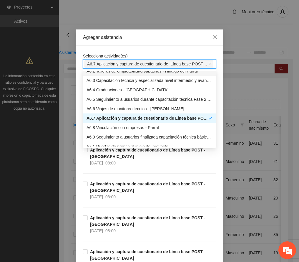
click at [150, 33] on div "Agregar asistencia" at bounding box center [149, 37] width 147 height 16
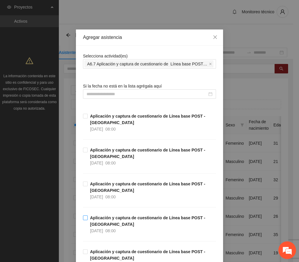
click at [126, 215] on strong "Aplicación y captura de cuestionario de Línea base POST -[GEOGRAPHIC_DATA]" at bounding box center [147, 220] width 115 height 11
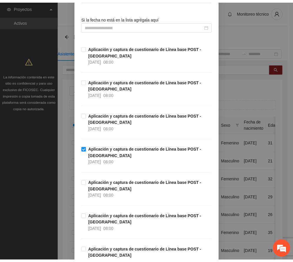
scroll to position [116, 0]
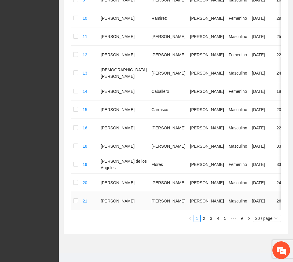
scroll to position [328, 0]
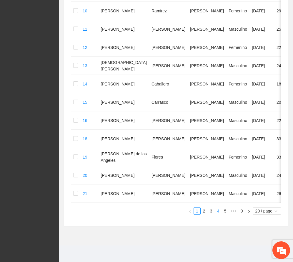
click at [217, 211] on link "4" at bounding box center [218, 211] width 6 height 6
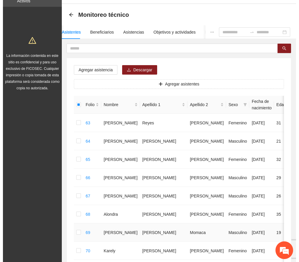
scroll to position [0, 0]
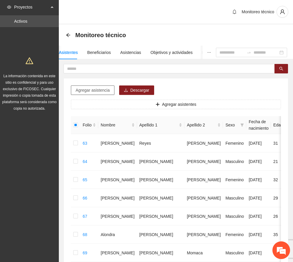
click at [104, 88] on span "Agregar asistencia" at bounding box center [93, 90] width 34 height 6
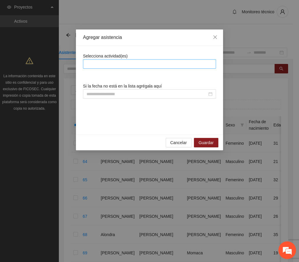
click at [124, 65] on div at bounding box center [150, 63] width 130 height 7
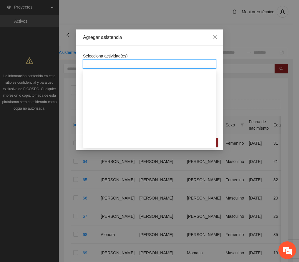
scroll to position [589, 0]
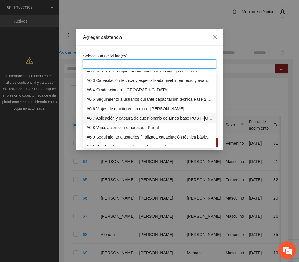
click at [170, 117] on div "A6.7 Aplicación y captura de cuestionario de Línea base POST -[GEOGRAPHIC_DATA]" at bounding box center [150, 118] width 126 height 6
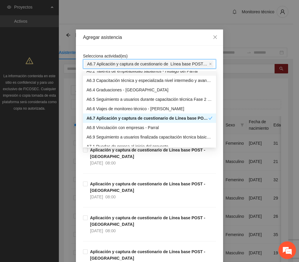
click at [156, 33] on div "Agregar asistencia" at bounding box center [149, 37] width 147 height 16
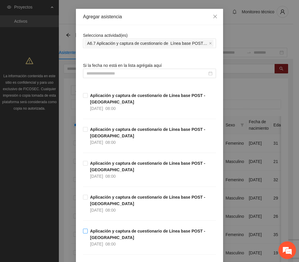
scroll to position [39, 0]
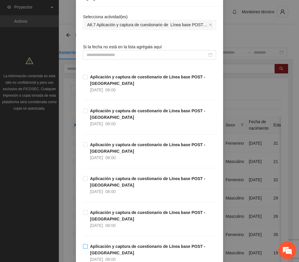
click at [109, 244] on strong "Aplicación y captura de cuestionario de Línea base POST -[GEOGRAPHIC_DATA]" at bounding box center [147, 249] width 115 height 11
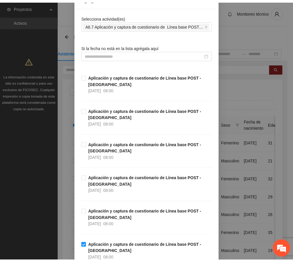
scroll to position [116, 0]
